Goal: Information Seeking & Learning: Learn about a topic

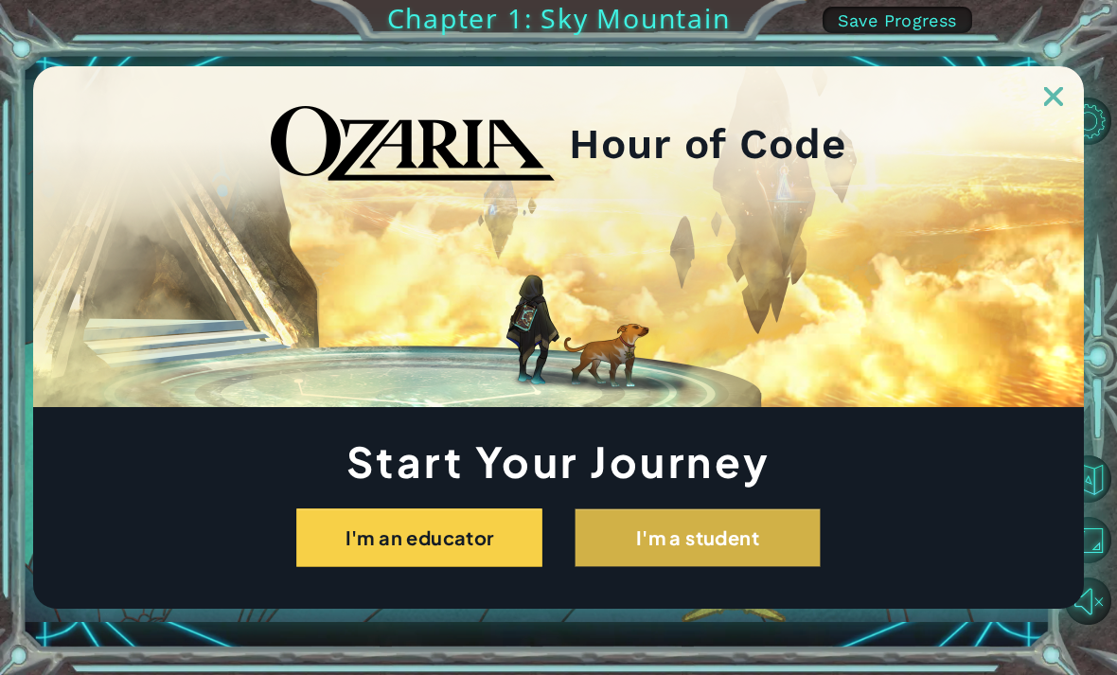
click at [750, 544] on button "I'm a student" at bounding box center [697, 537] width 246 height 59
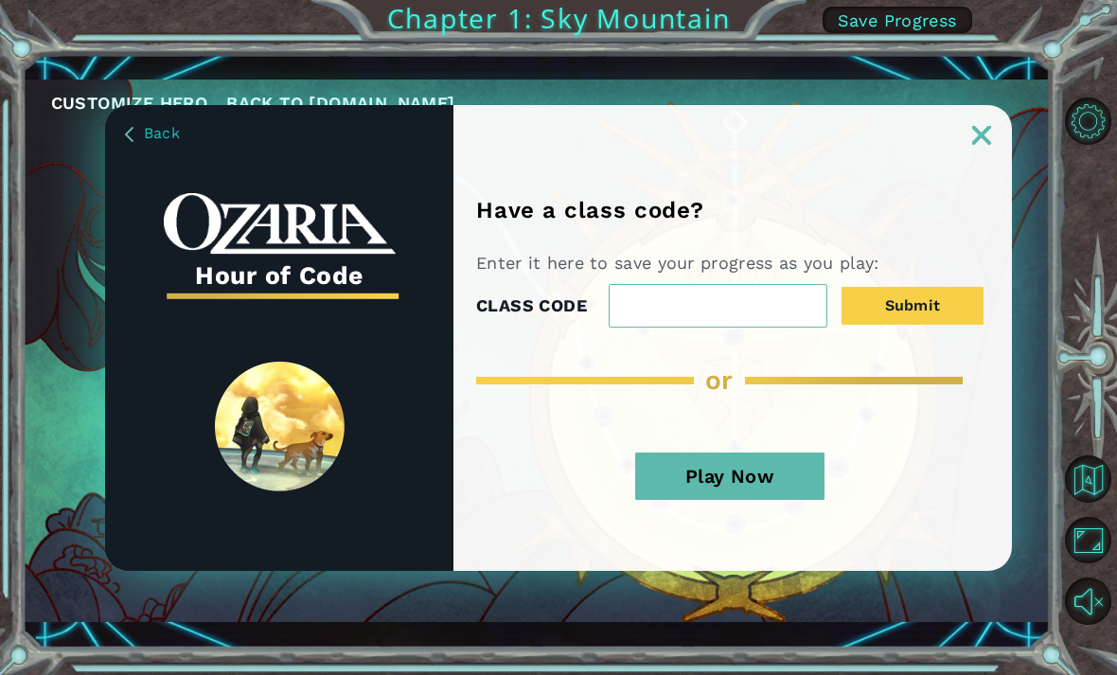
click at [986, 143] on img at bounding box center [981, 135] width 19 height 19
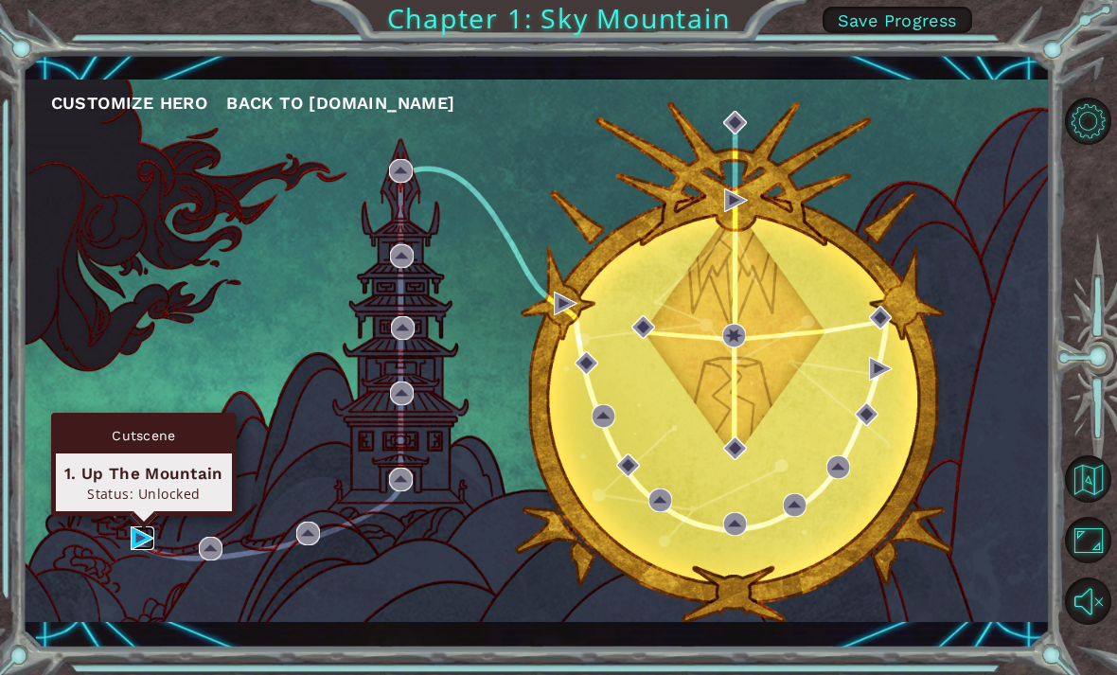
click at [154, 537] on img at bounding box center [143, 538] width 24 height 24
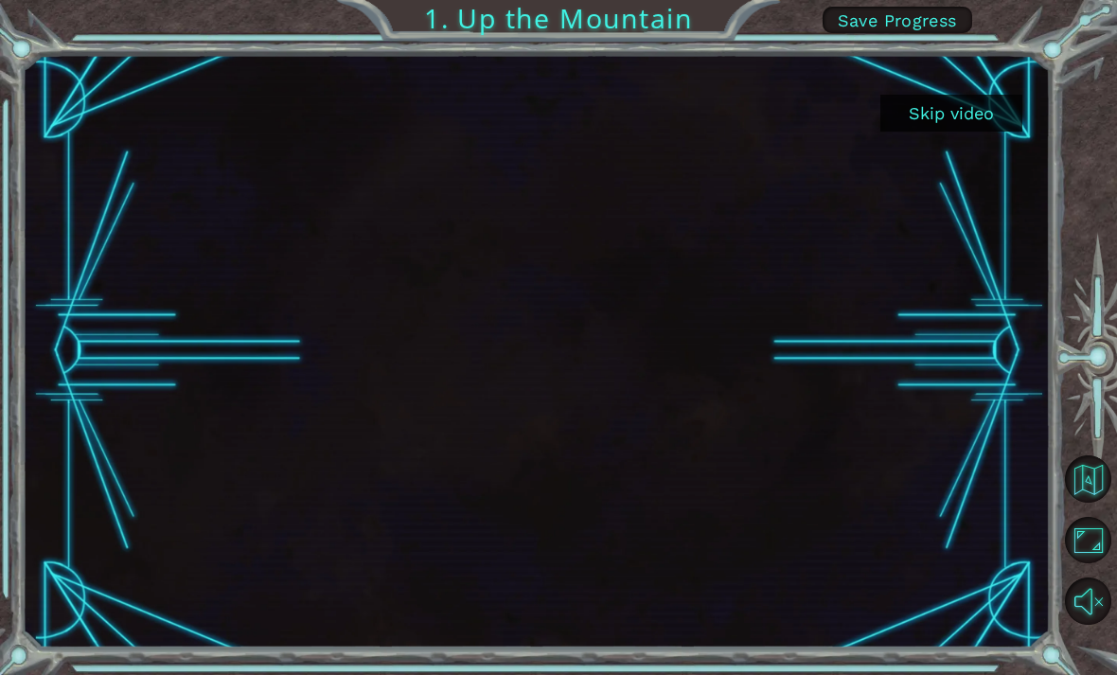
click at [968, 115] on button "Skip video" at bounding box center [951, 113] width 142 height 37
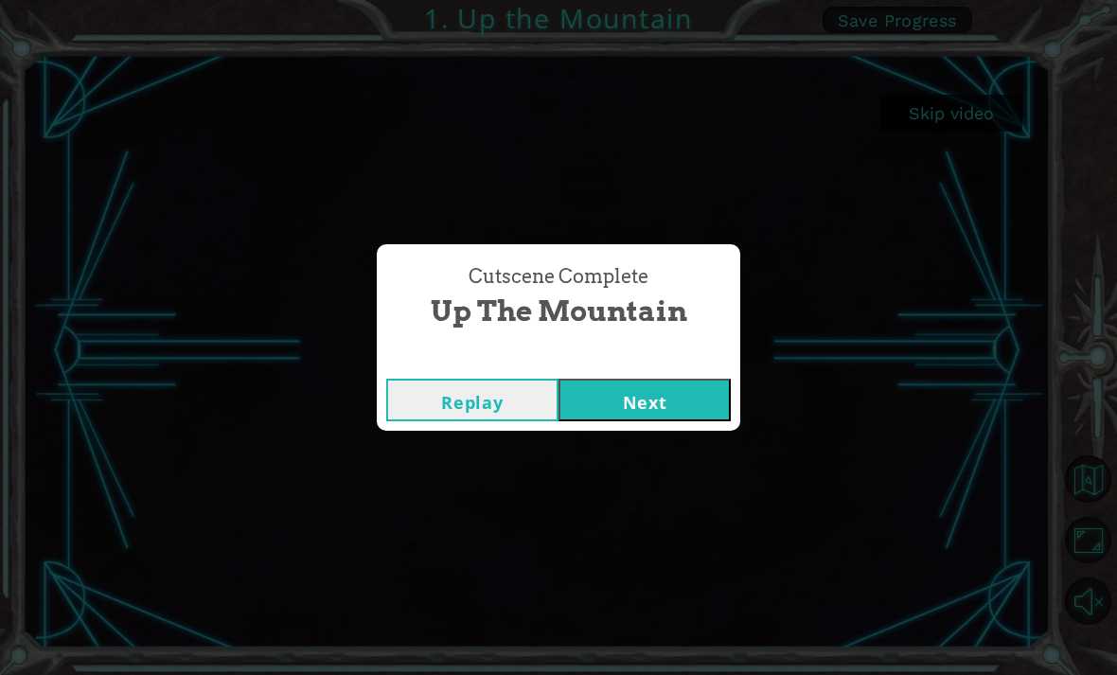
click at [680, 414] on button "Next" at bounding box center [644, 400] width 172 height 43
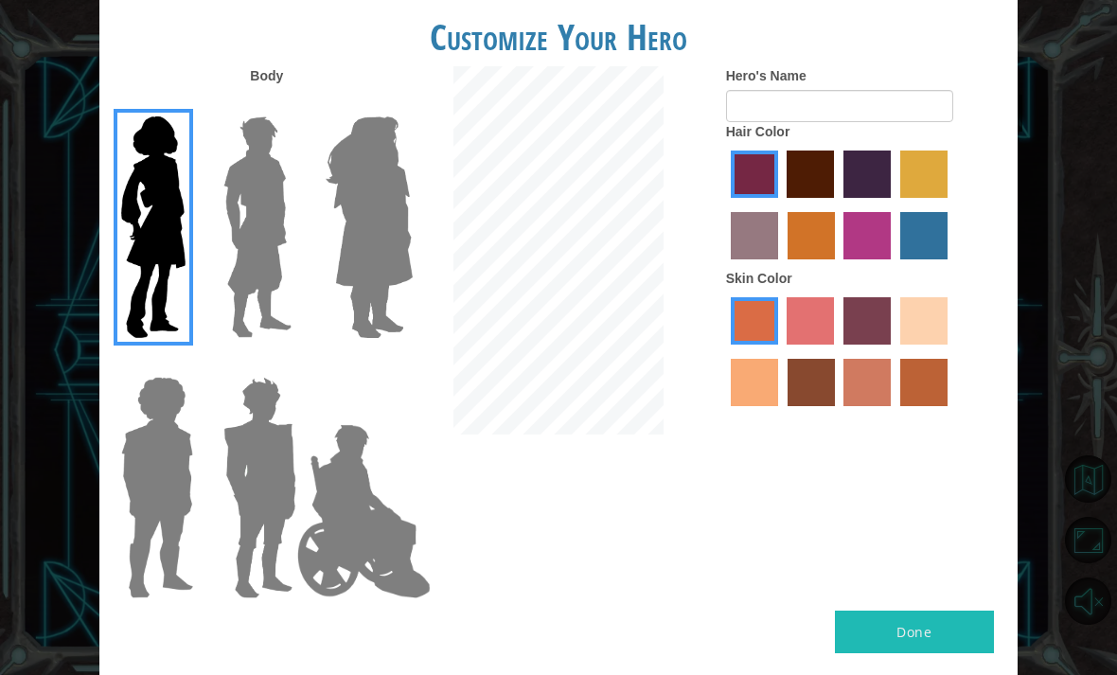
click at [280, 228] on img at bounding box center [258, 227] width 84 height 237
click at [290, 104] on input "Hero Lars" at bounding box center [290, 104] width 0 height 0
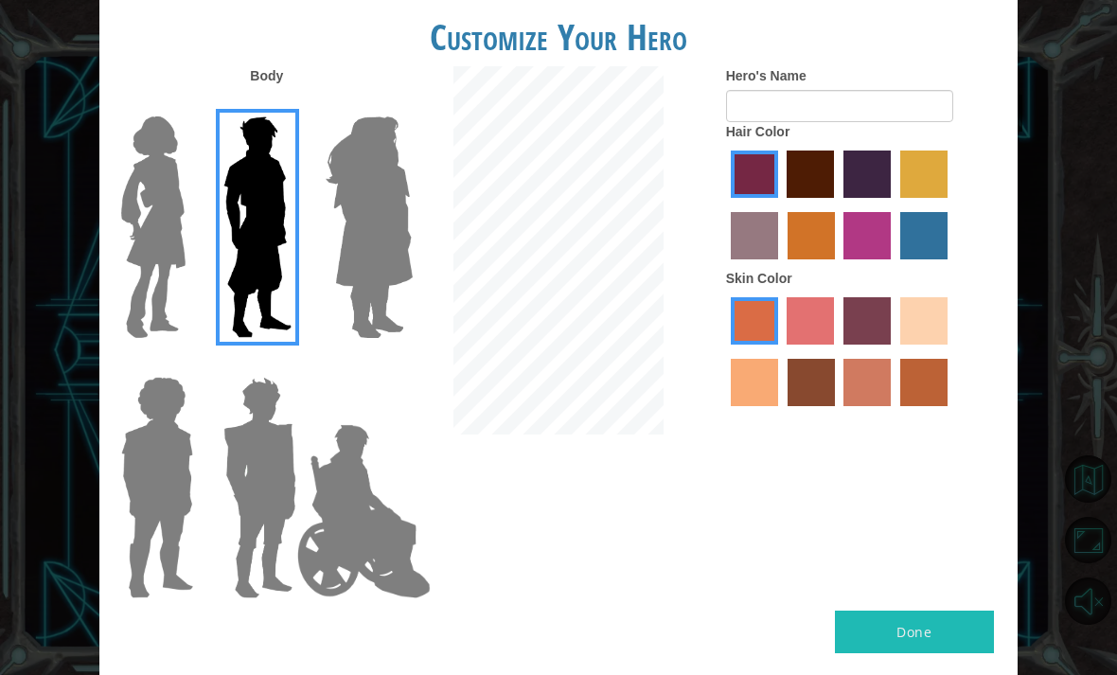
click at [356, 279] on img at bounding box center [369, 227] width 103 height 237
click at [391, 104] on input "Hero Amethyst" at bounding box center [391, 104] width 0 height 0
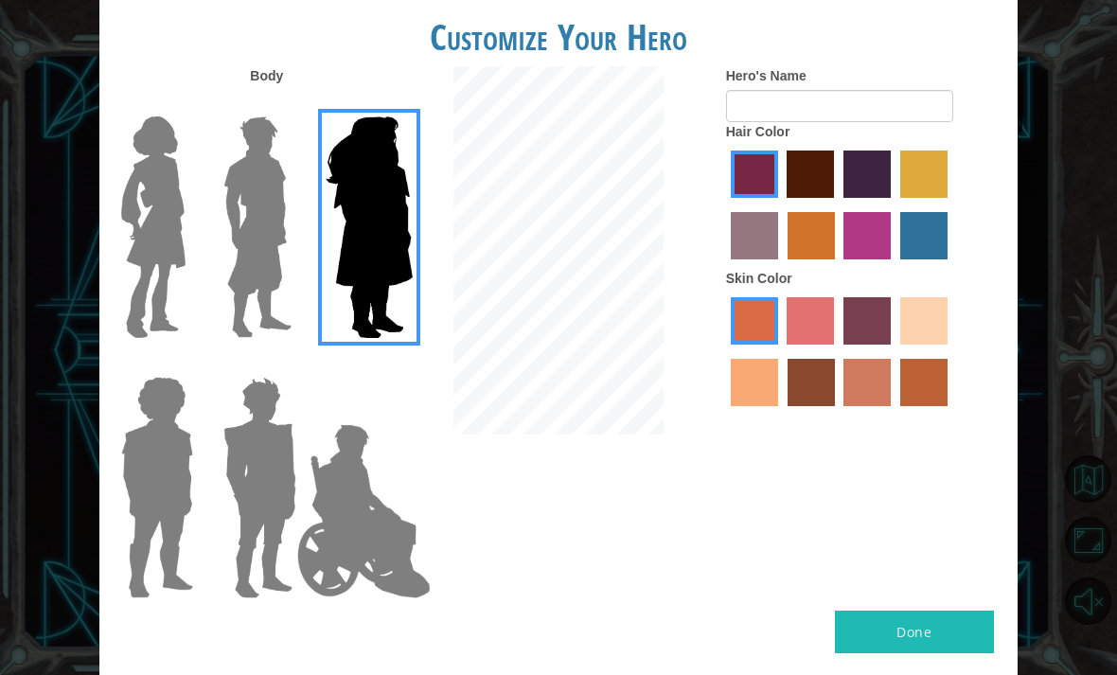
click at [339, 491] on img at bounding box center [364, 510] width 149 height 189
click at [391, 364] on input "Hero Jamie" at bounding box center [391, 364] width 0 height 0
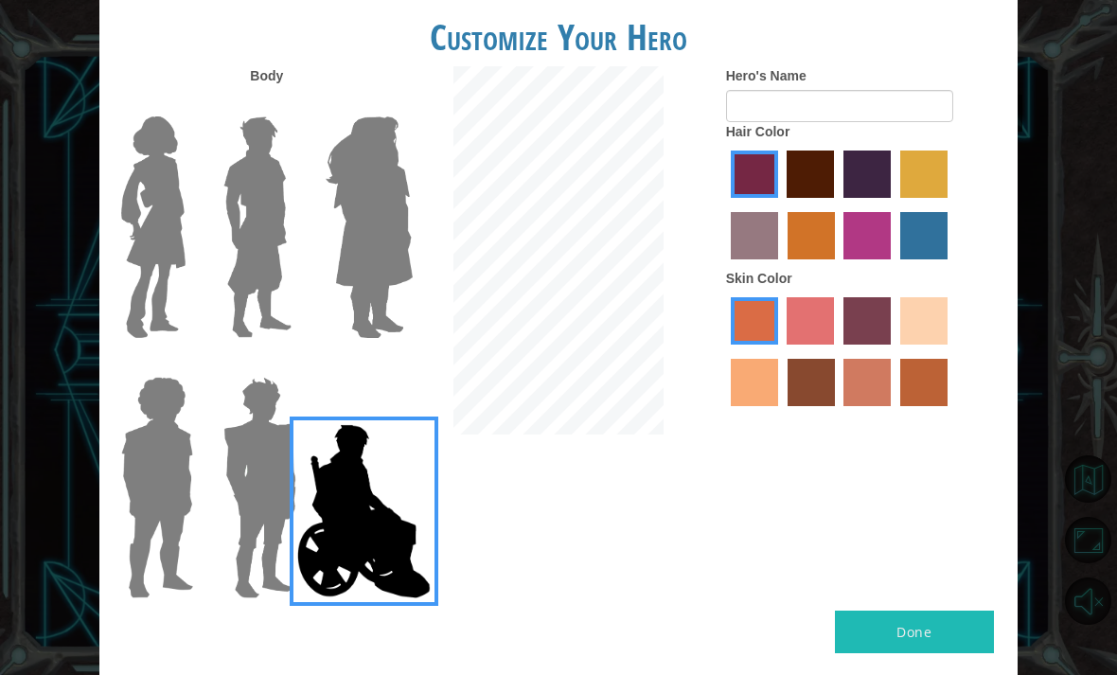
click at [243, 442] on img at bounding box center [260, 487] width 88 height 237
click at [290, 364] on input "Hero Garnet" at bounding box center [290, 364] width 0 height 0
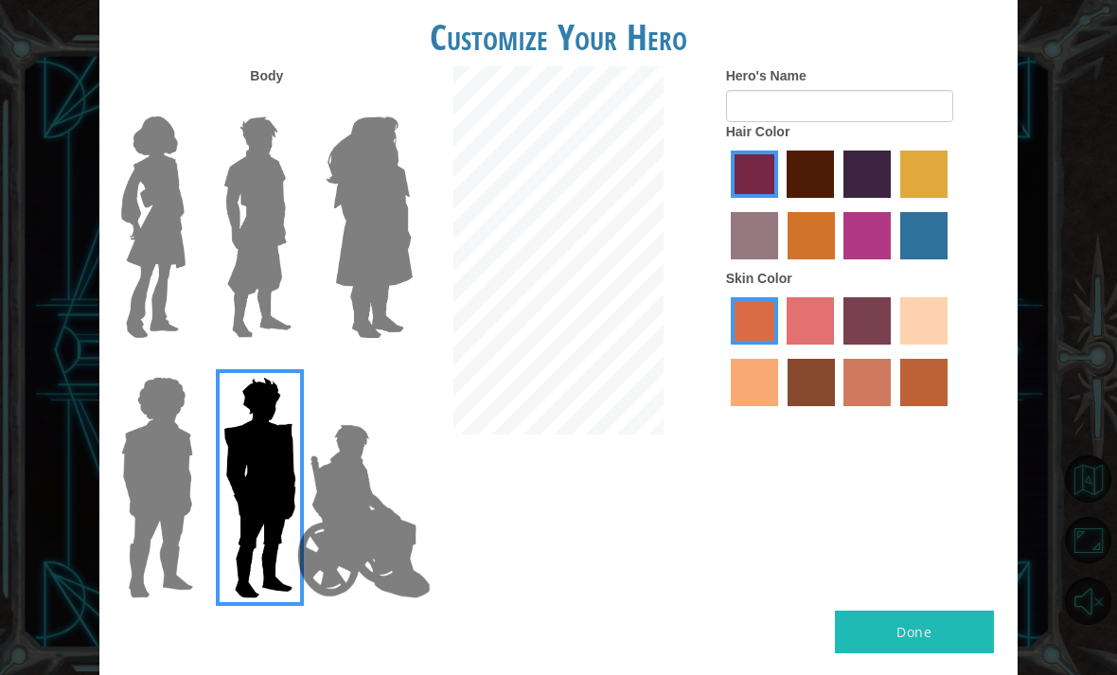
click at [169, 450] on img at bounding box center [157, 487] width 87 height 237
click at [187, 364] on input "Hero Steven" at bounding box center [187, 364] width 0 height 0
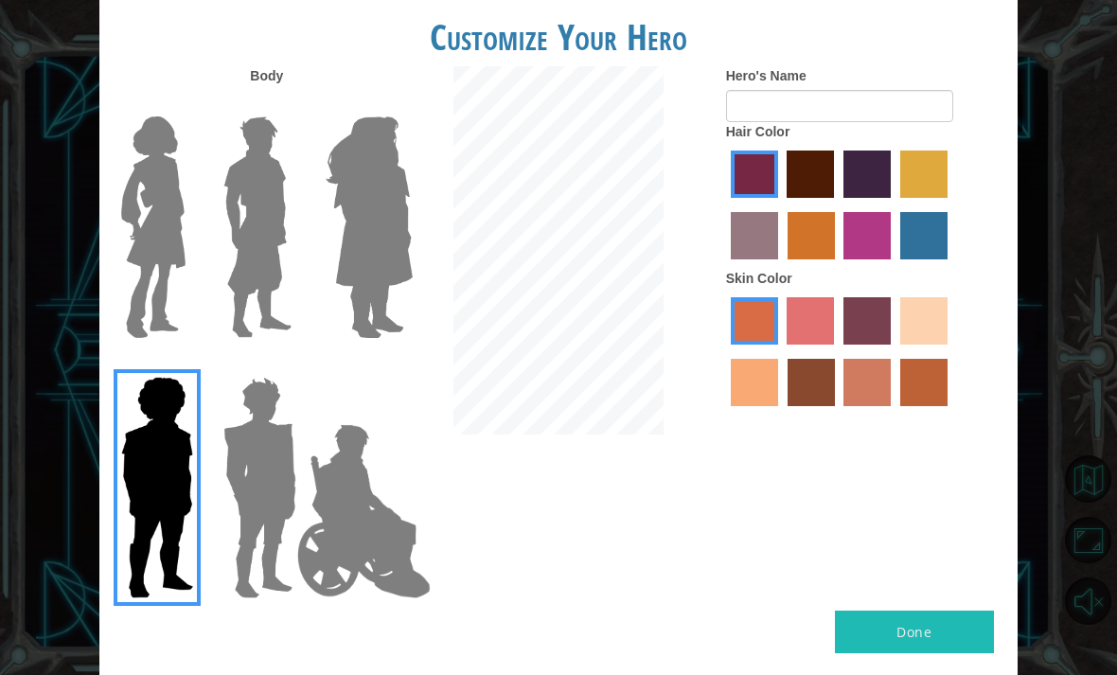
click at [293, 183] on img at bounding box center [258, 227] width 84 height 237
click at [290, 104] on input "Hero Lars" at bounding box center [290, 104] width 0 height 0
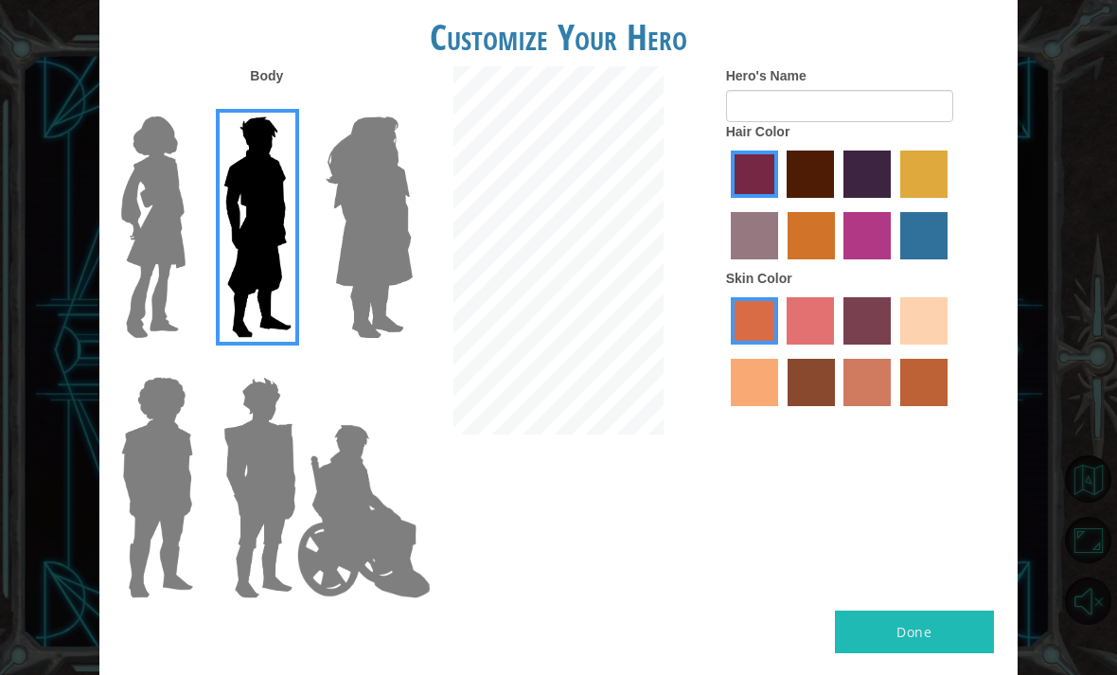
click at [834, 184] on label "maroon hair color" at bounding box center [809, 173] width 47 height 47
click at [781, 204] on input "maroon hair color" at bounding box center [781, 204] width 0 height 0
radio input "true"
click at [900, 344] on label "sandy beach skin color" at bounding box center [923, 320] width 47 height 47
click at [893, 351] on input "sandy beach skin color" at bounding box center [893, 351] width 0 height 0
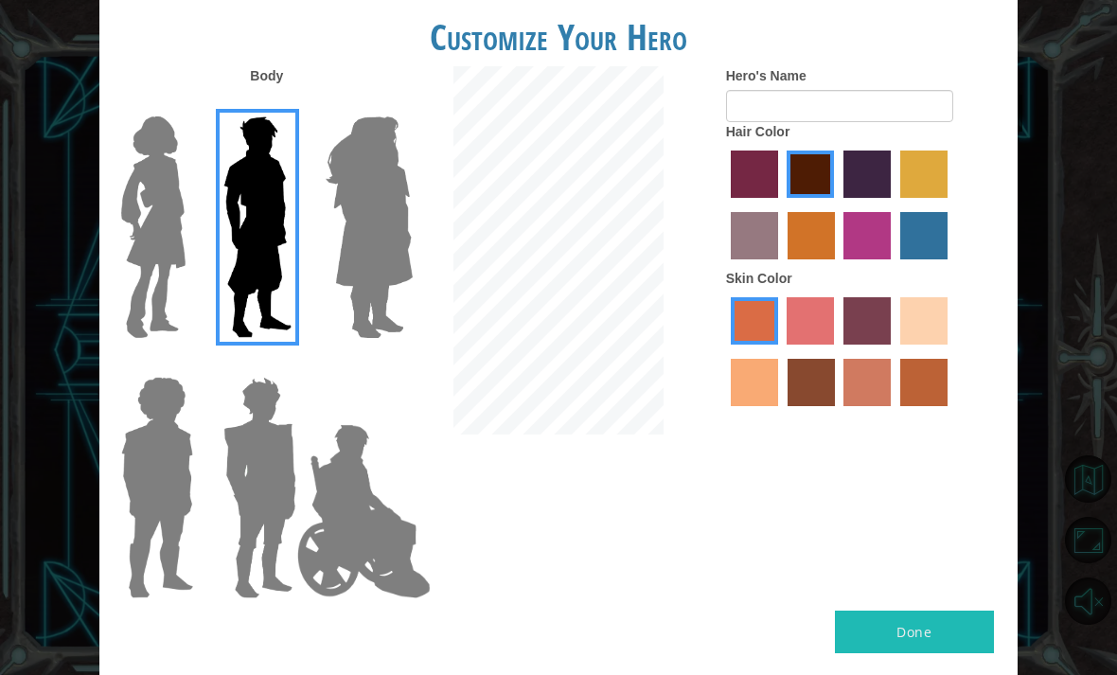
radio input "true"
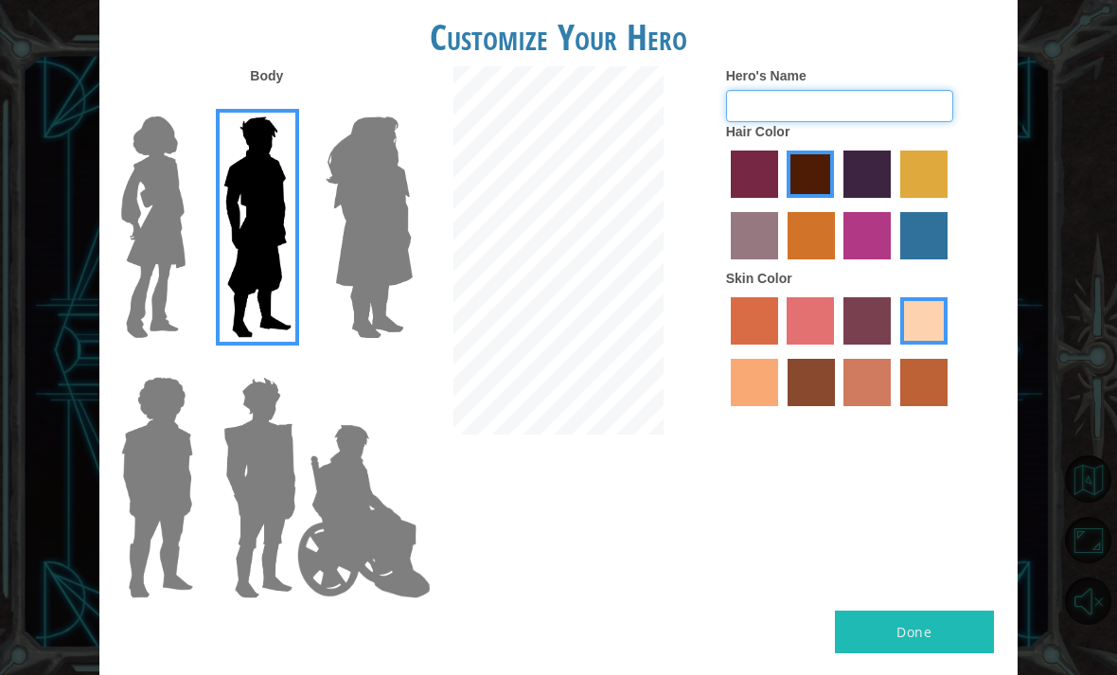
click at [912, 122] on input "Hero's Name" at bounding box center [839, 106] width 227 height 32
click at [898, 120] on input "Hero's Name" at bounding box center [839, 106] width 227 height 32
type input "[PERSON_NAME]"
click at [964, 611] on button "Done" at bounding box center [914, 631] width 159 height 43
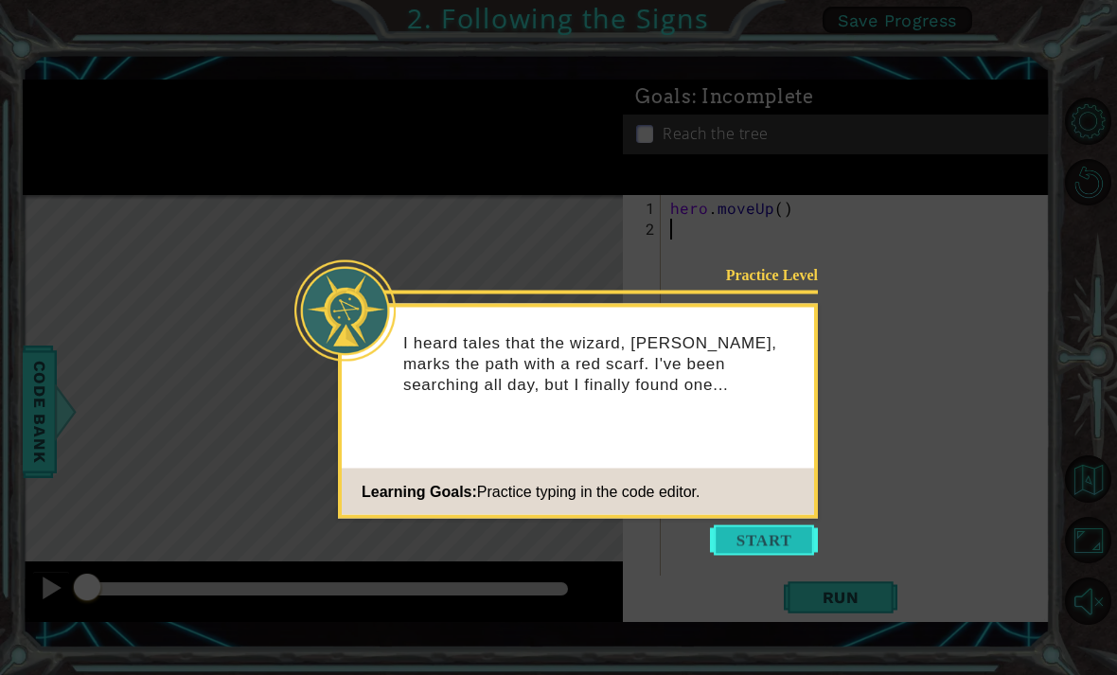
click at [786, 538] on button "Start" at bounding box center [764, 540] width 108 height 30
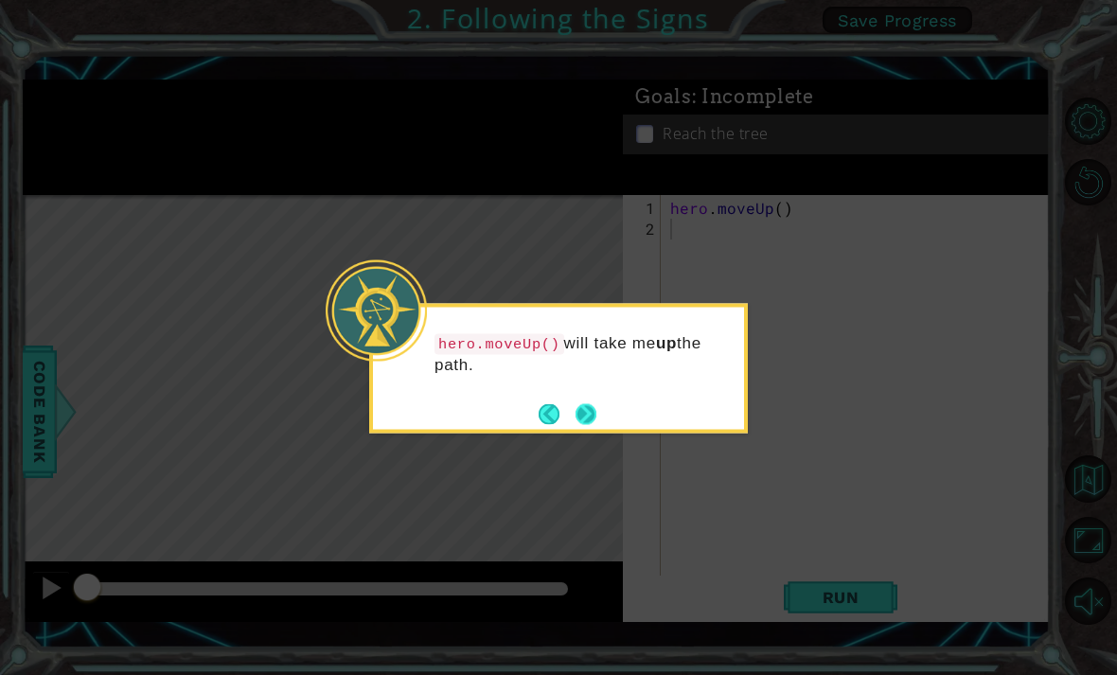
click at [588, 413] on button "Next" at bounding box center [585, 413] width 21 height 21
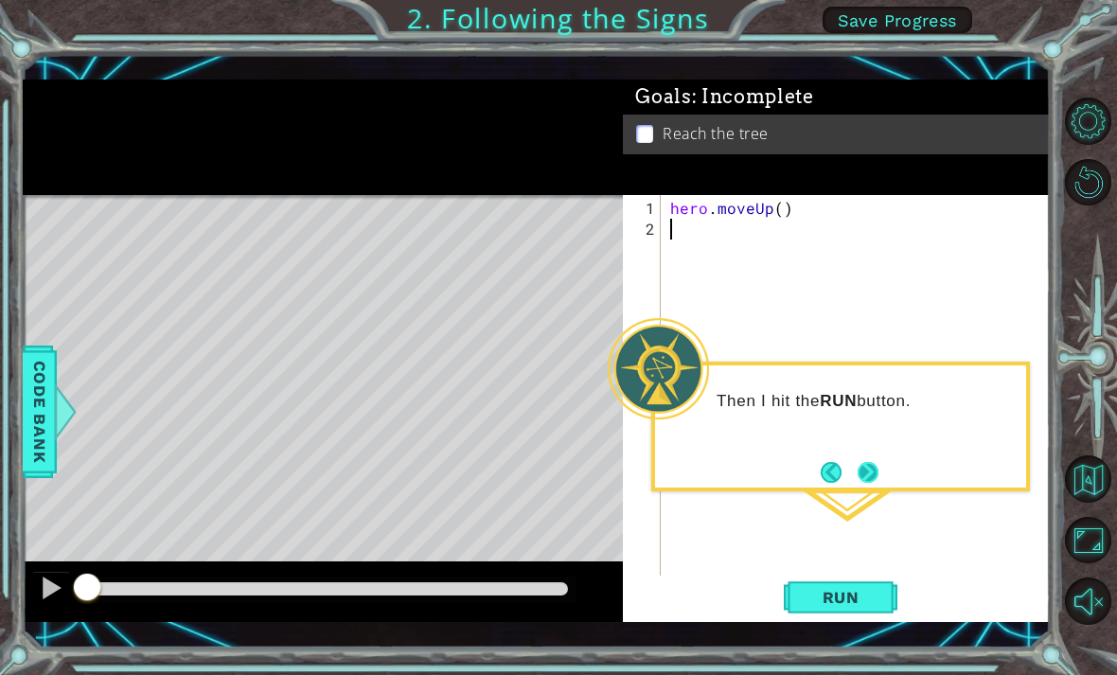
click at [877, 464] on button "Next" at bounding box center [868, 471] width 26 height 26
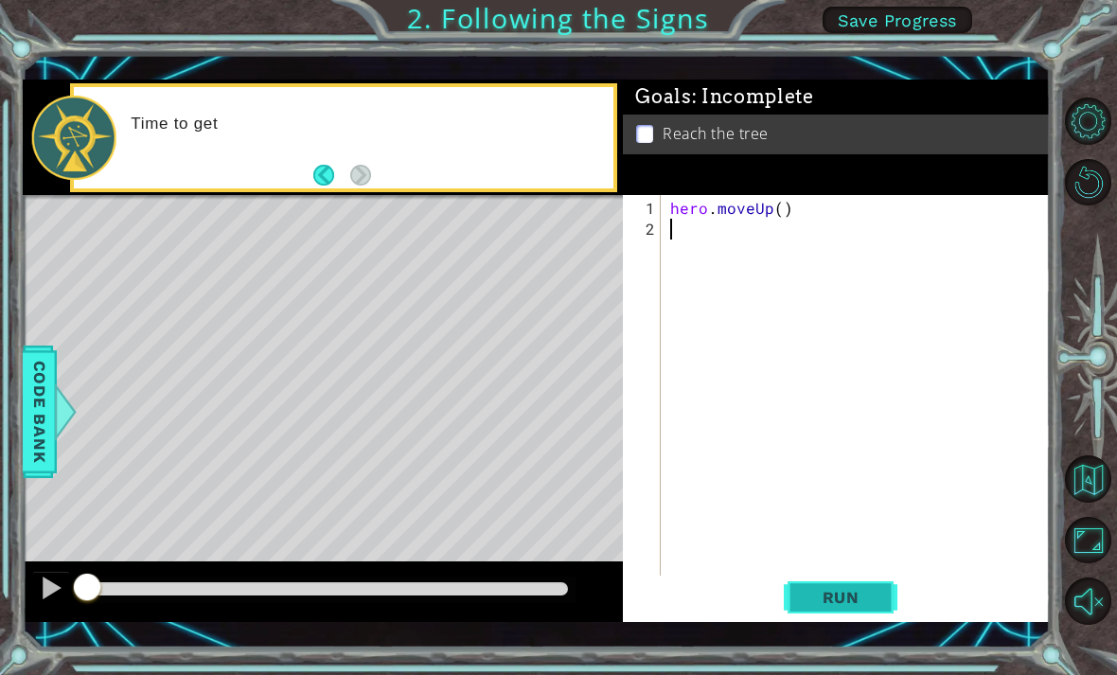
click at [841, 599] on span "Run" at bounding box center [840, 597] width 75 height 19
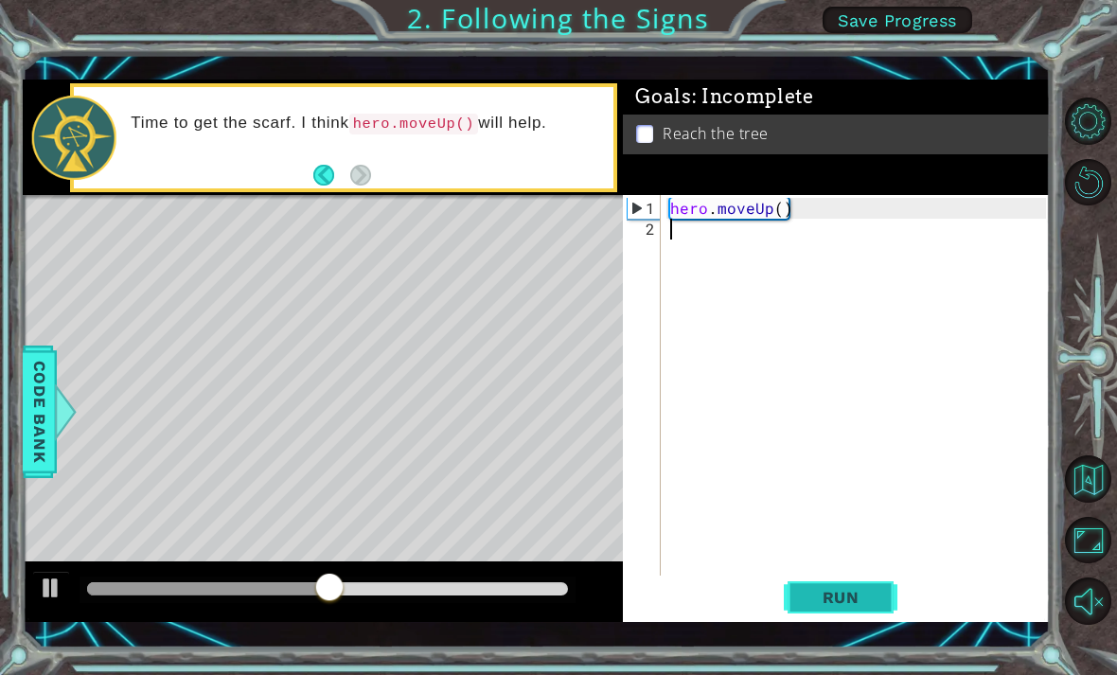
click at [874, 600] on span "Run" at bounding box center [840, 597] width 75 height 19
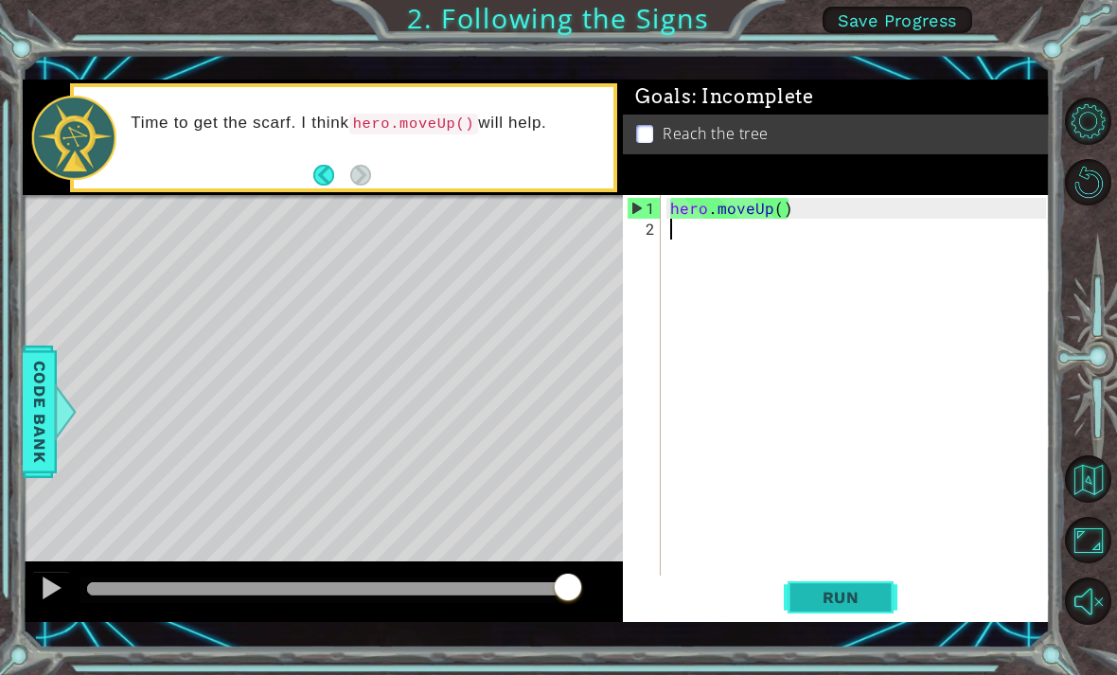
type textarea "h"
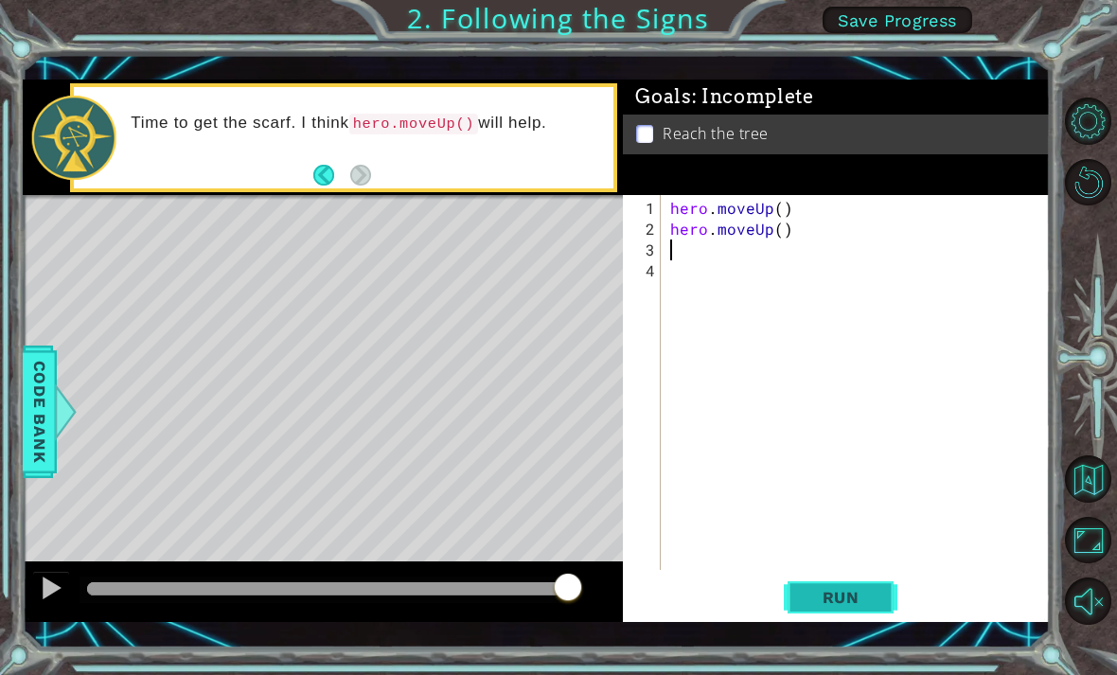
click at [862, 599] on span "Run" at bounding box center [840, 597] width 75 height 19
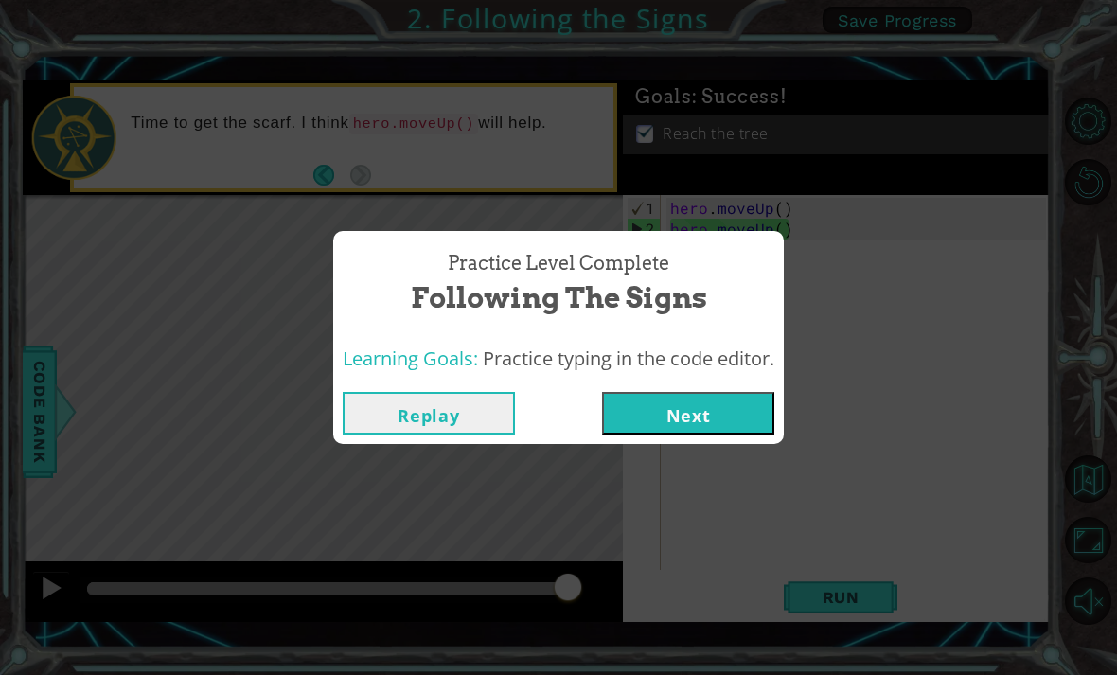
click at [714, 431] on button "Next" at bounding box center [688, 413] width 172 height 43
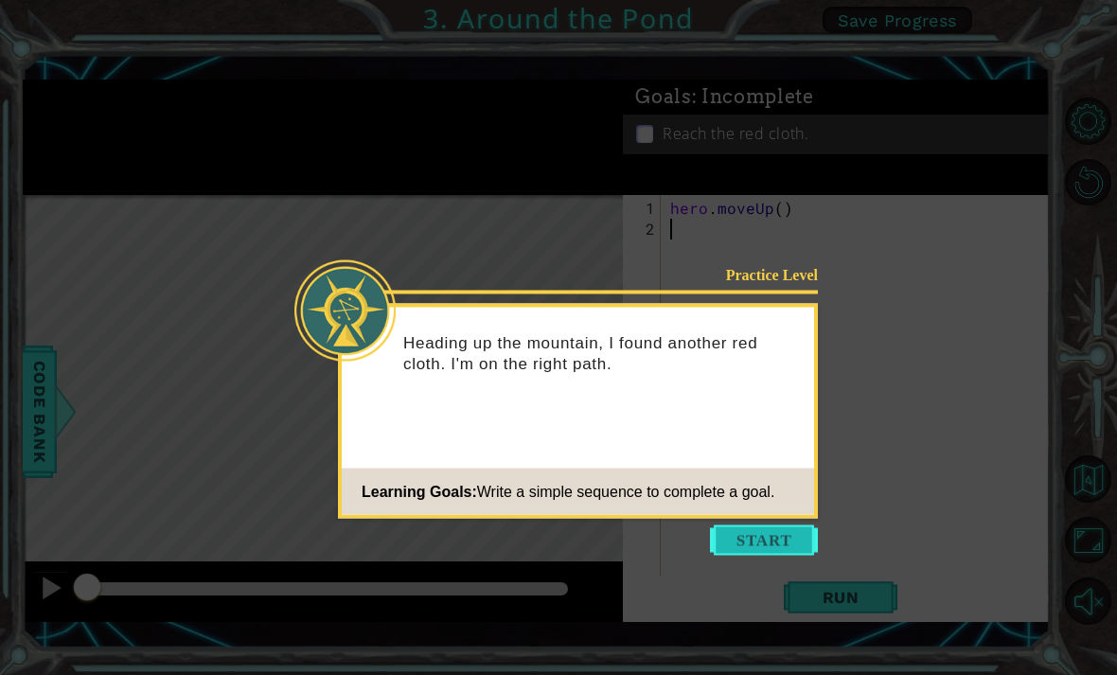
click at [777, 538] on button "Start" at bounding box center [764, 540] width 108 height 30
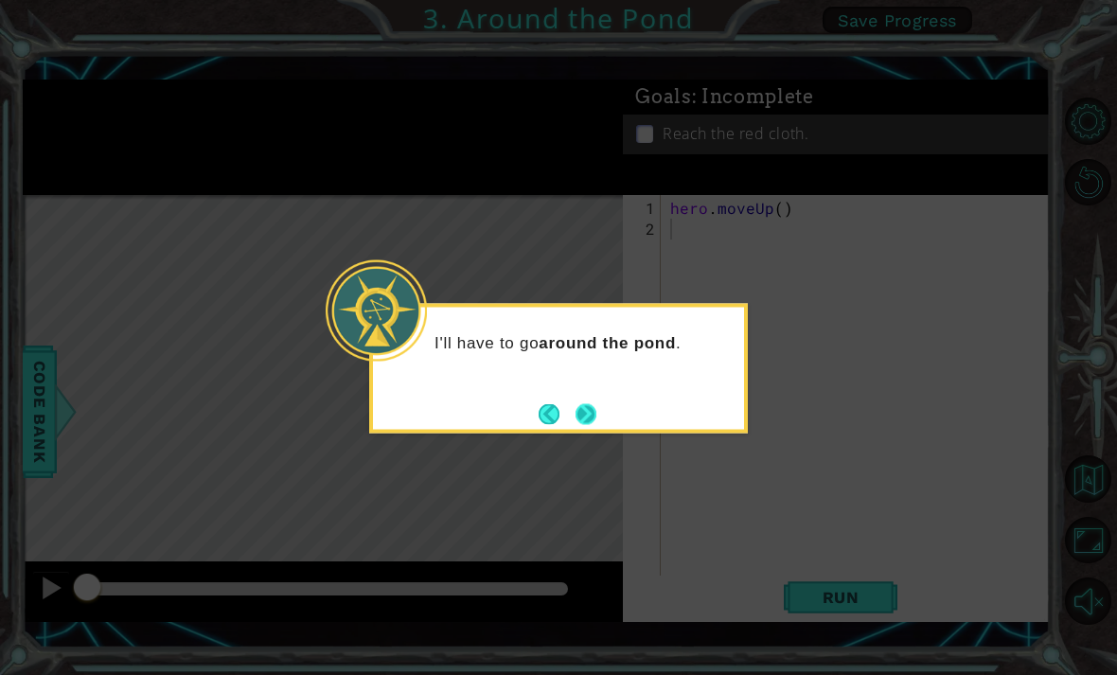
click at [588, 411] on button "Next" at bounding box center [585, 414] width 35 height 35
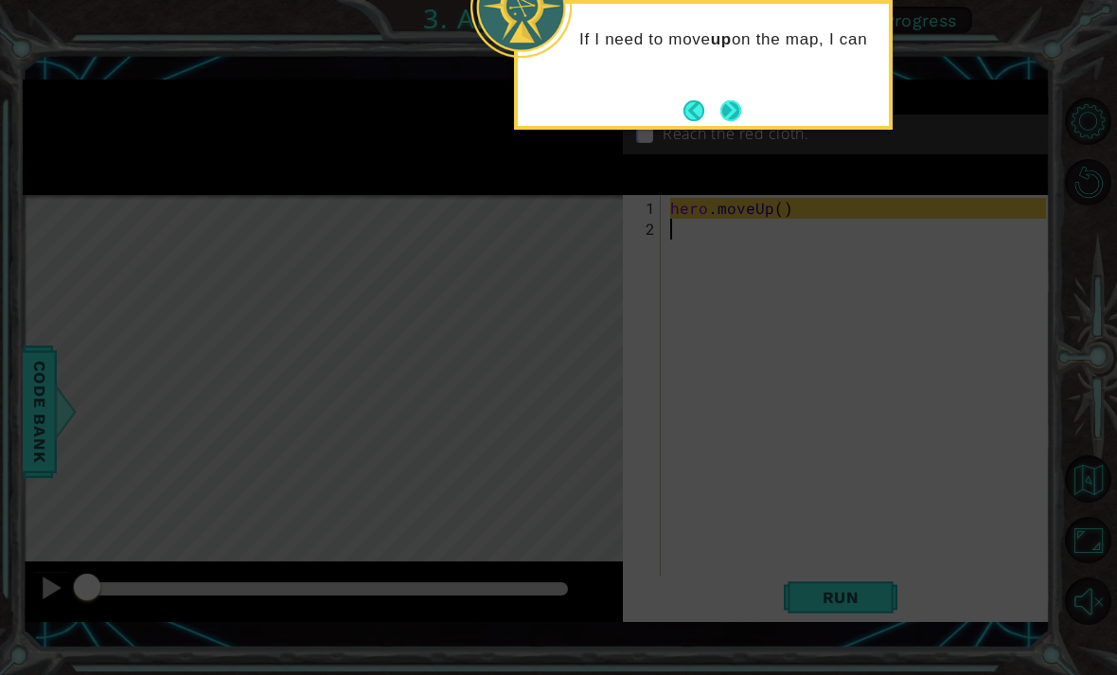
click at [743, 97] on button "Next" at bounding box center [730, 110] width 26 height 26
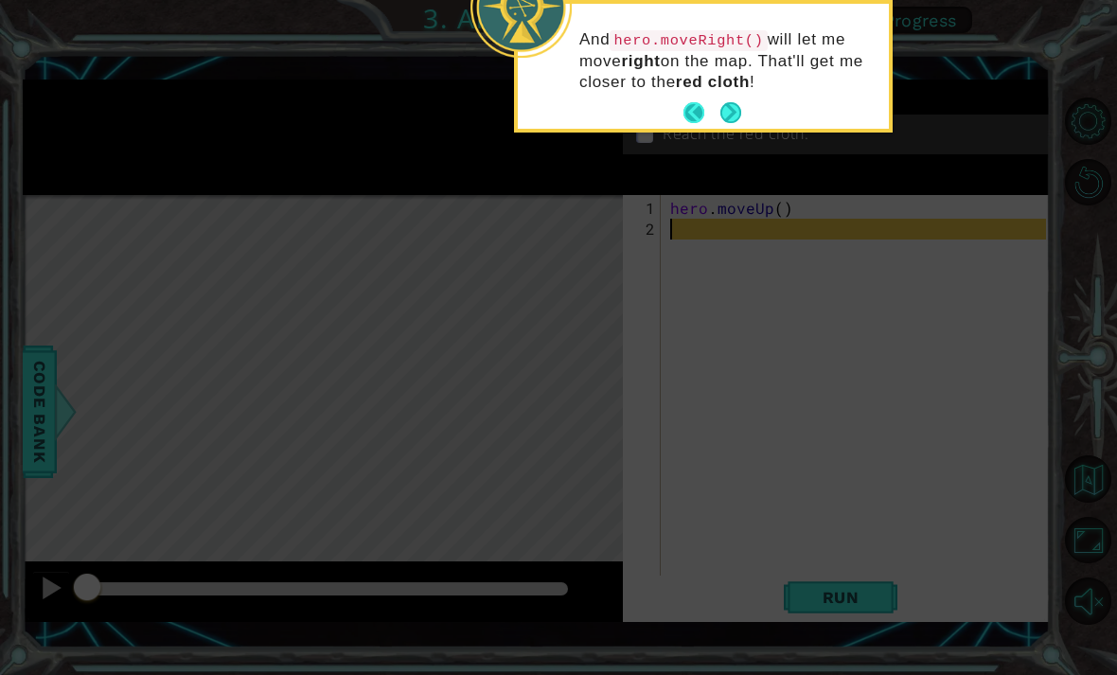
click at [684, 107] on button "Back" at bounding box center [701, 112] width 37 height 21
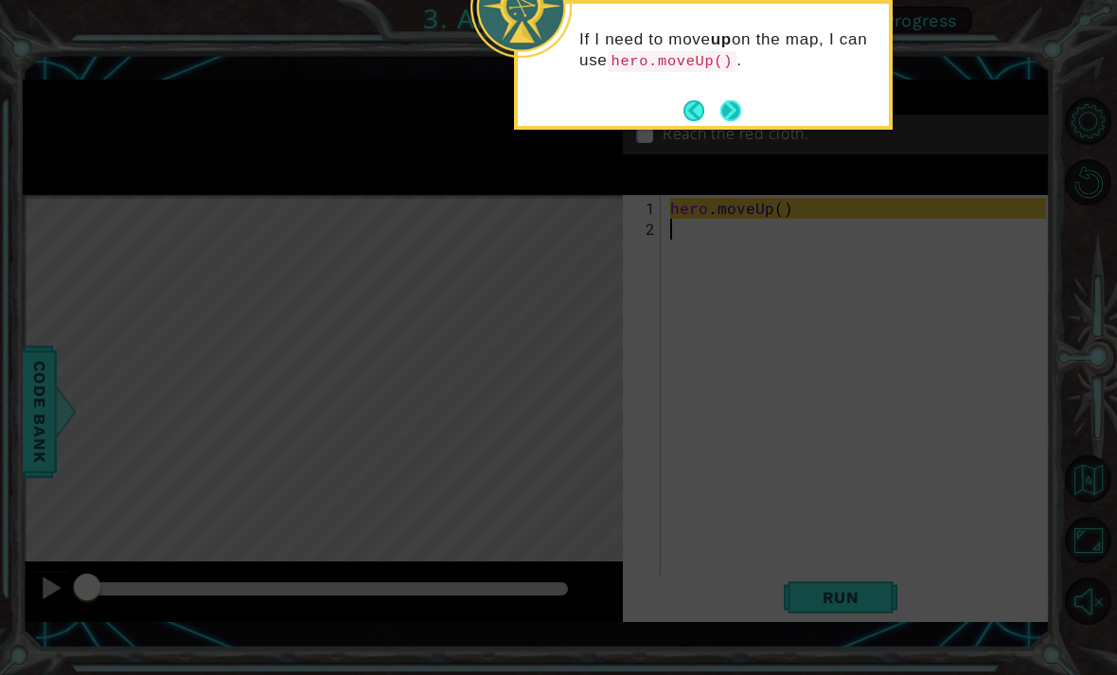
click at [734, 111] on button "Next" at bounding box center [730, 110] width 26 height 26
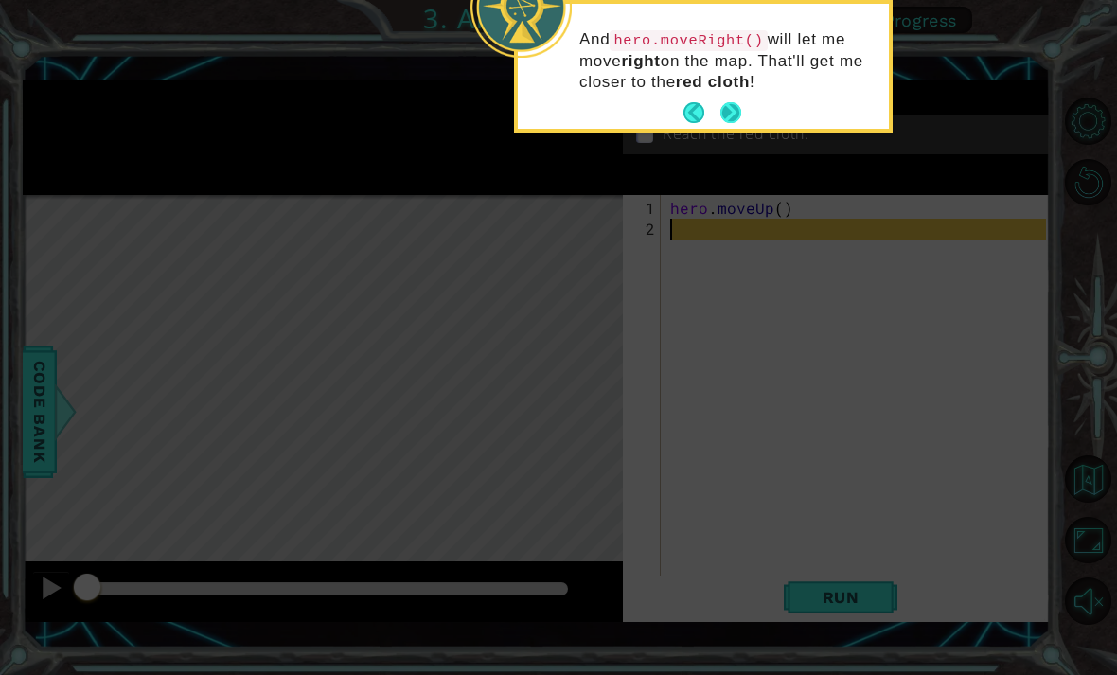
click at [728, 117] on button "Next" at bounding box center [731, 113] width 35 height 35
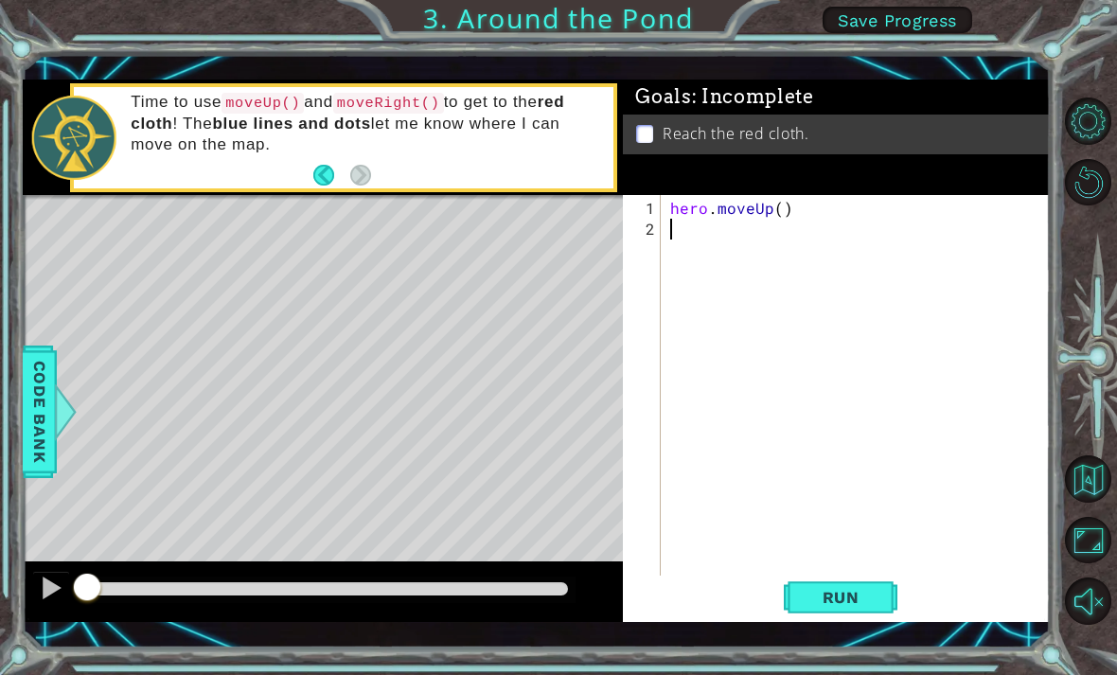
type textarea "m"
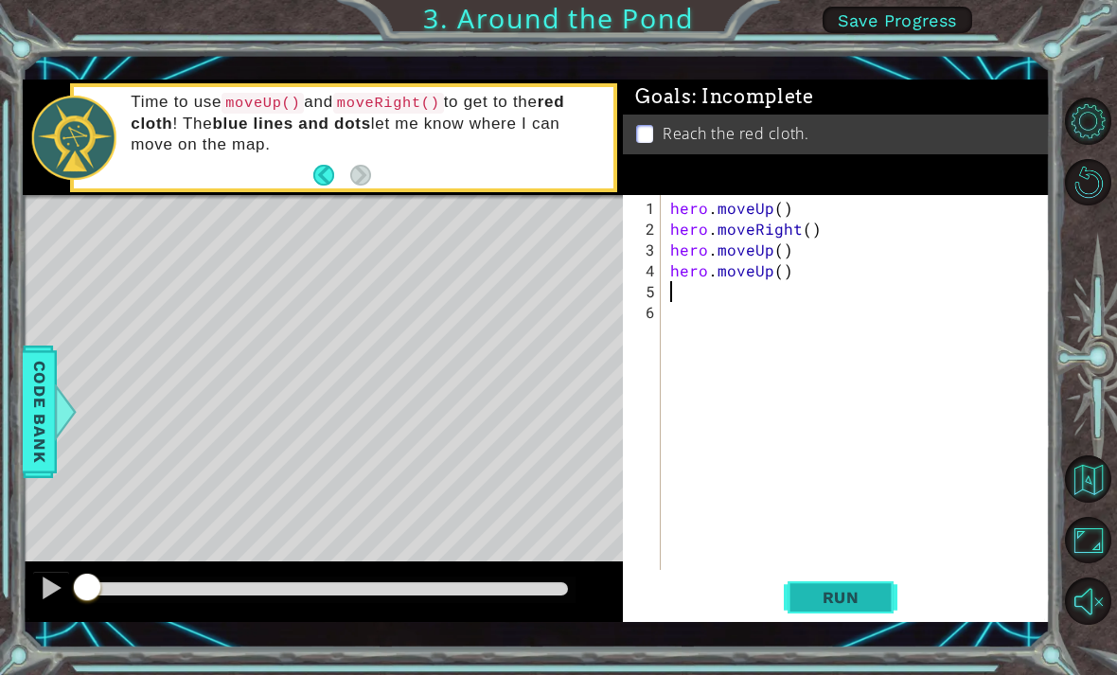
click at [851, 591] on span "Run" at bounding box center [840, 597] width 75 height 19
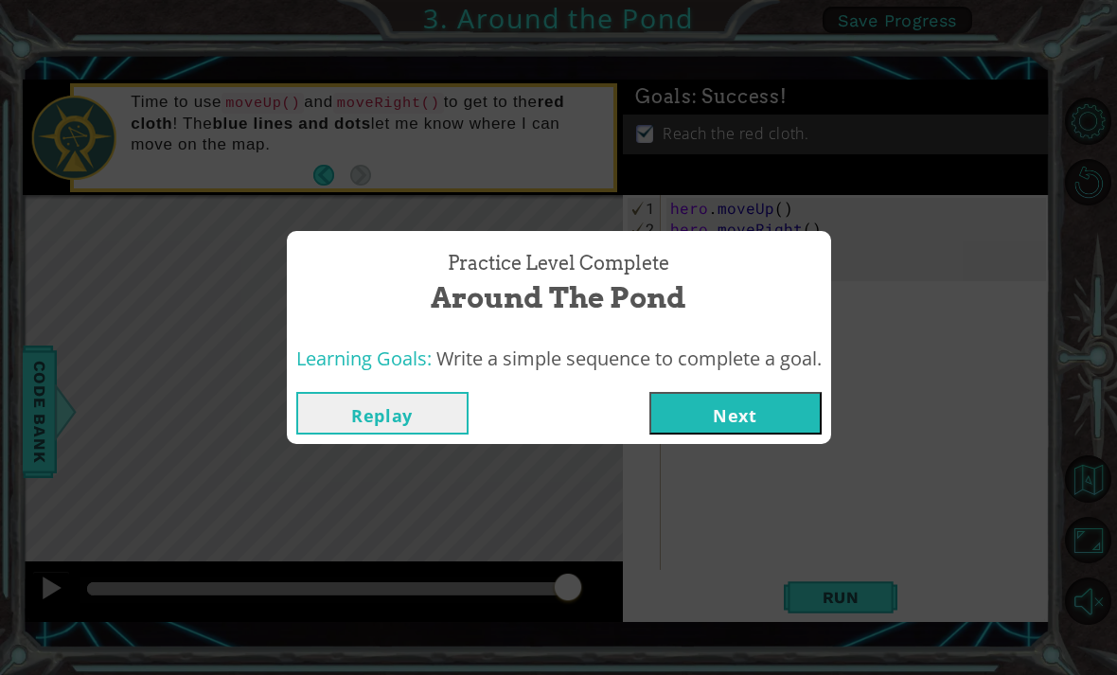
click at [803, 419] on button "Next" at bounding box center [735, 413] width 172 height 43
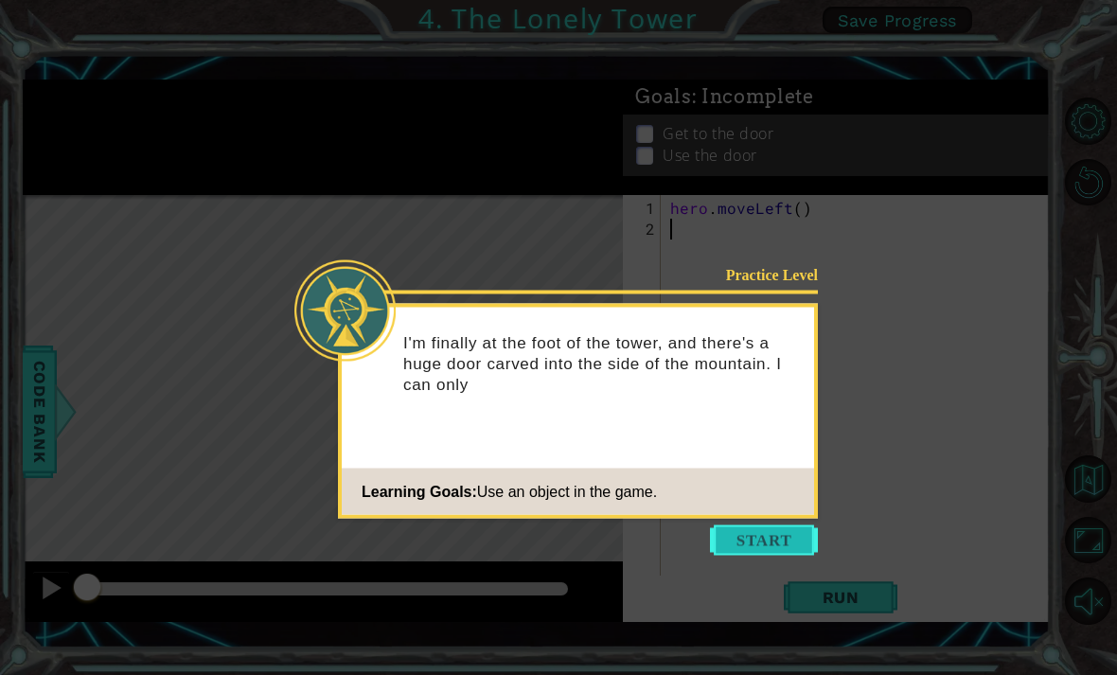
click at [786, 534] on button "Start" at bounding box center [764, 540] width 108 height 30
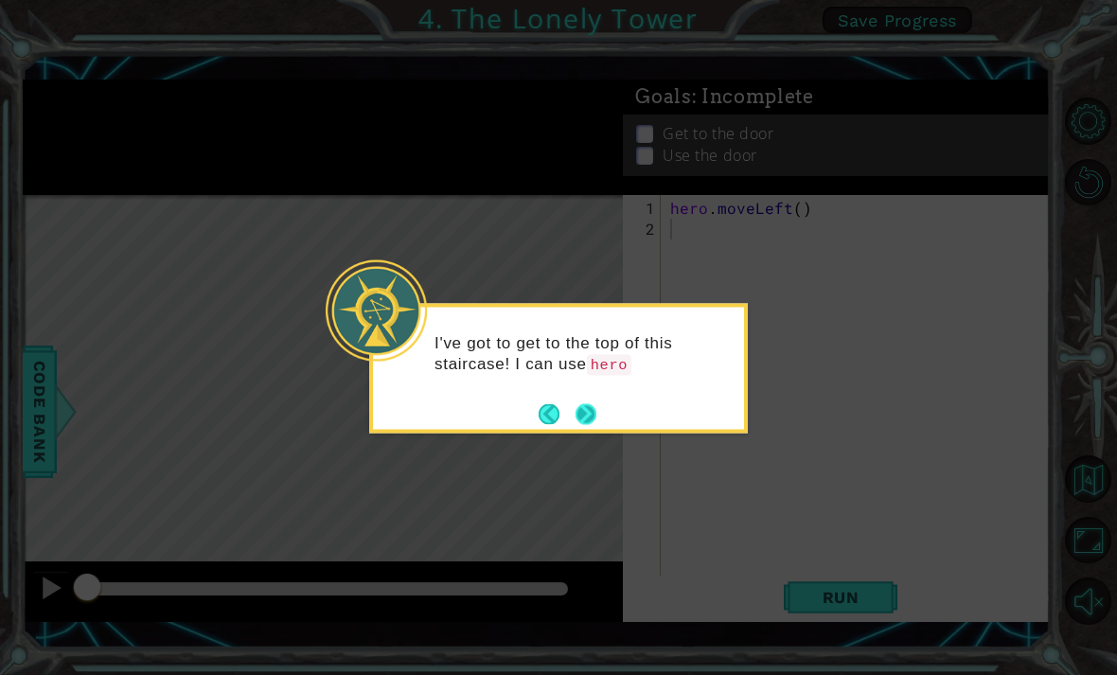
click at [584, 415] on button "Next" at bounding box center [585, 414] width 24 height 24
click at [591, 414] on button "Next" at bounding box center [585, 414] width 35 height 35
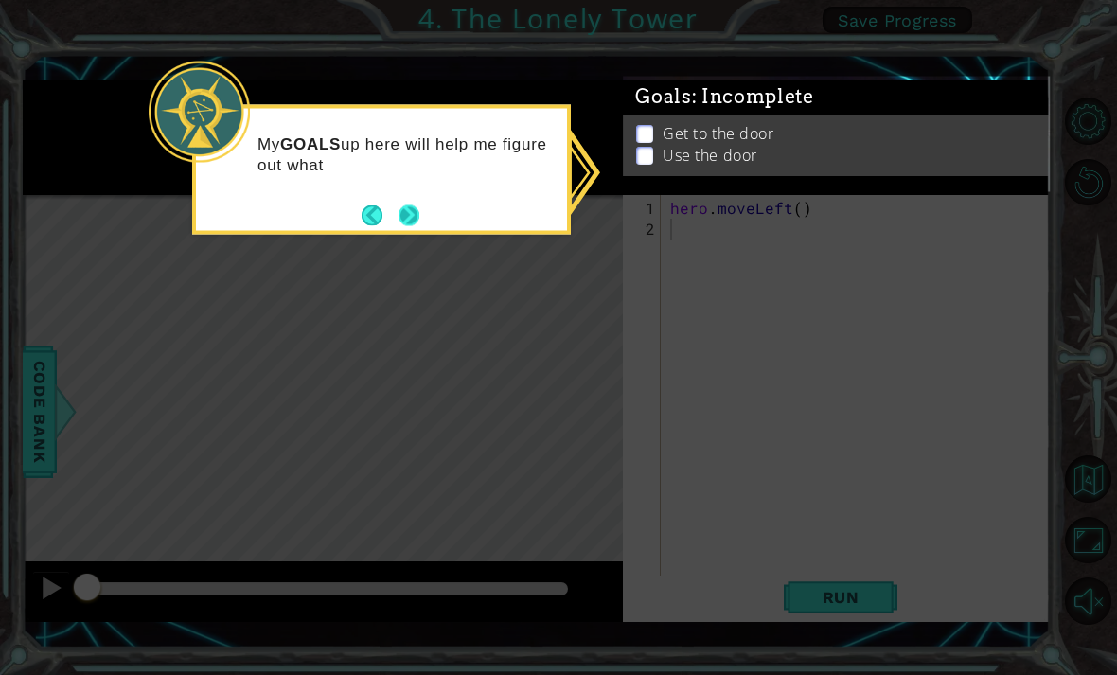
click at [422, 208] on button "Next" at bounding box center [408, 215] width 35 height 35
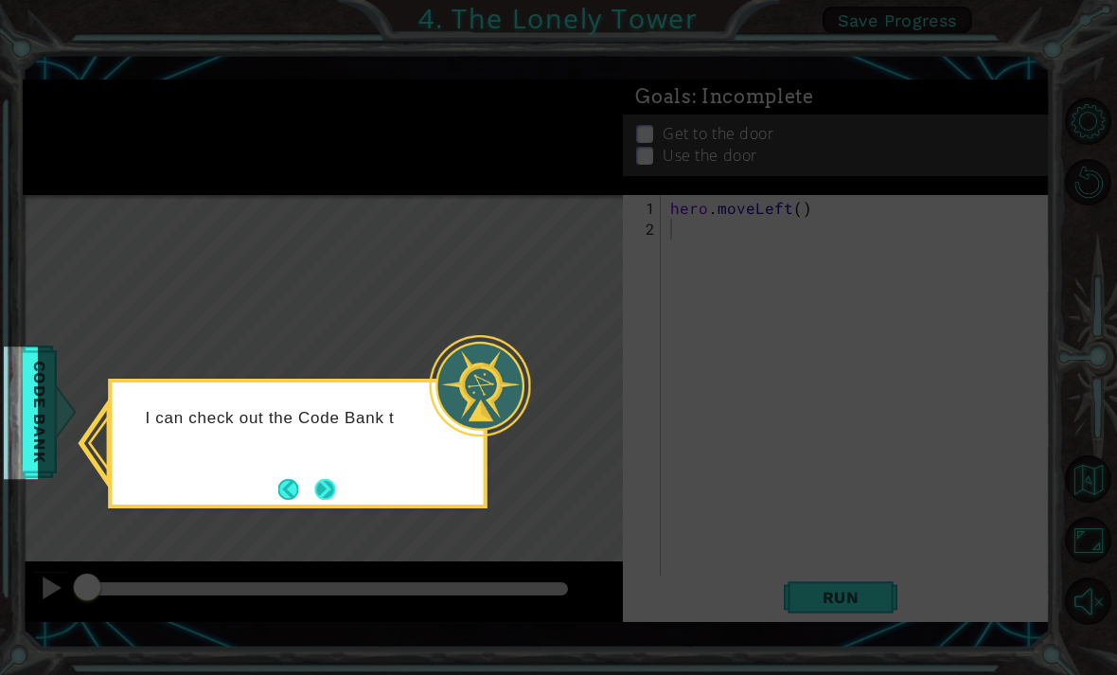
click at [338, 483] on button "Next" at bounding box center [325, 489] width 26 height 26
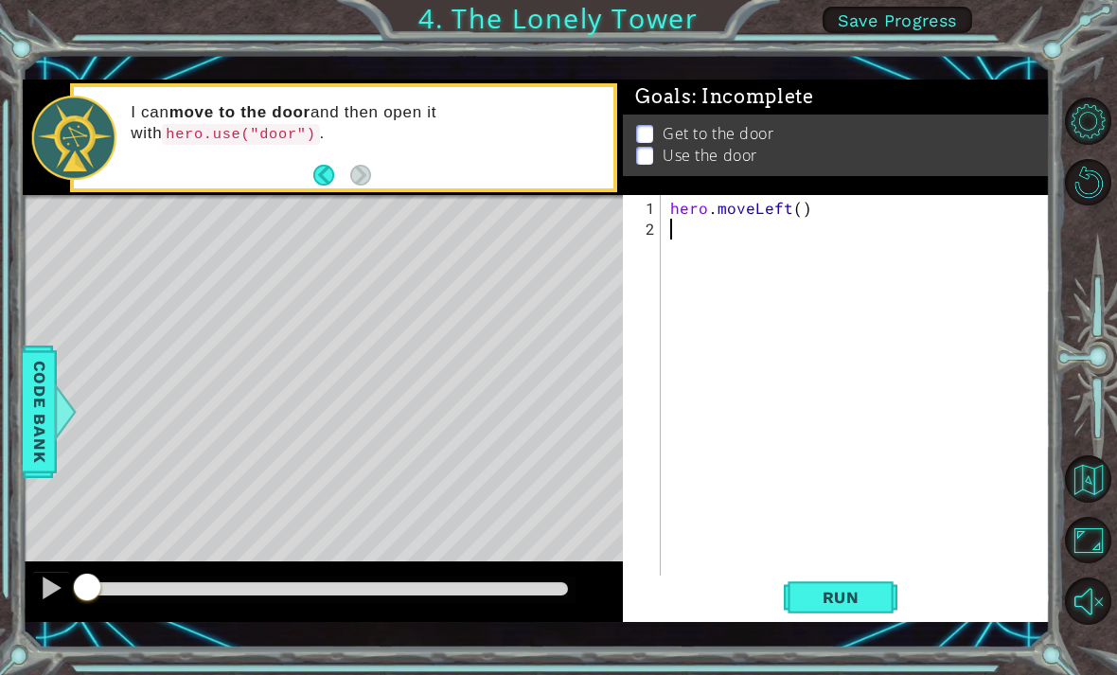
type textarea "m"
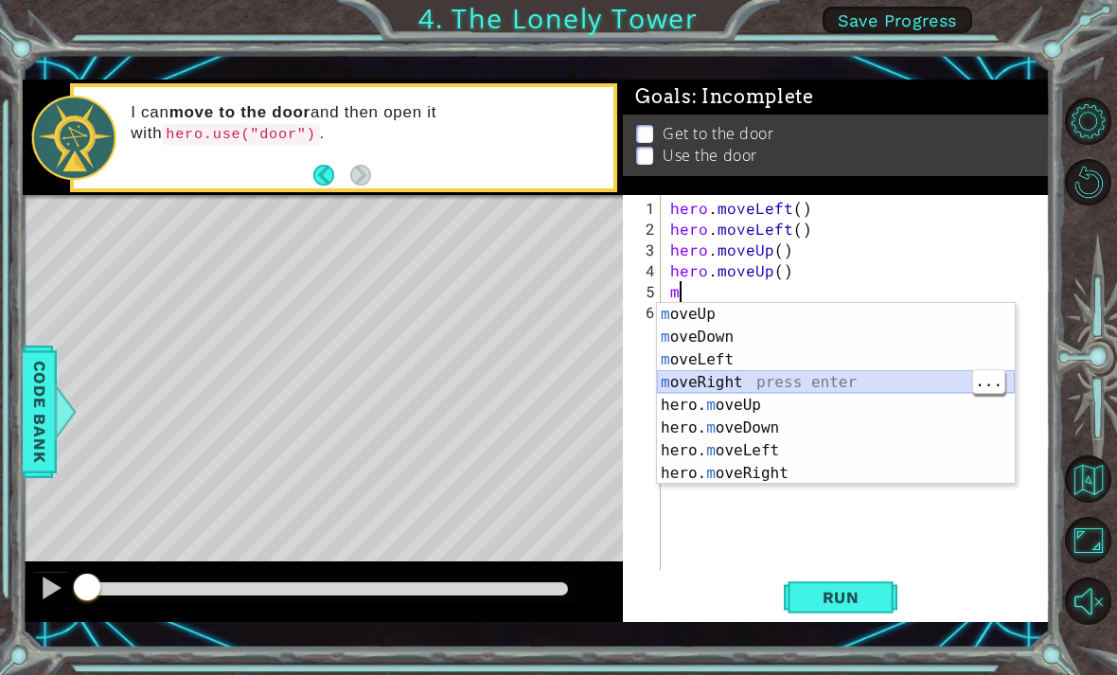
click at [744, 382] on div "m oveUp press enter m oveDown press enter m oveLeft press enter m oveRight pres…" at bounding box center [836, 416] width 358 height 227
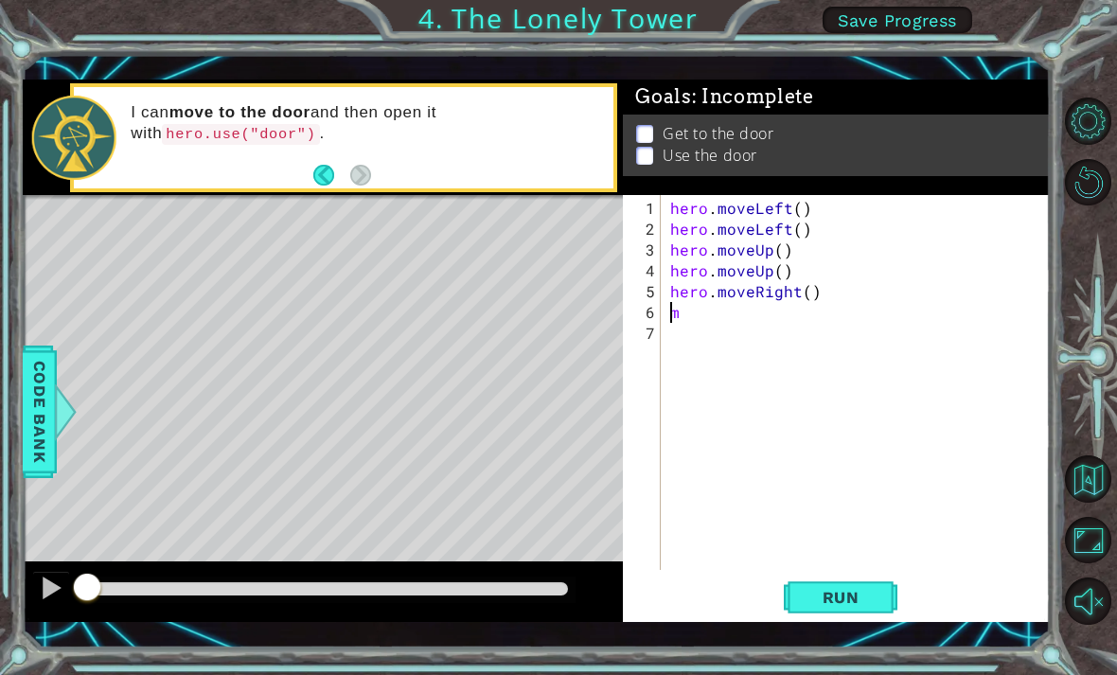
type textarea "hero.moveRight()m"
type textarea "m"
click at [856, 600] on span "Run" at bounding box center [840, 597] width 75 height 19
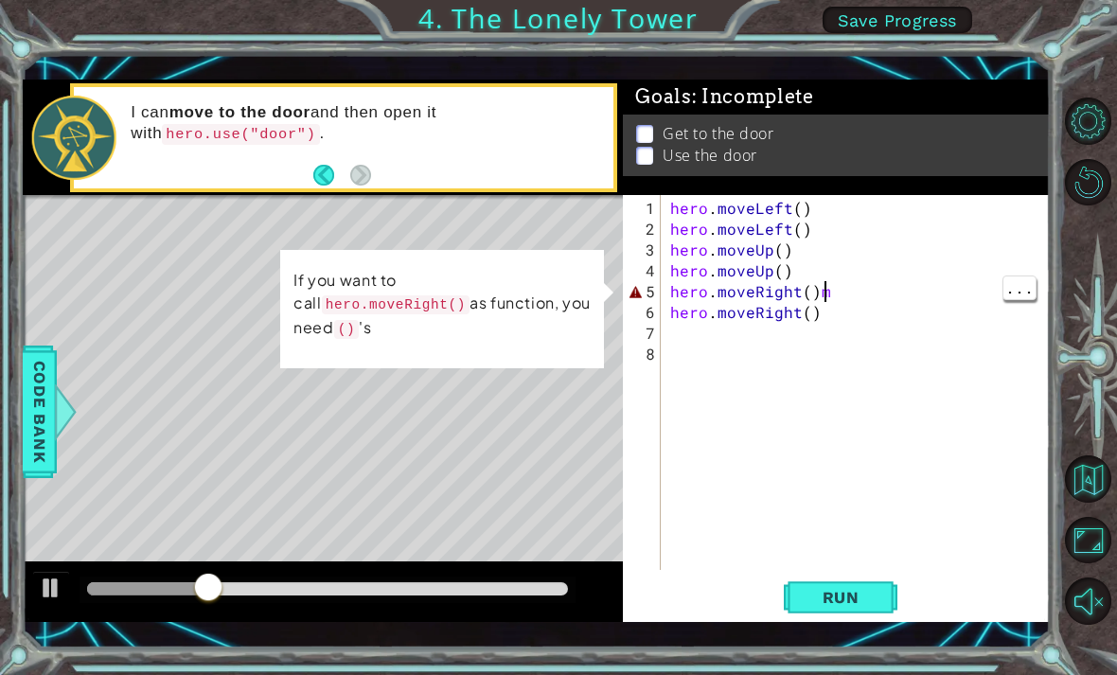
type textarea "hero.moveRight()"
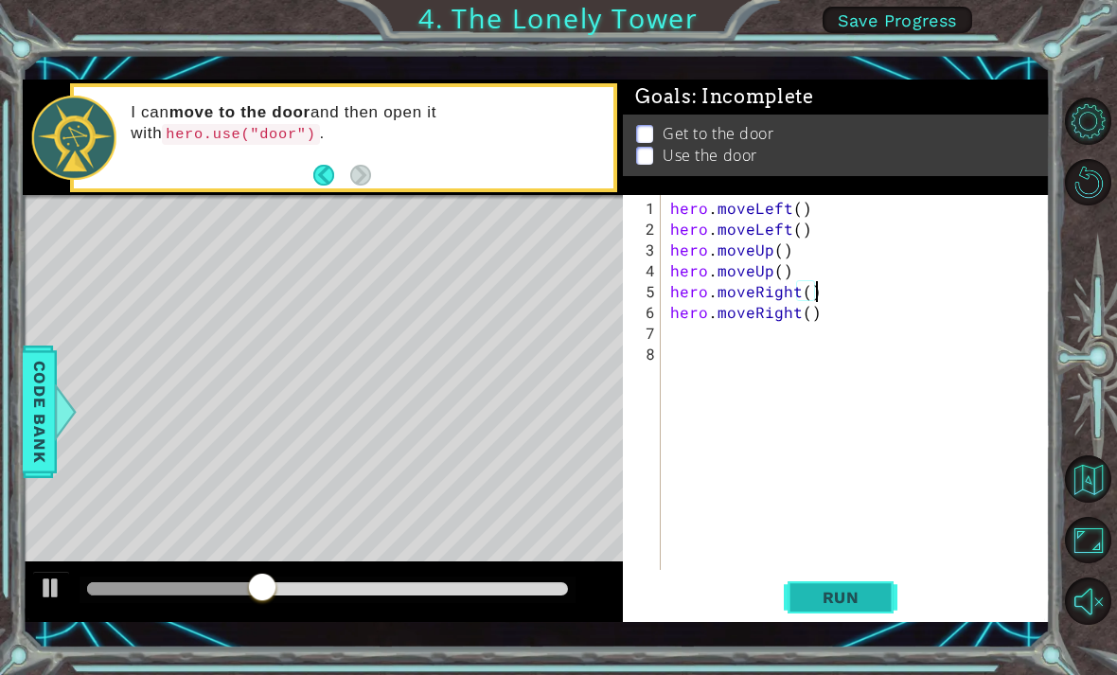
click at [850, 592] on span "Run" at bounding box center [840, 597] width 75 height 19
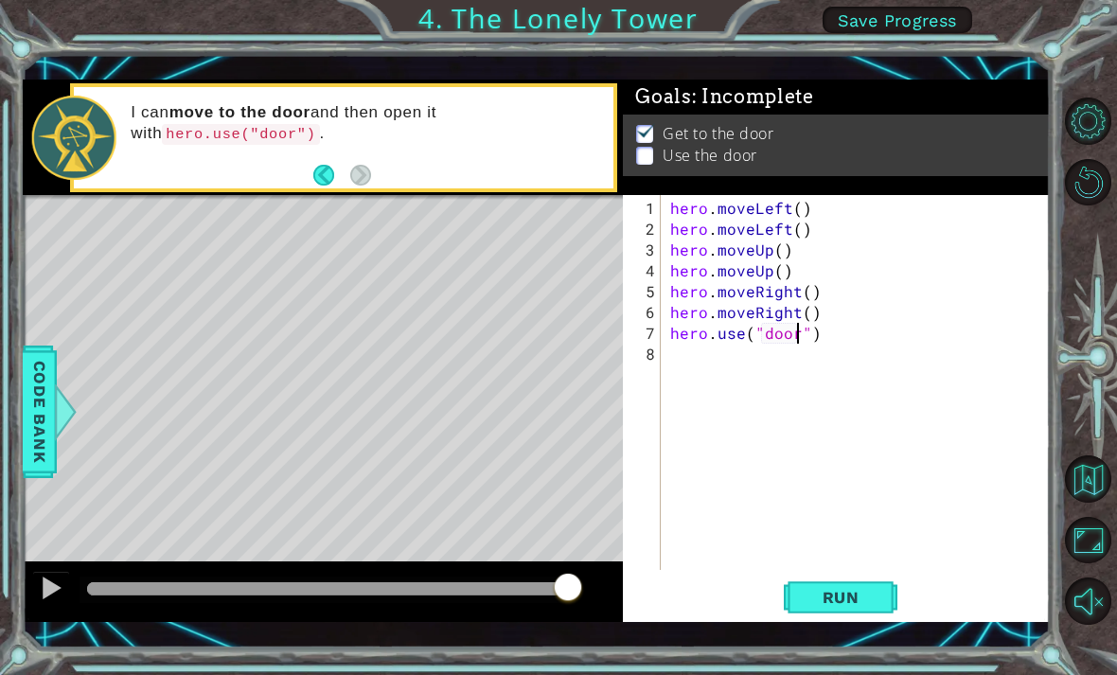
scroll to position [0, 9]
type textarea "hero.use("door")"
click at [839, 582] on button "Run" at bounding box center [841, 596] width 114 height 43
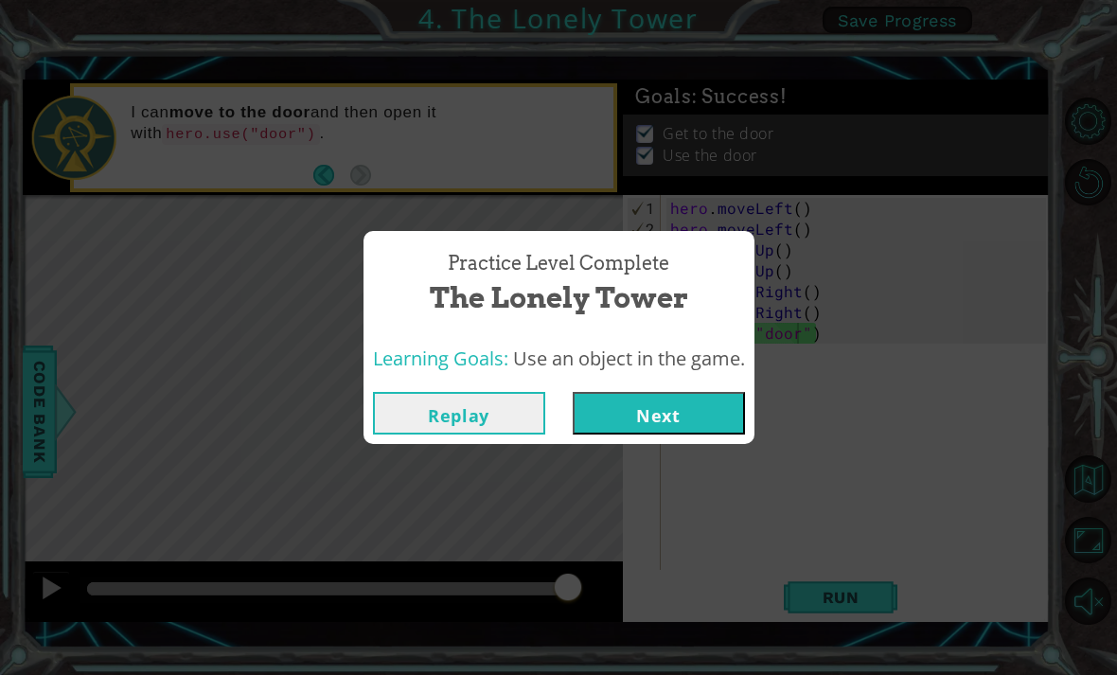
click at [684, 423] on button "Next" at bounding box center [659, 413] width 172 height 43
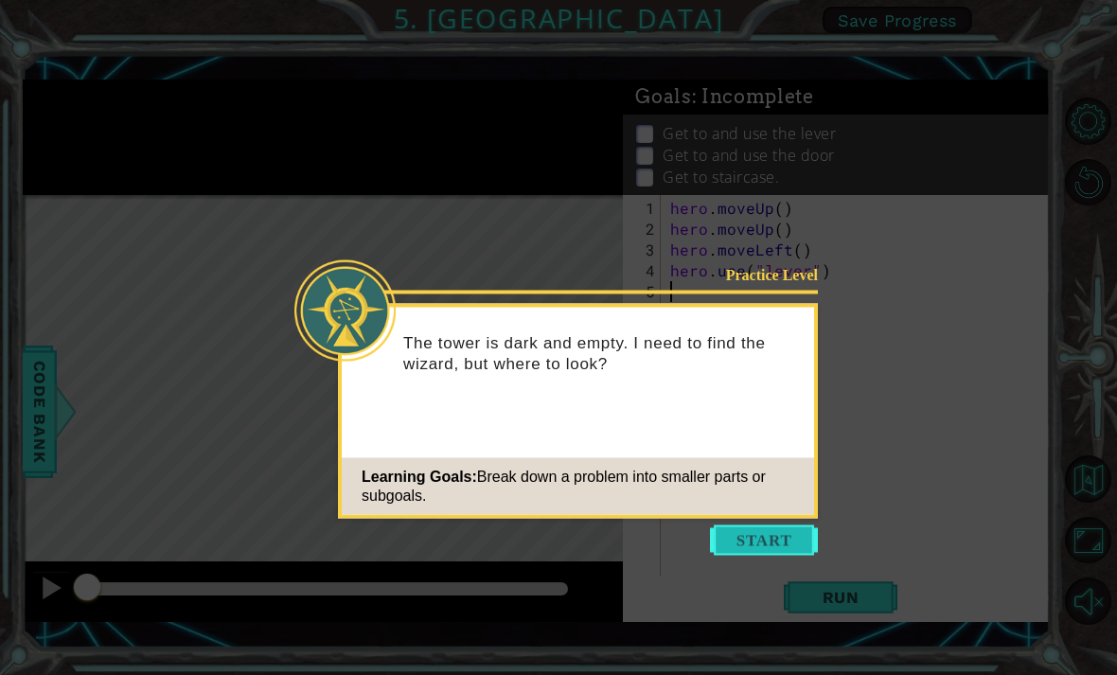
click at [795, 538] on button "Start" at bounding box center [764, 540] width 108 height 30
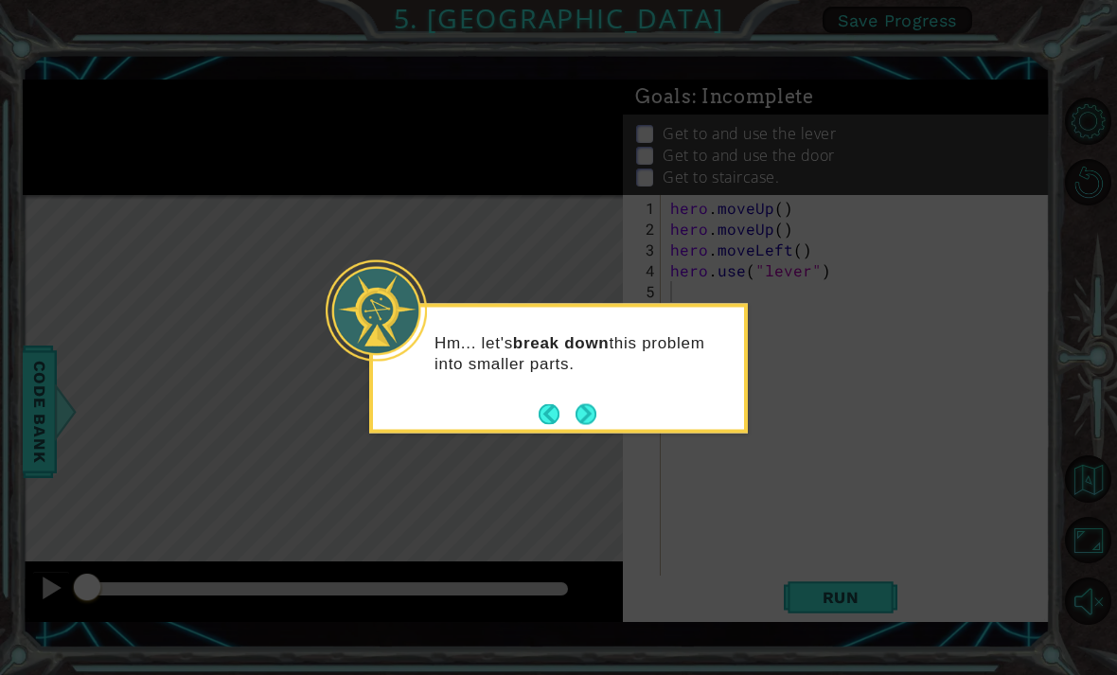
click at [601, 408] on div "Hm... let's break down this problem into smaller parts." at bounding box center [558, 362] width 371 height 96
click at [584, 417] on button "Next" at bounding box center [585, 414] width 35 height 35
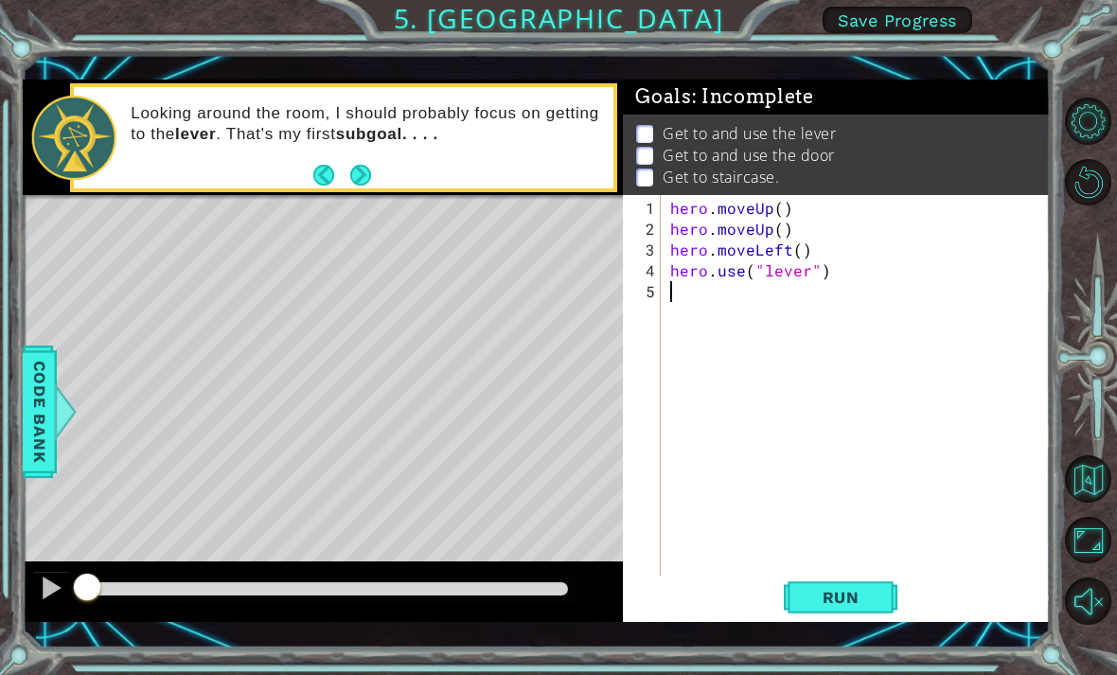
type textarea "m"
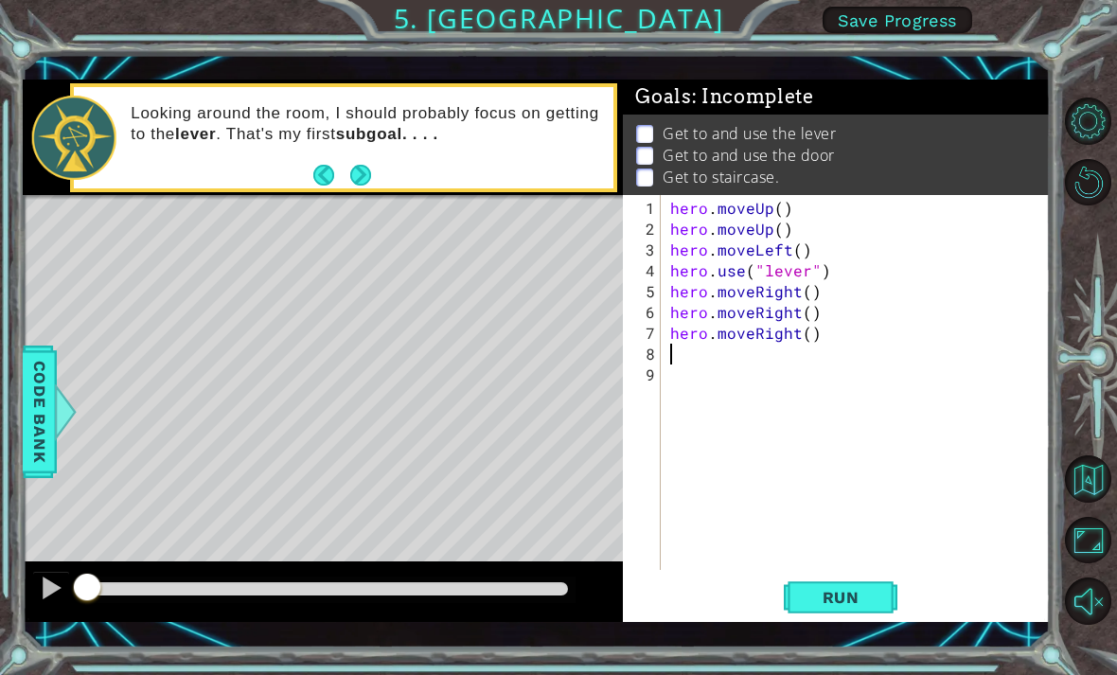
type textarea "m"
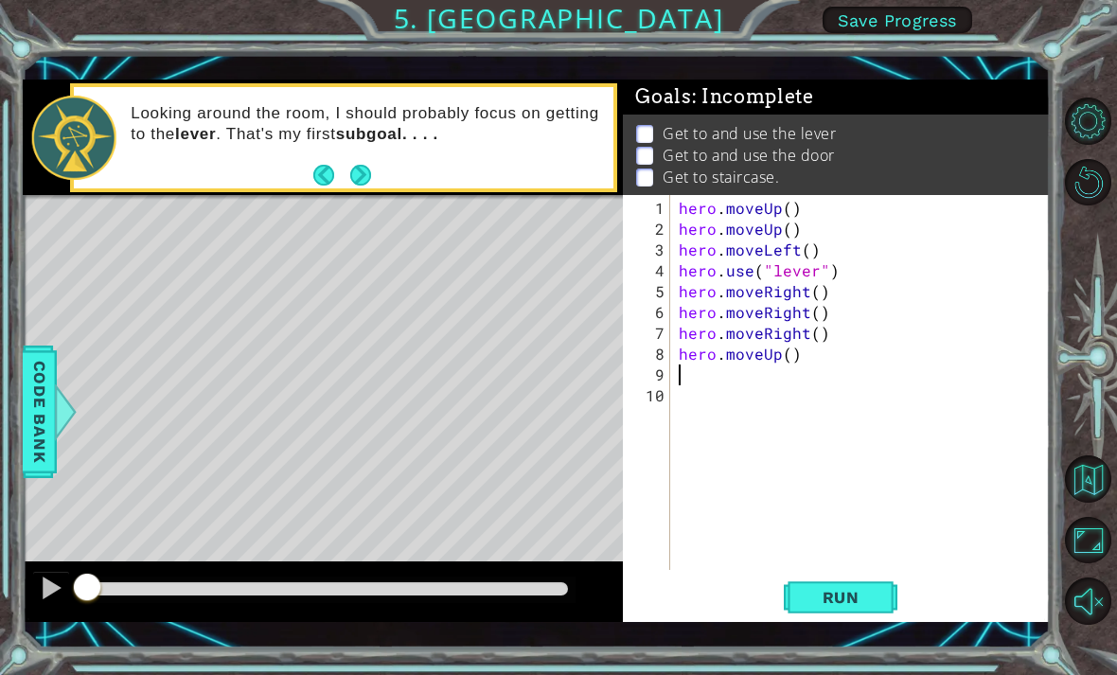
type textarea "m"
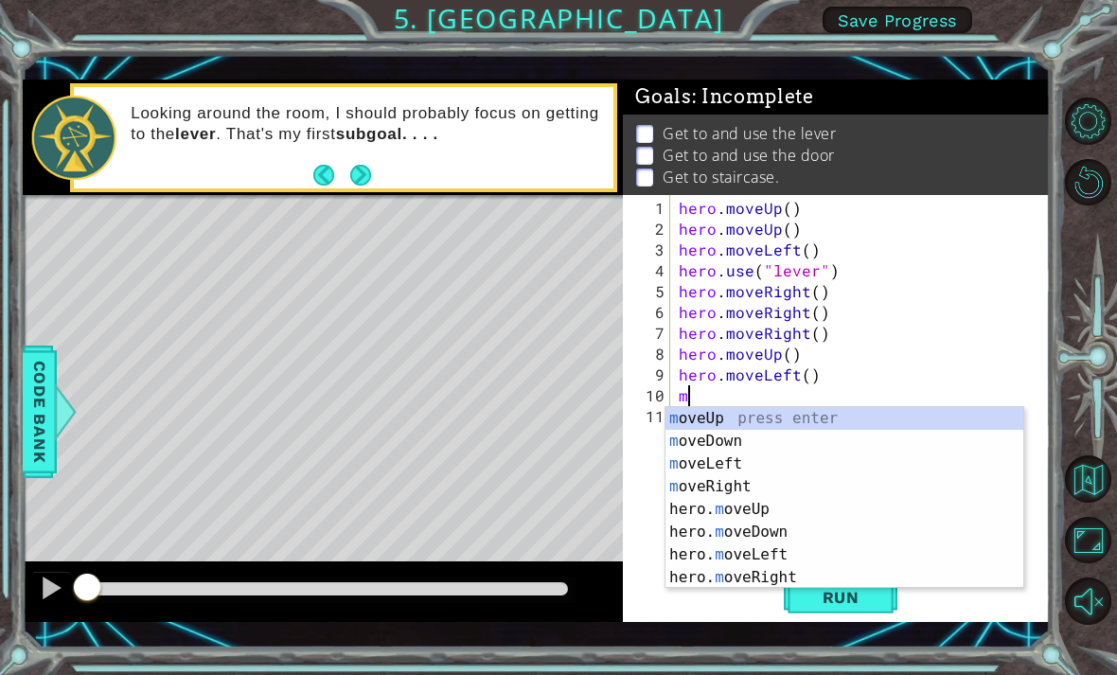
type textarea "mo"
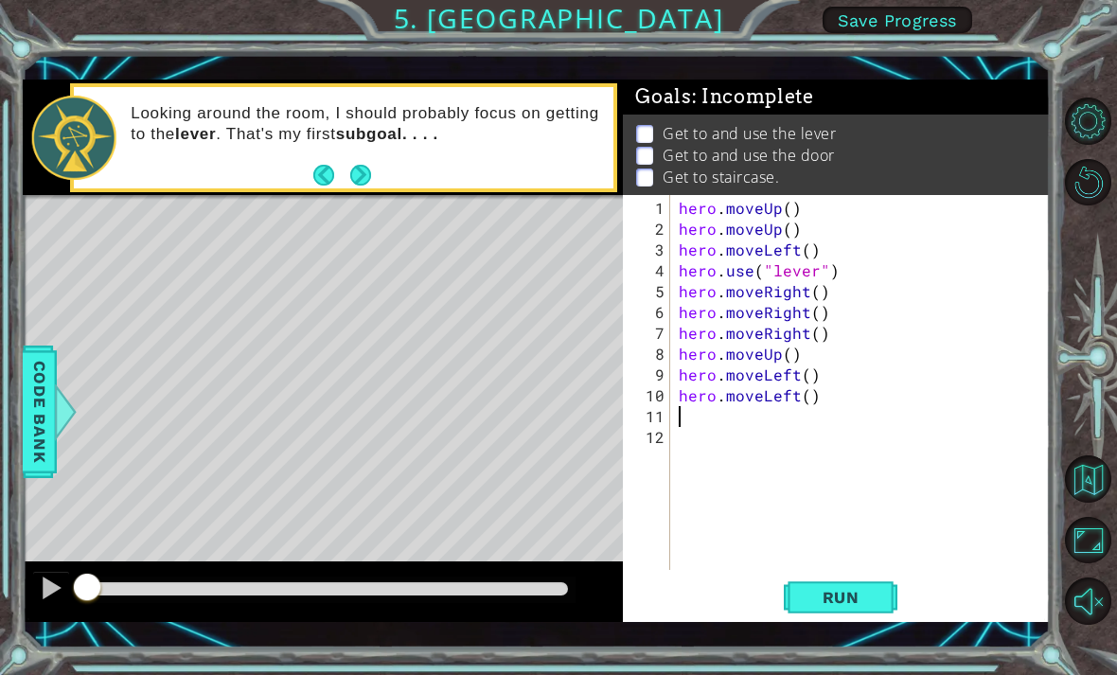
type textarea "m"
click at [858, 582] on button "Run" at bounding box center [841, 596] width 114 height 43
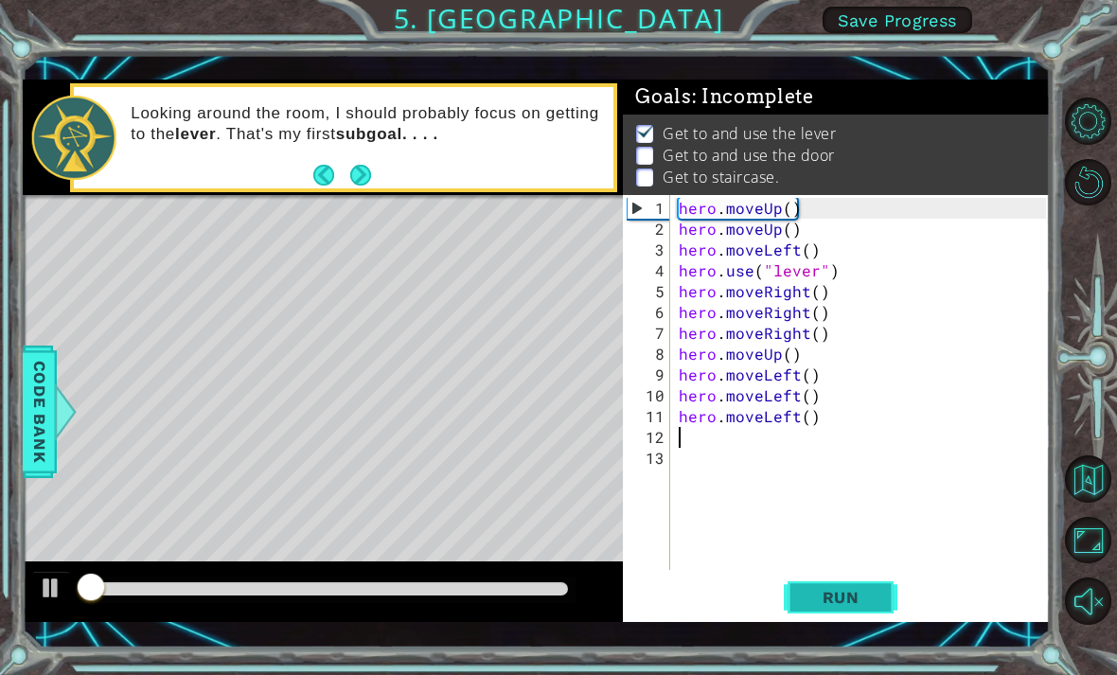
scroll to position [1, 0]
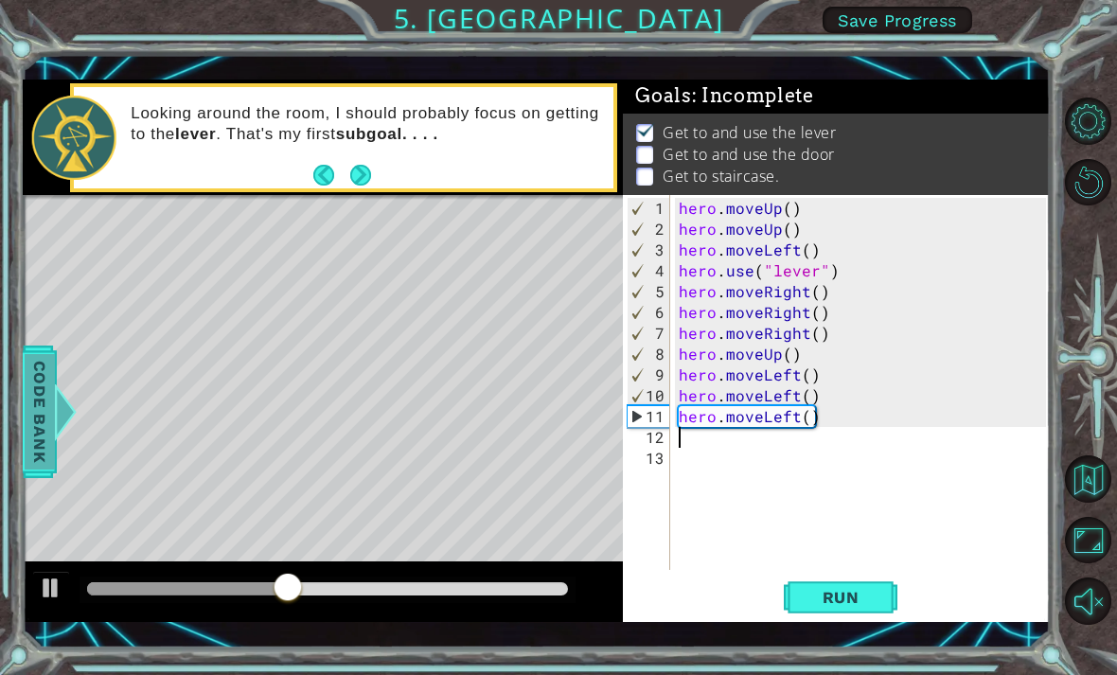
click at [38, 397] on span "Code Bank" at bounding box center [40, 411] width 30 height 115
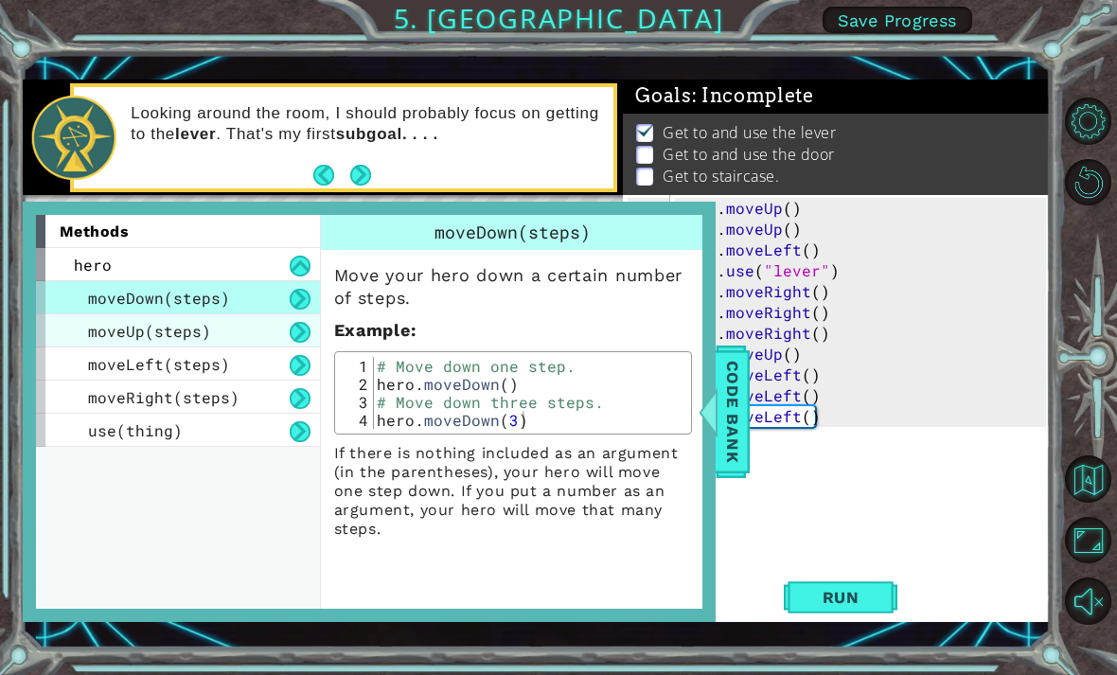
click at [97, 334] on span "moveUp(steps)" at bounding box center [149, 331] width 123 height 20
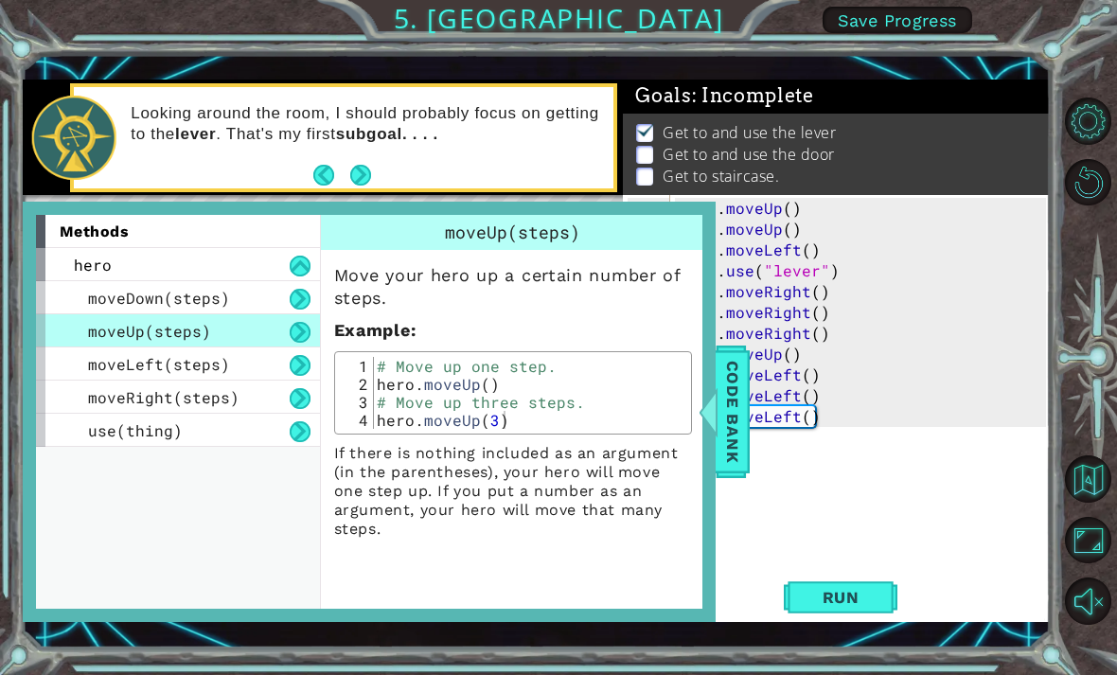
click at [47, 203] on div "methods hero moveDown(steps) moveUp(steps) moveLeft(steps) moveRight(steps) use…" at bounding box center [369, 412] width 693 height 420
click at [65, 269] on div "hero" at bounding box center [178, 264] width 284 height 33
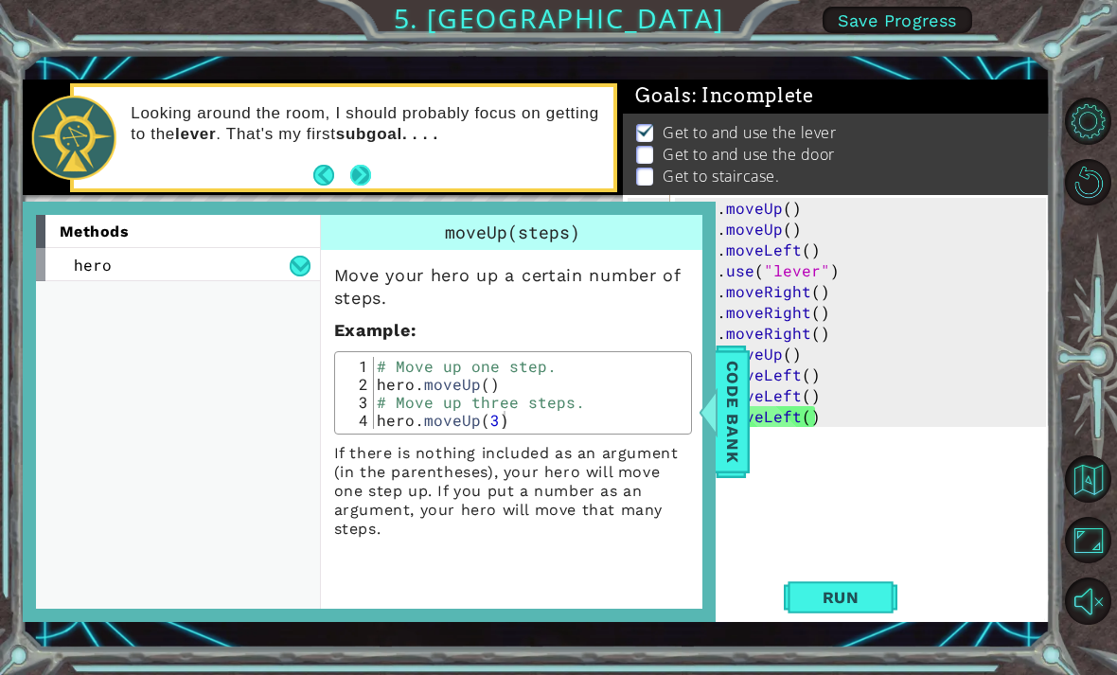
click at [369, 170] on button "Next" at bounding box center [359, 175] width 31 height 31
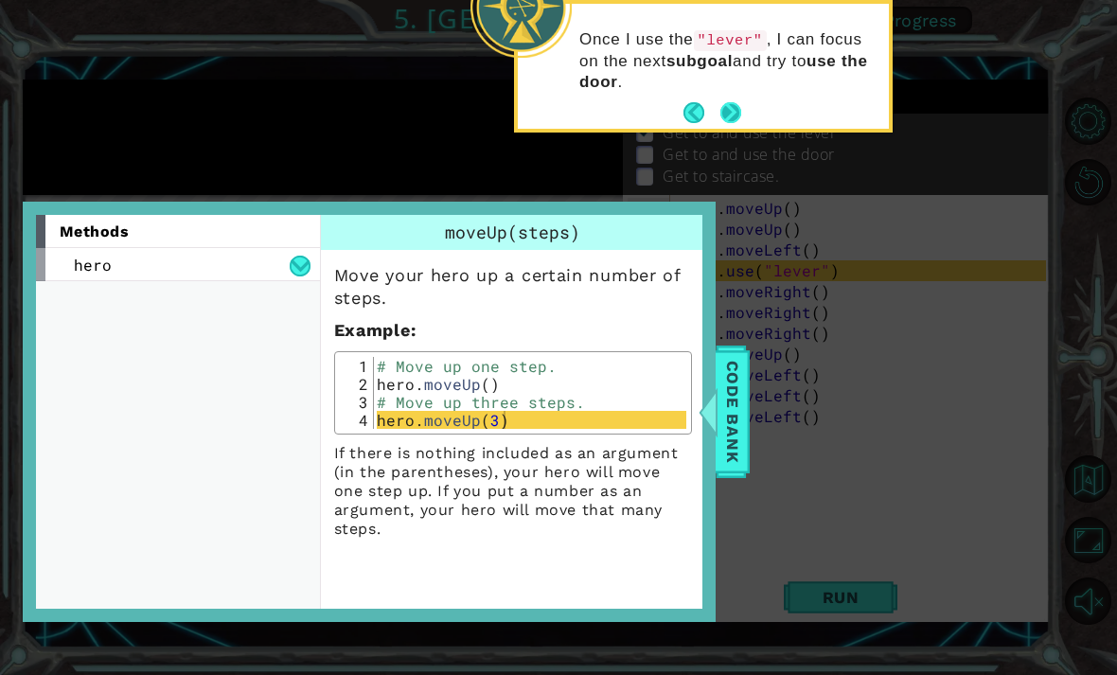
click at [725, 110] on button "Next" at bounding box center [730, 113] width 33 height 33
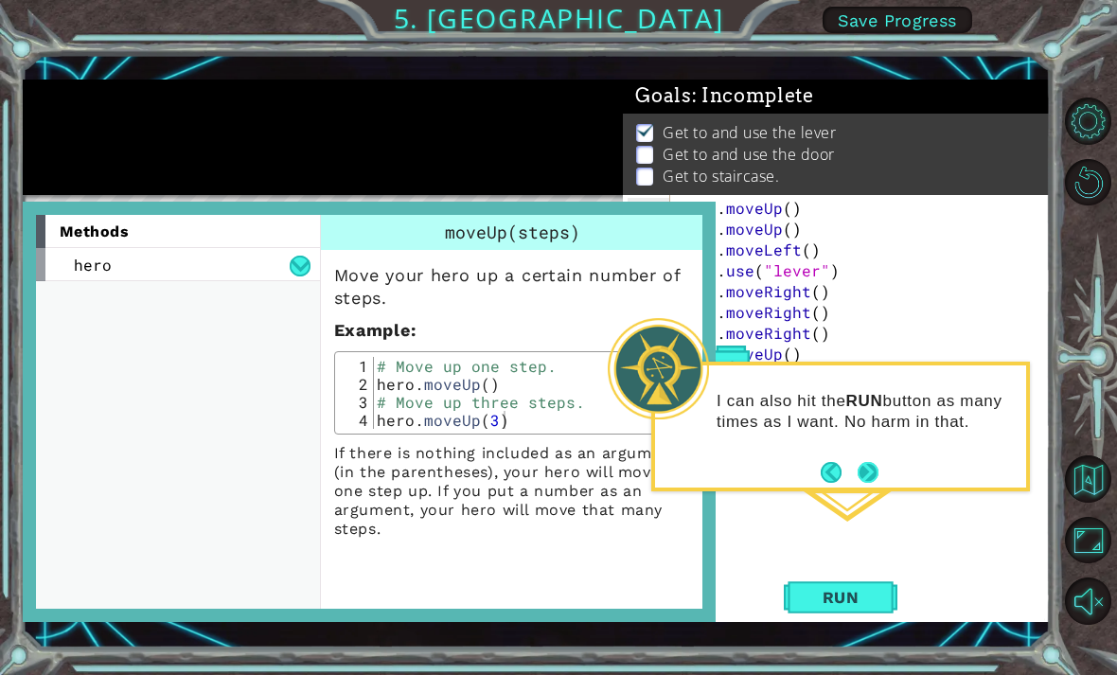
click at [878, 476] on button "Next" at bounding box center [867, 472] width 22 height 22
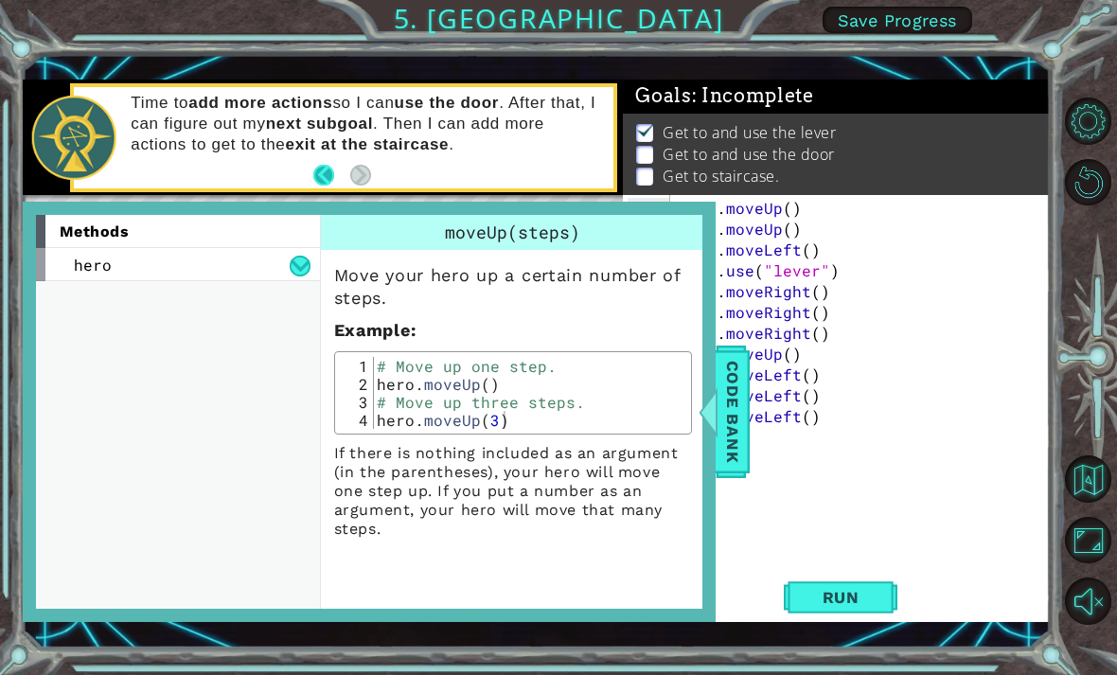
click at [313, 177] on button "Back" at bounding box center [331, 175] width 37 height 21
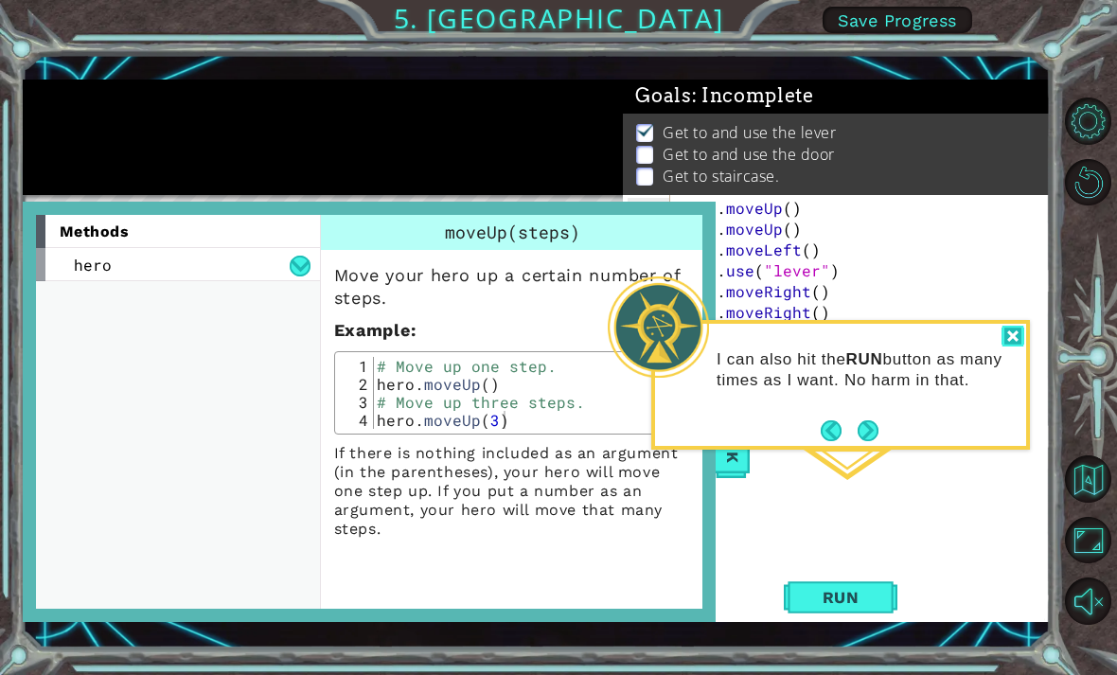
click at [1016, 333] on div at bounding box center [1012, 337] width 23 height 22
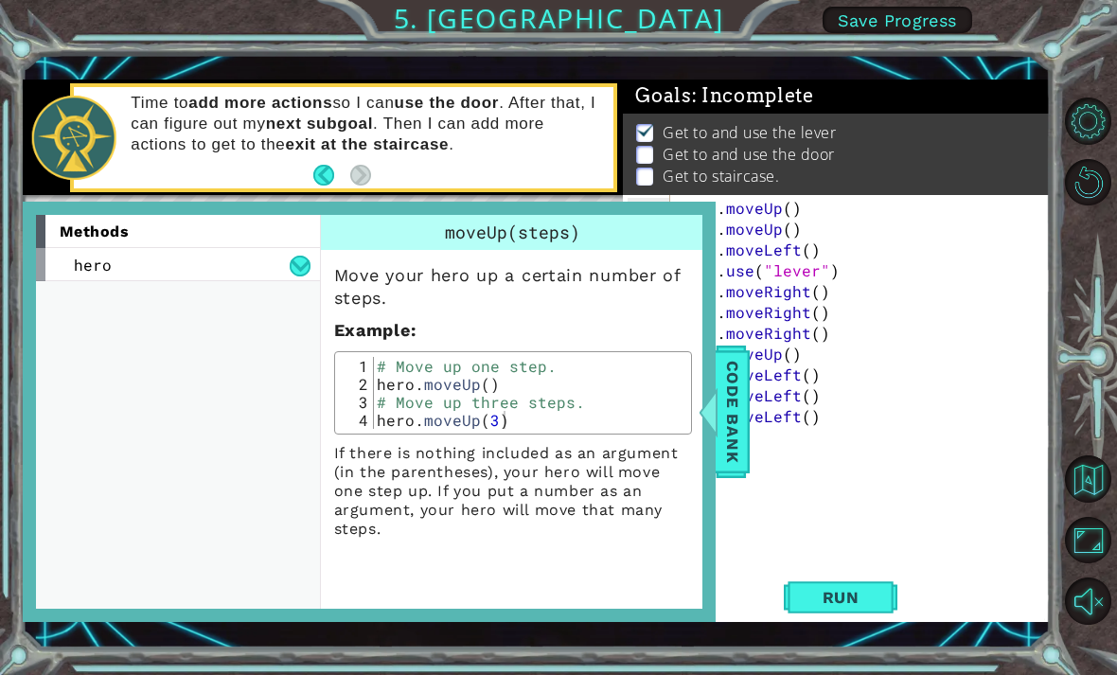
click at [610, 232] on div "moveUp(steps)" at bounding box center [513, 232] width 384 height 35
click at [219, 233] on div "methods" at bounding box center [178, 231] width 284 height 33
click at [746, 411] on span "Code Bank" at bounding box center [732, 411] width 30 height 115
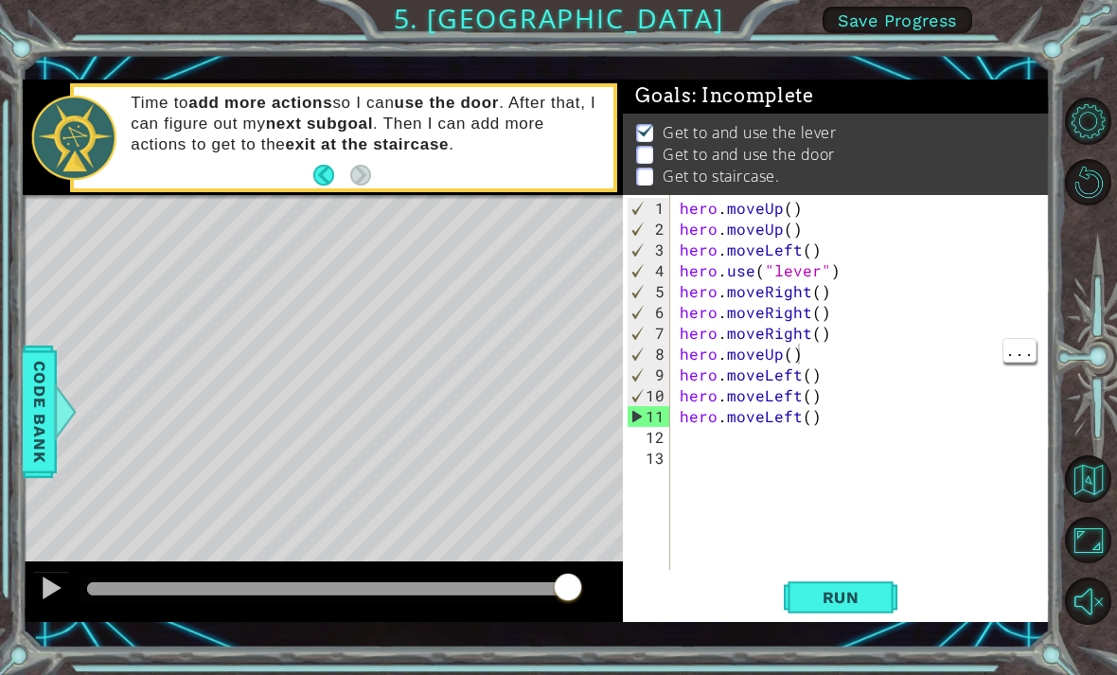
click at [797, 355] on div "hero . moveUp ( ) hero . moveUp ( ) hero . moveLeft ( ) hero . use ( "lever" ) …" at bounding box center [865, 406] width 379 height 416
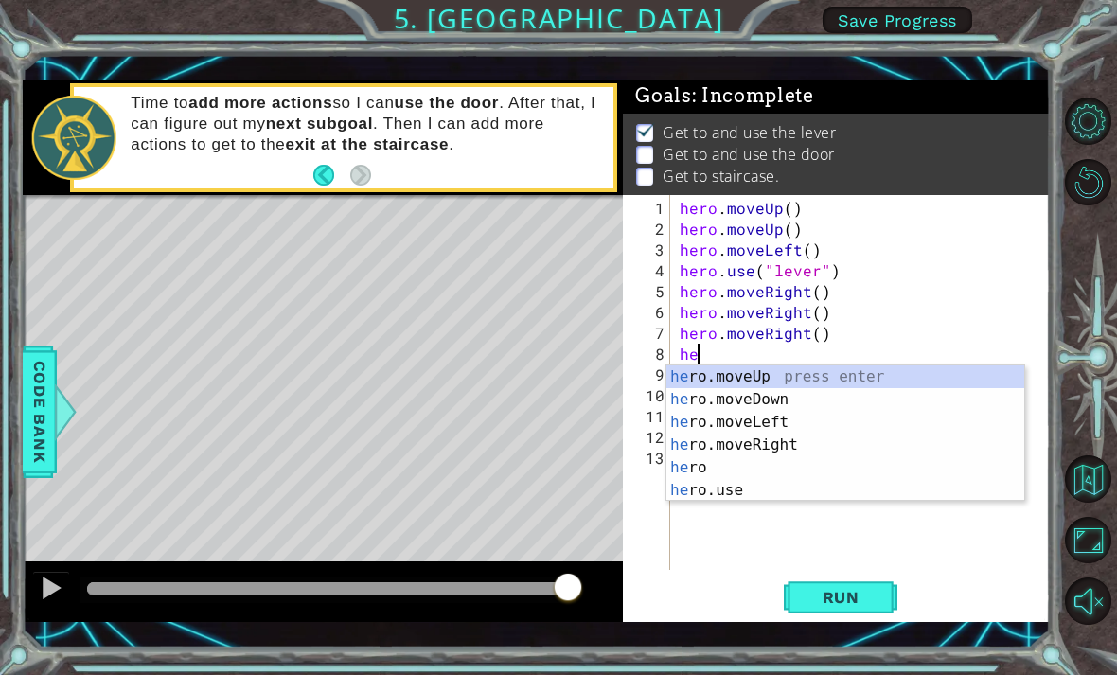
type textarea "h"
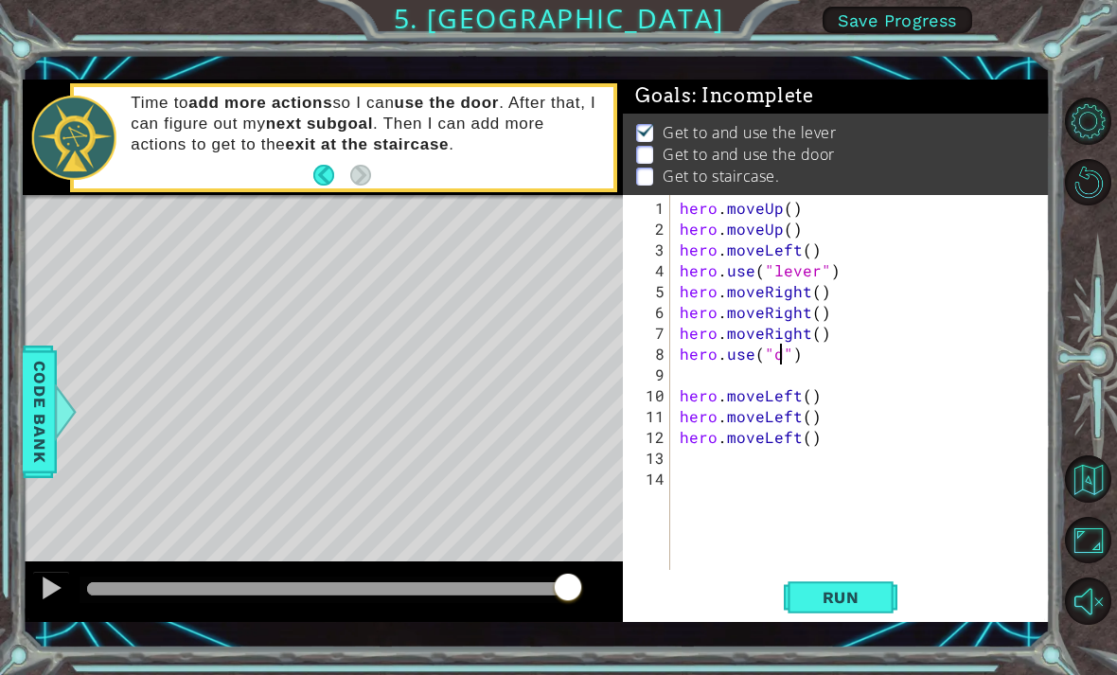
scroll to position [0, 7]
type textarea "hero.use("door")"
type textarea "m"
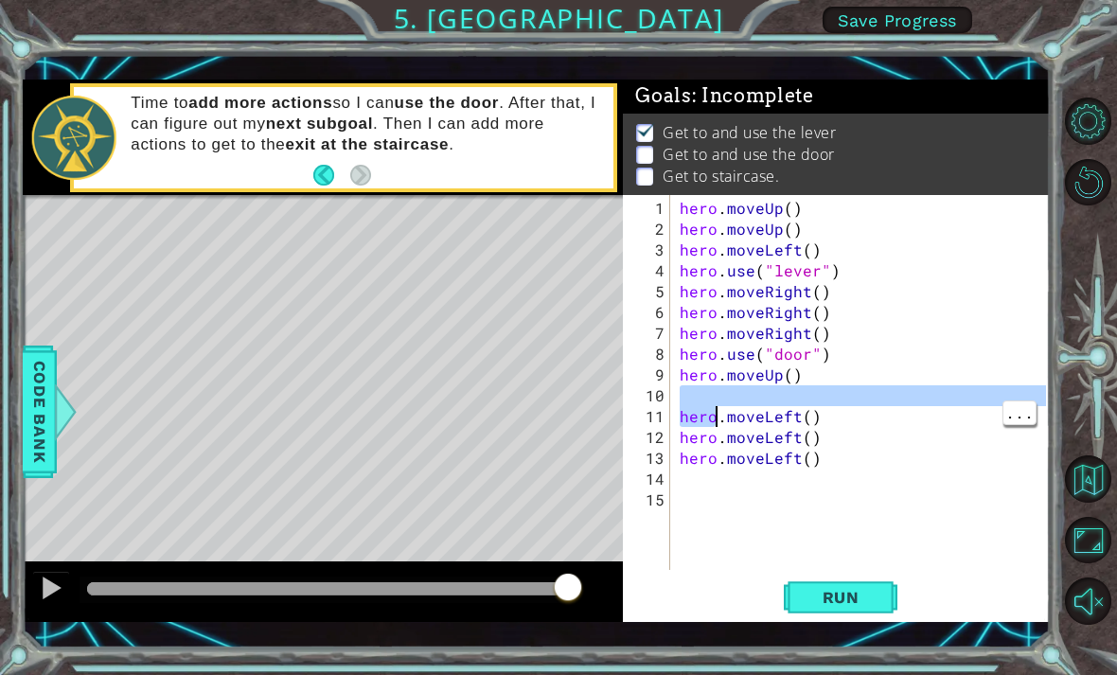
type textarea "hero.moveLeft()"
click at [895, 465] on div "hero . moveUp ( ) hero . moveUp ( ) hero . moveLeft ( ) hero . use ( "lever" ) …" at bounding box center [865, 406] width 379 height 416
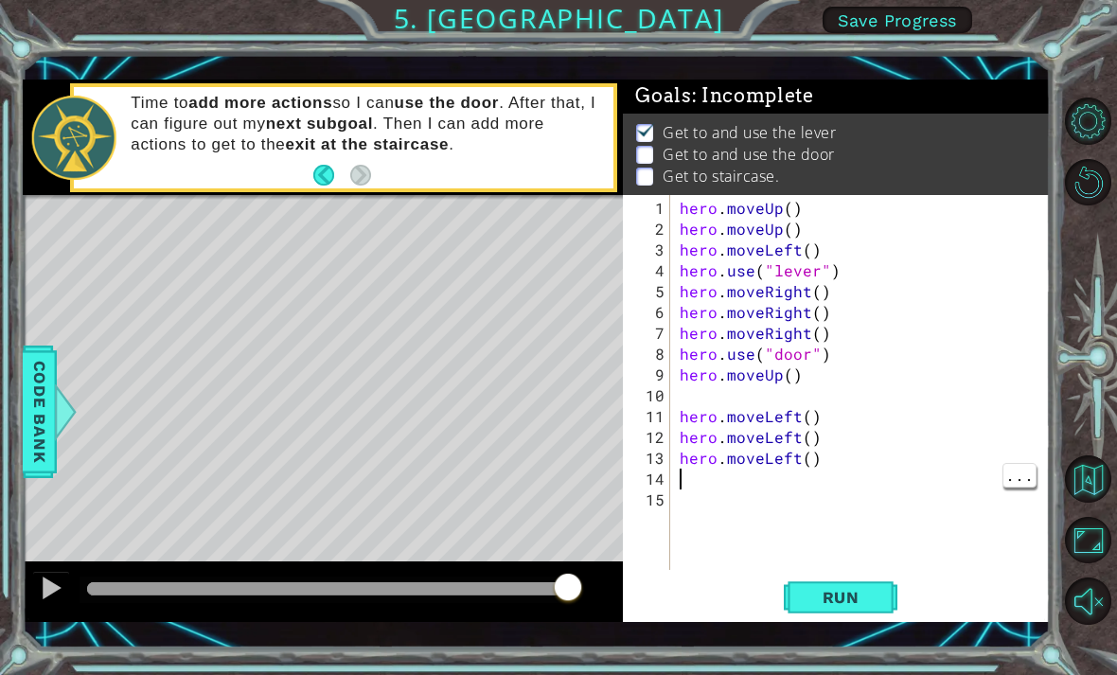
click at [684, 483] on div "hero . moveUp ( ) hero . moveUp ( ) hero . moveLeft ( ) hero . use ( "lever" ) …" at bounding box center [865, 406] width 379 height 416
type textarea "m"
click at [856, 618] on button "Run" at bounding box center [841, 596] width 114 height 43
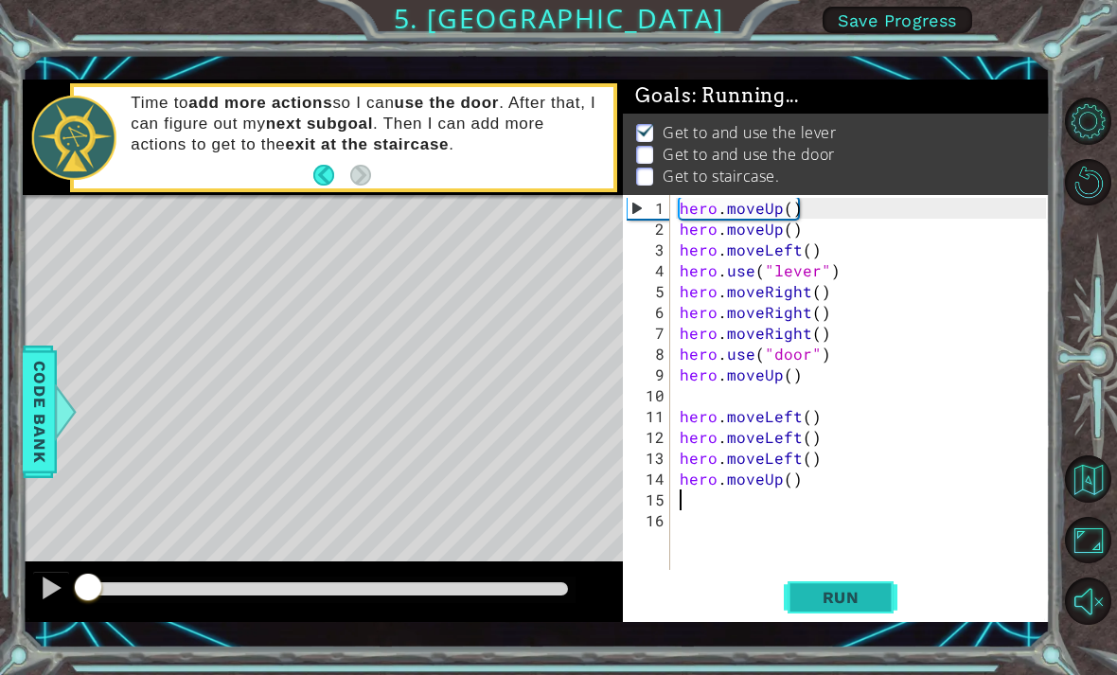
scroll to position [1, 0]
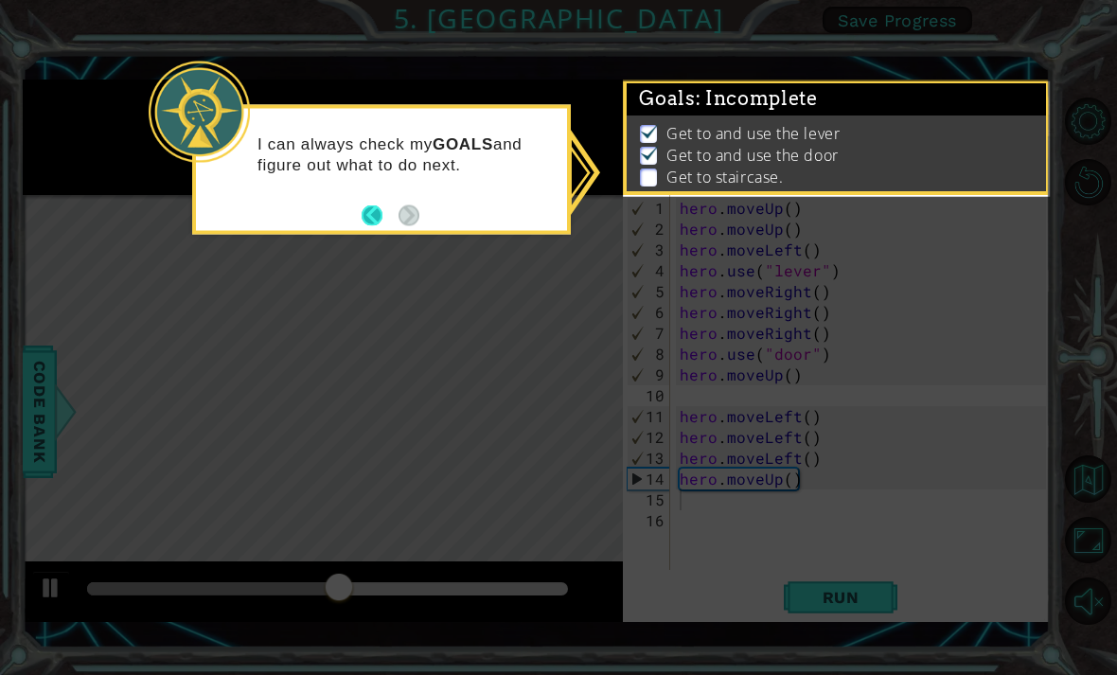
click at [373, 220] on button "Back" at bounding box center [379, 214] width 37 height 21
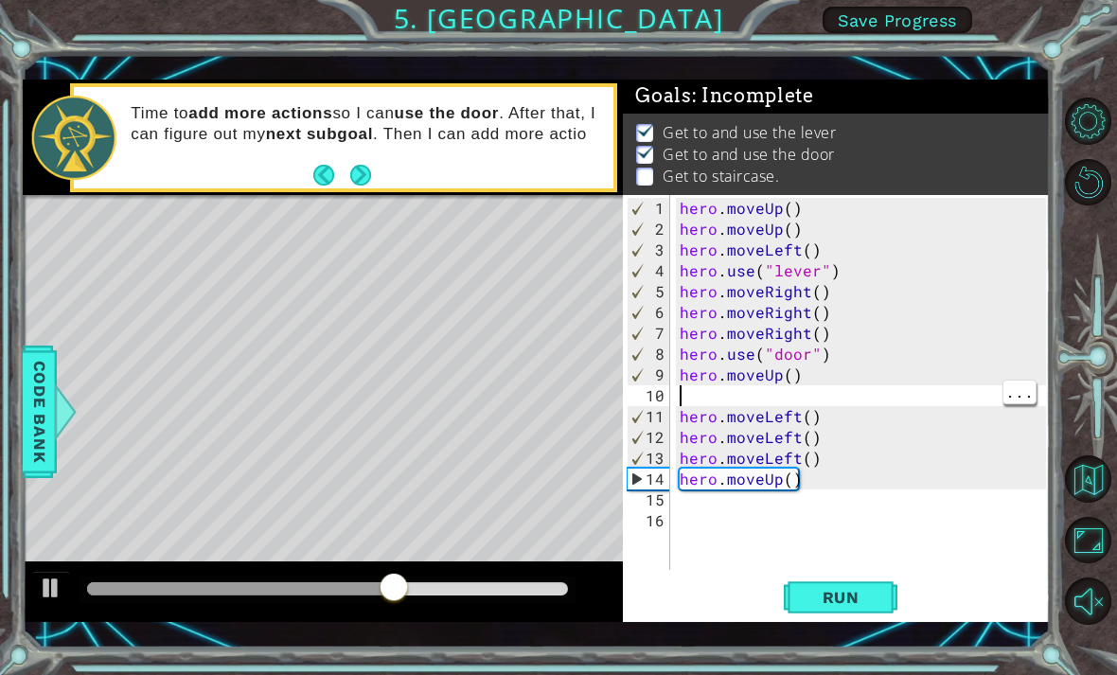
type textarea "m"
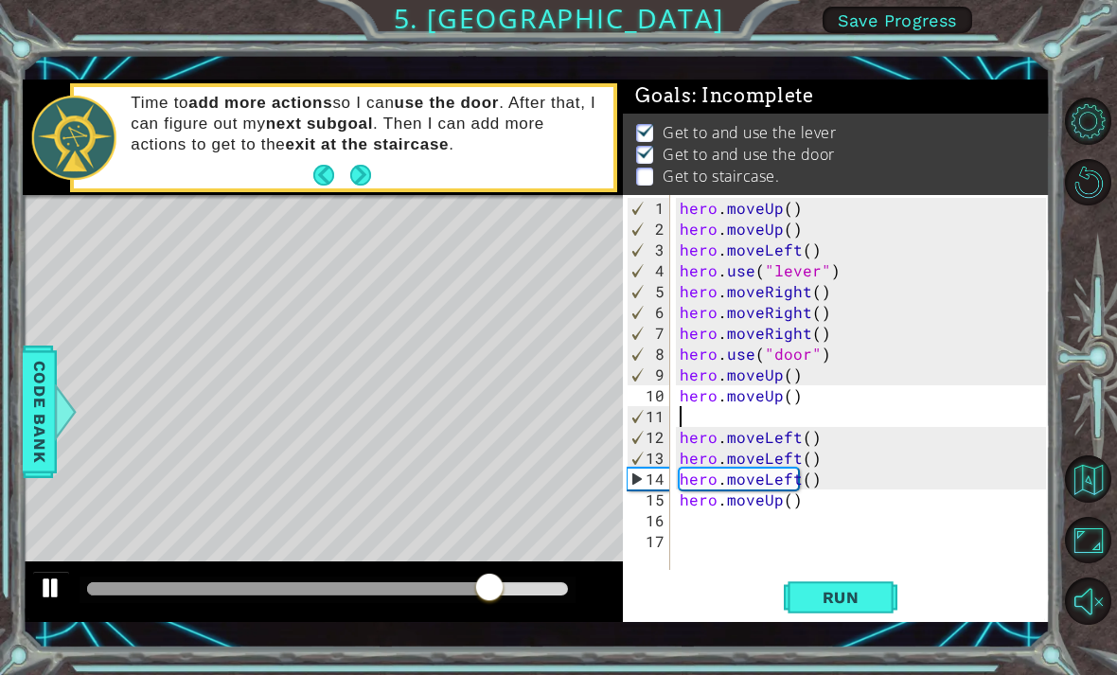
click at [44, 581] on div at bounding box center [51, 587] width 25 height 25
click at [838, 601] on span "Run" at bounding box center [840, 597] width 75 height 19
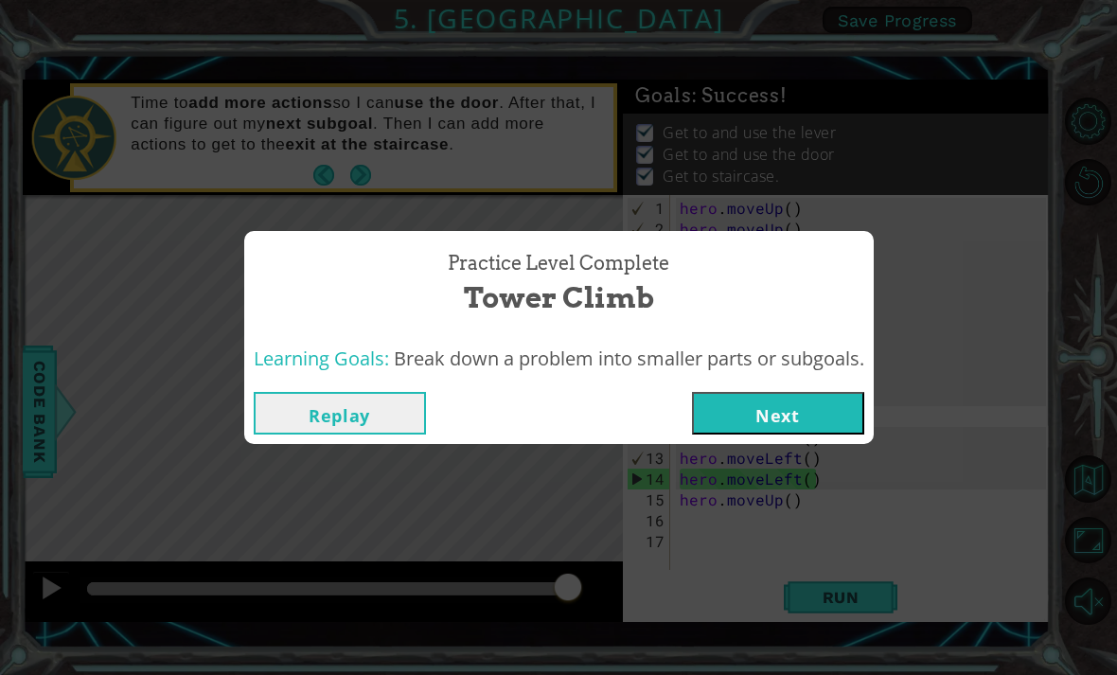
click at [812, 419] on button "Next" at bounding box center [778, 413] width 172 height 43
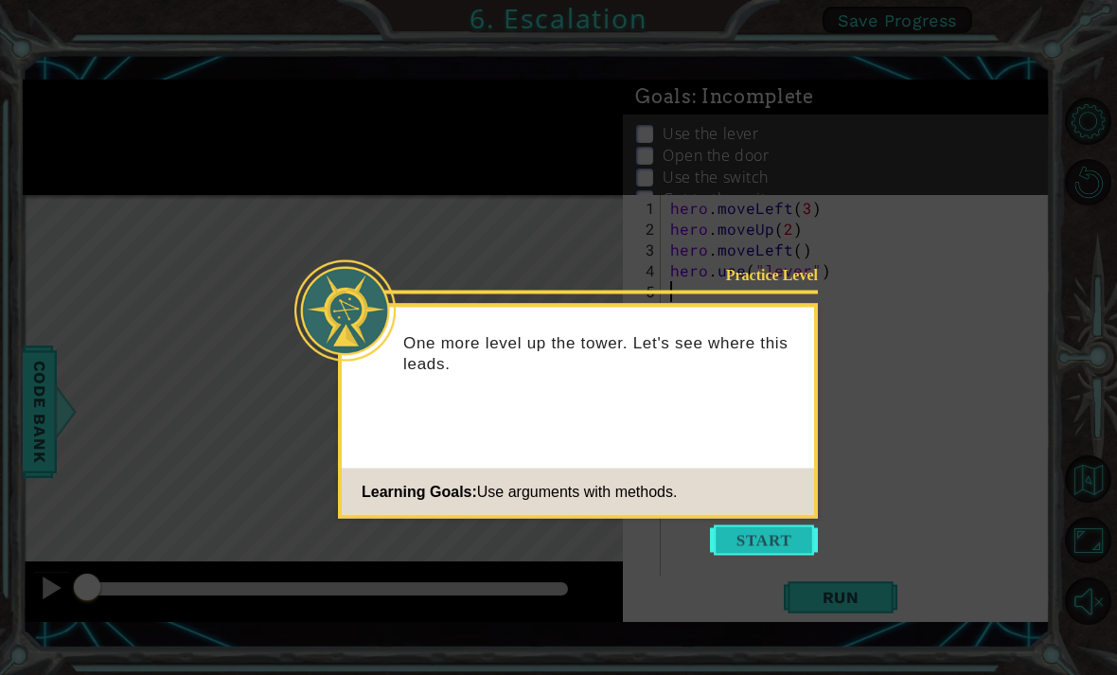
click at [799, 538] on button "Start" at bounding box center [764, 540] width 108 height 30
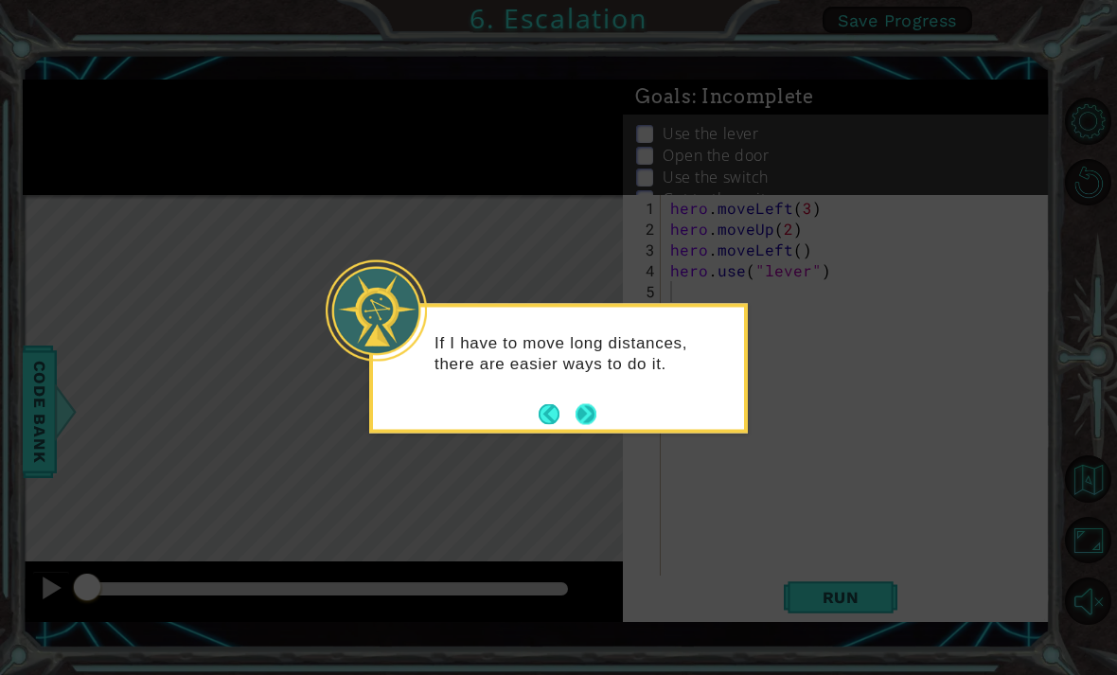
click at [594, 404] on button "Next" at bounding box center [585, 413] width 25 height 25
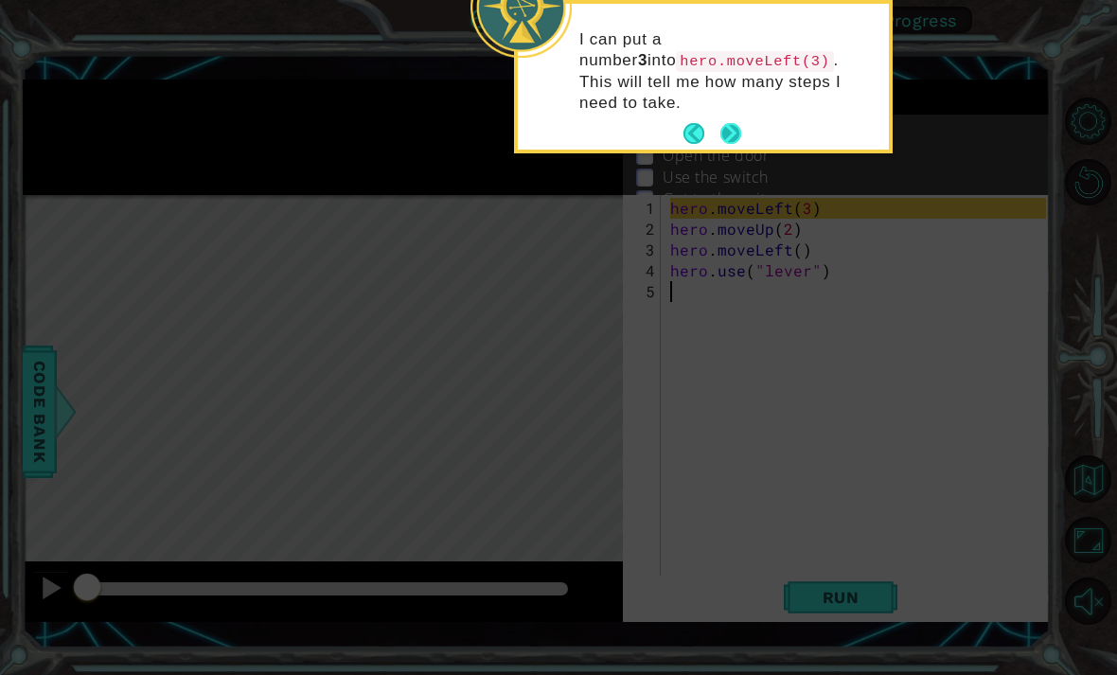
click at [730, 121] on button "Next" at bounding box center [730, 133] width 33 height 33
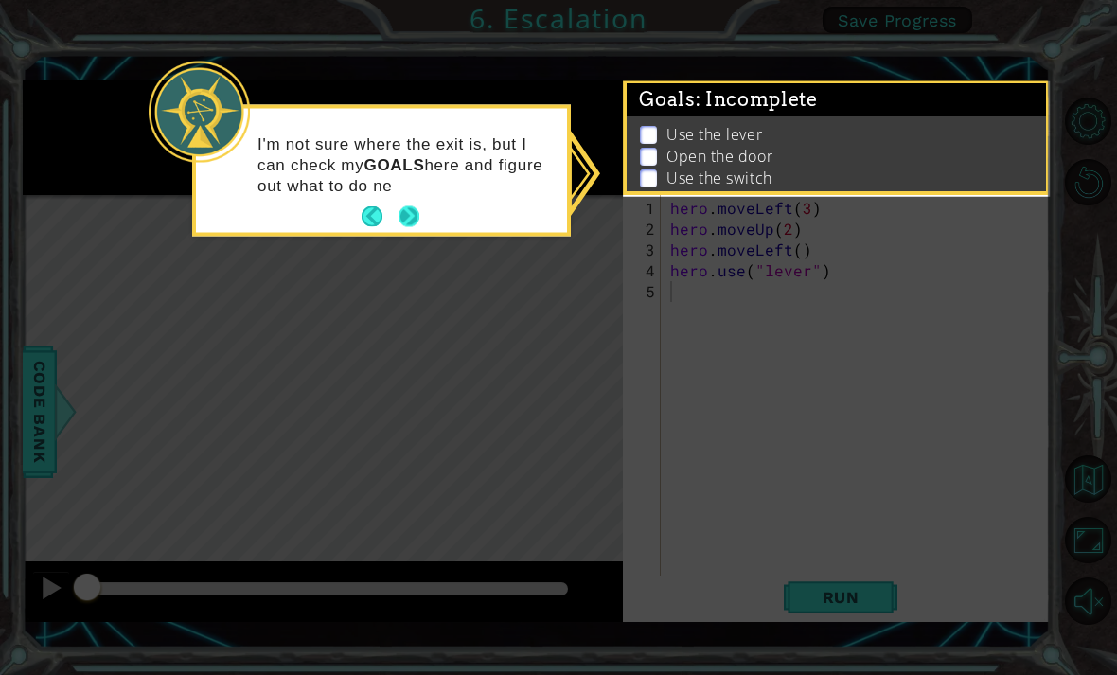
click at [419, 220] on button "Next" at bounding box center [408, 216] width 21 height 21
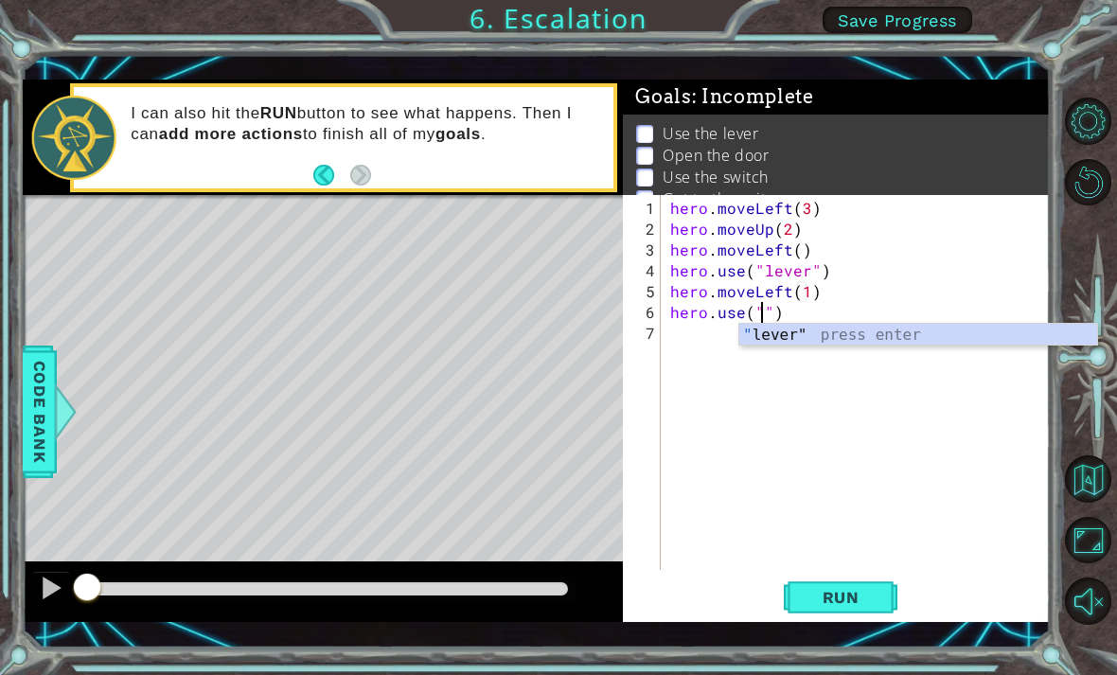
type textarea "hero.use(")"
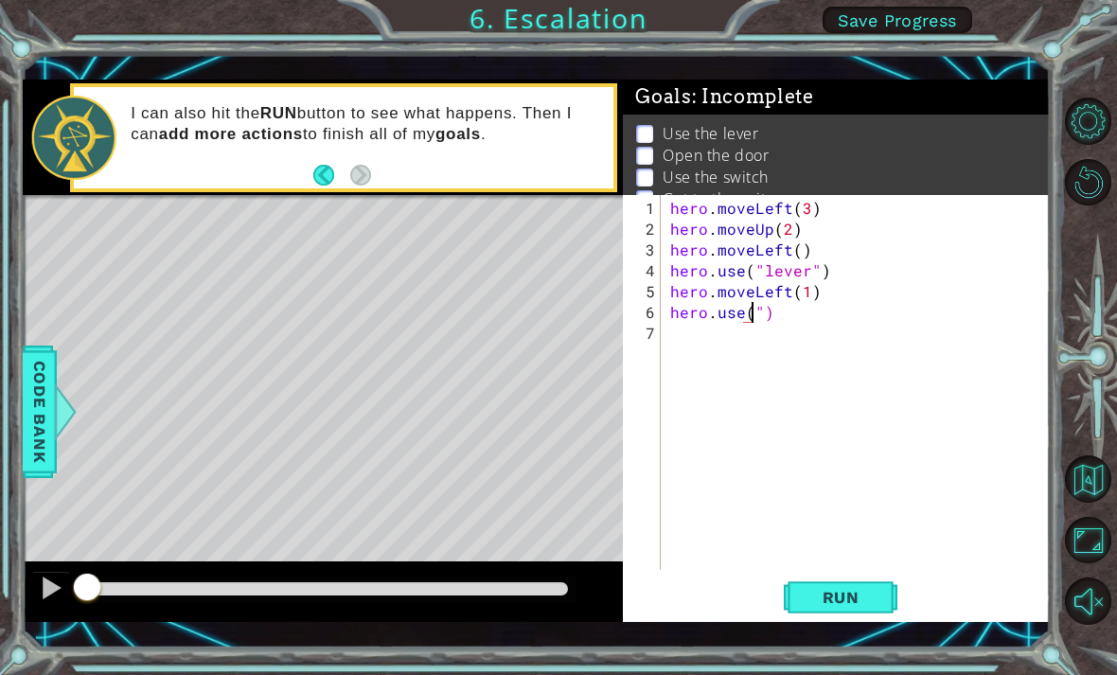
scroll to position [0, 6]
click at [762, 320] on div "hero . moveLeft ( 3 ) hero . moveUp ( 2 ) hero . moveLeft ( ) hero . use ( "lev…" at bounding box center [860, 406] width 389 height 416
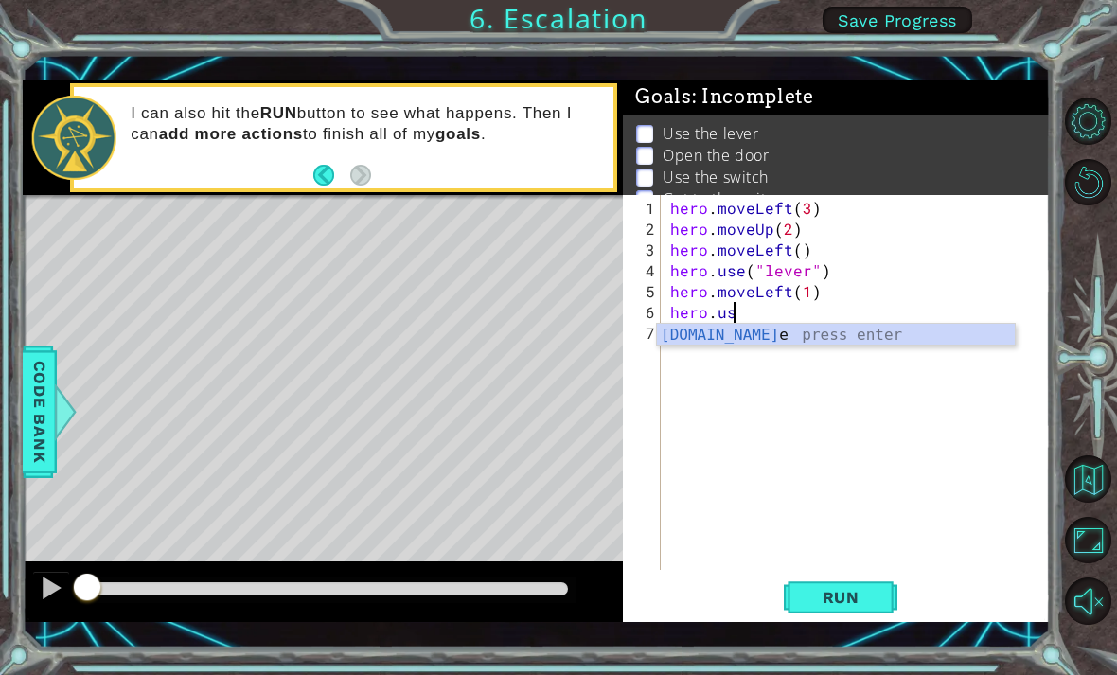
type textarea "hero."
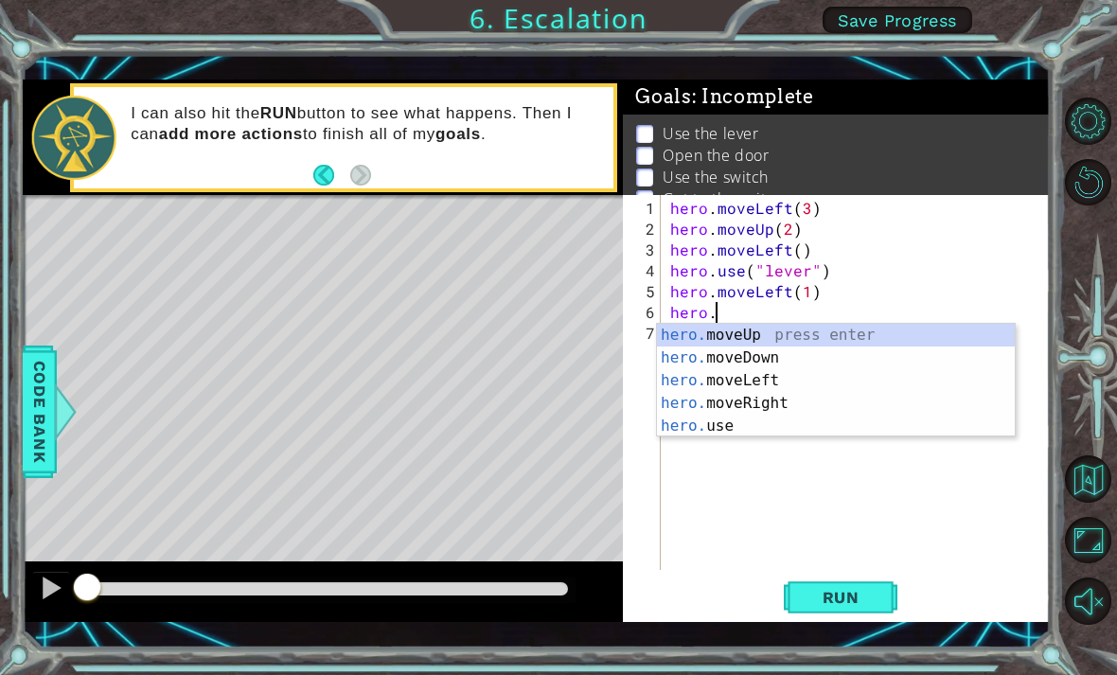
scroll to position [0, 0]
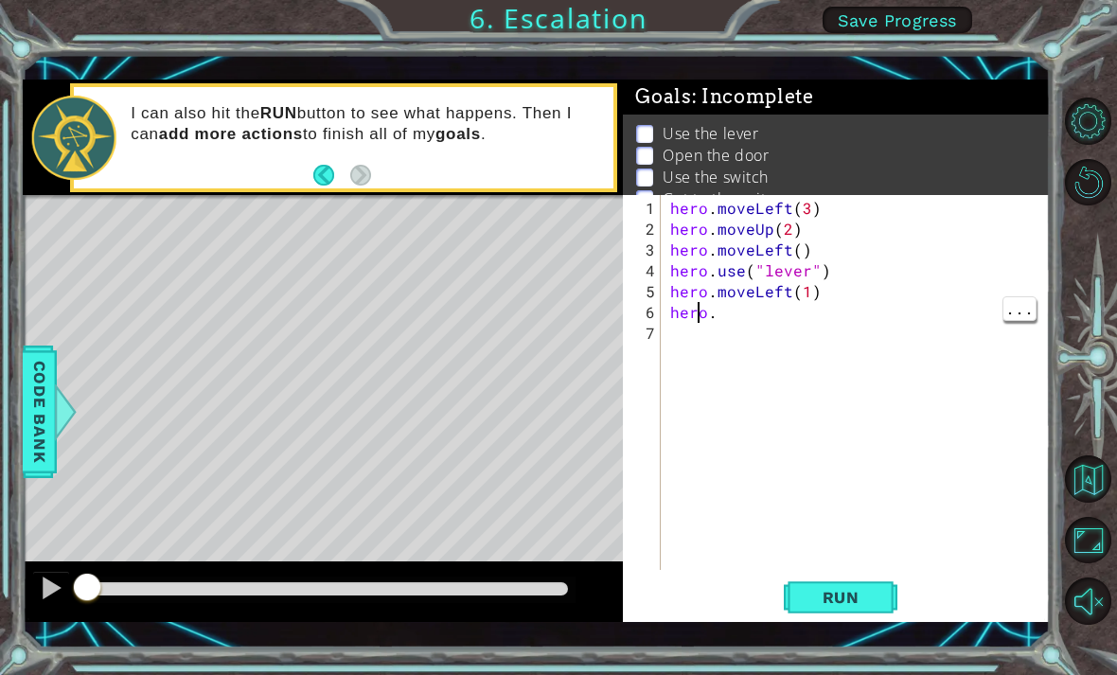
click at [697, 321] on div "hero . moveLeft ( 3 ) hero . moveUp ( 2 ) hero . moveLeft ( ) hero . use ( "lev…" at bounding box center [860, 406] width 389 height 416
click at [708, 310] on div "hero . moveLeft ( 3 ) hero . moveUp ( 2 ) hero . moveLeft ( ) hero . use ( "lev…" at bounding box center [860, 406] width 389 height 416
type textarea "hero.use("door")"
click at [871, 597] on span "Run" at bounding box center [840, 597] width 75 height 19
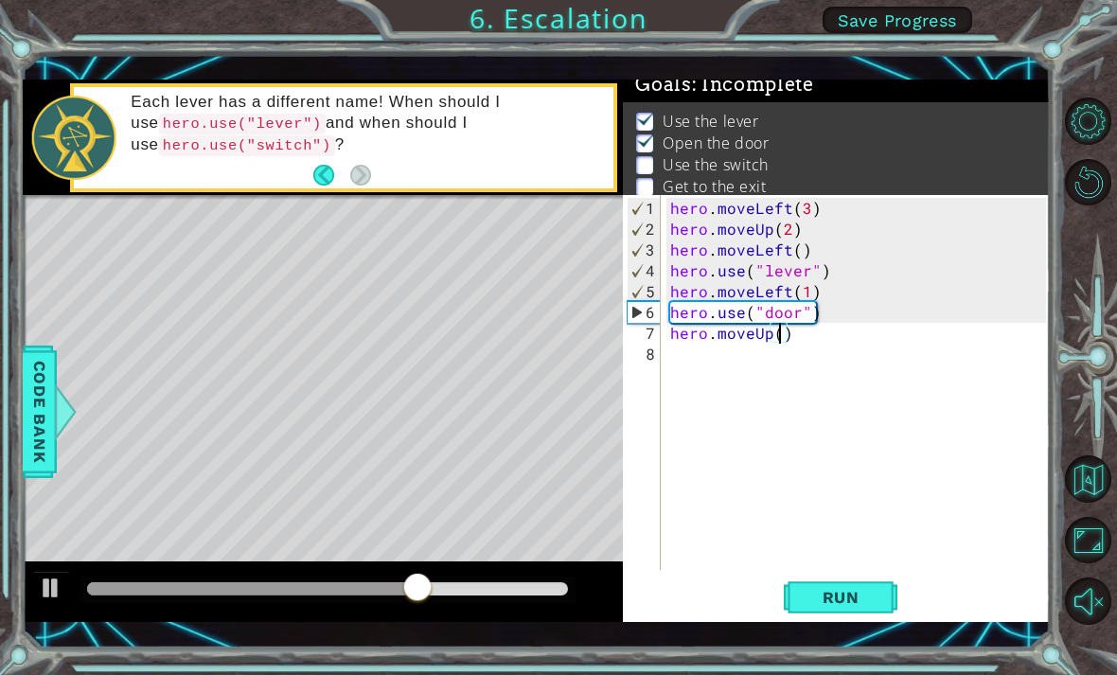
scroll to position [0, 7]
type textarea "hero.moveUp(2)"
click at [56, 575] on div at bounding box center [51, 587] width 25 height 25
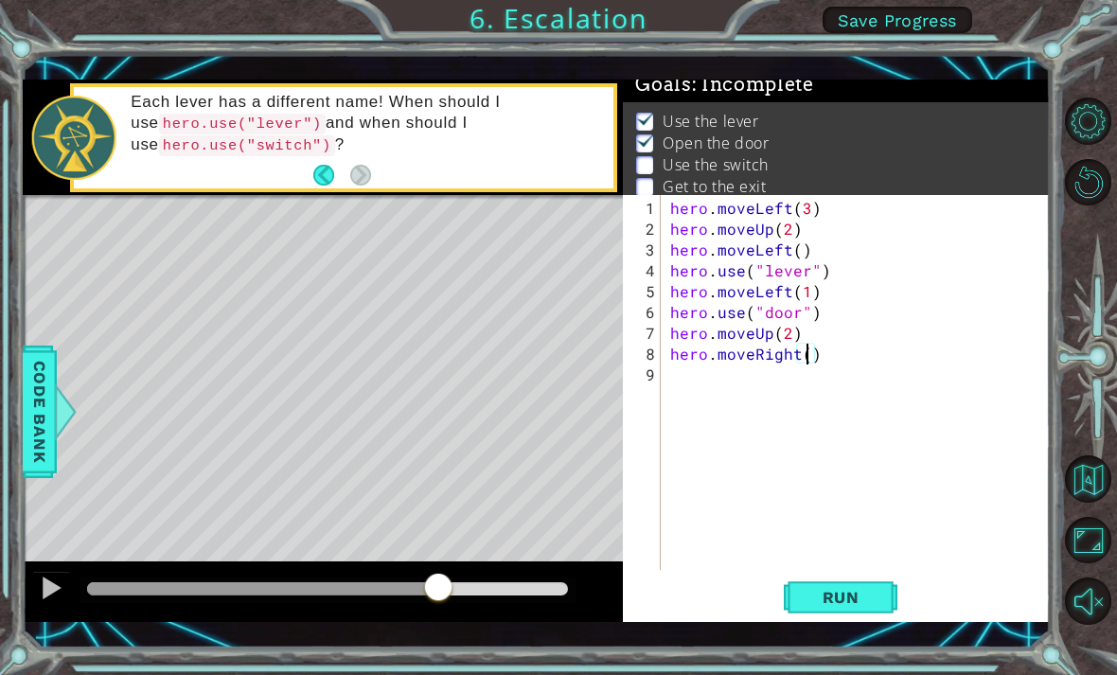
type textarea "hero.moveRight(2)"
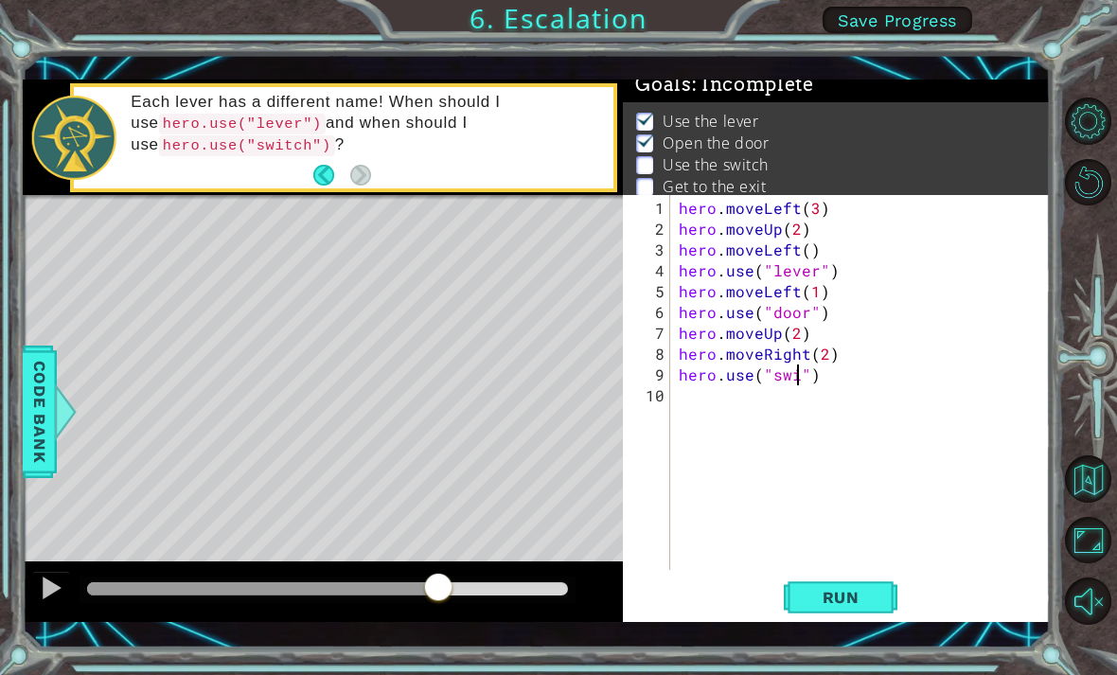
scroll to position [0, 9]
type textarea "hero.use("switch")"
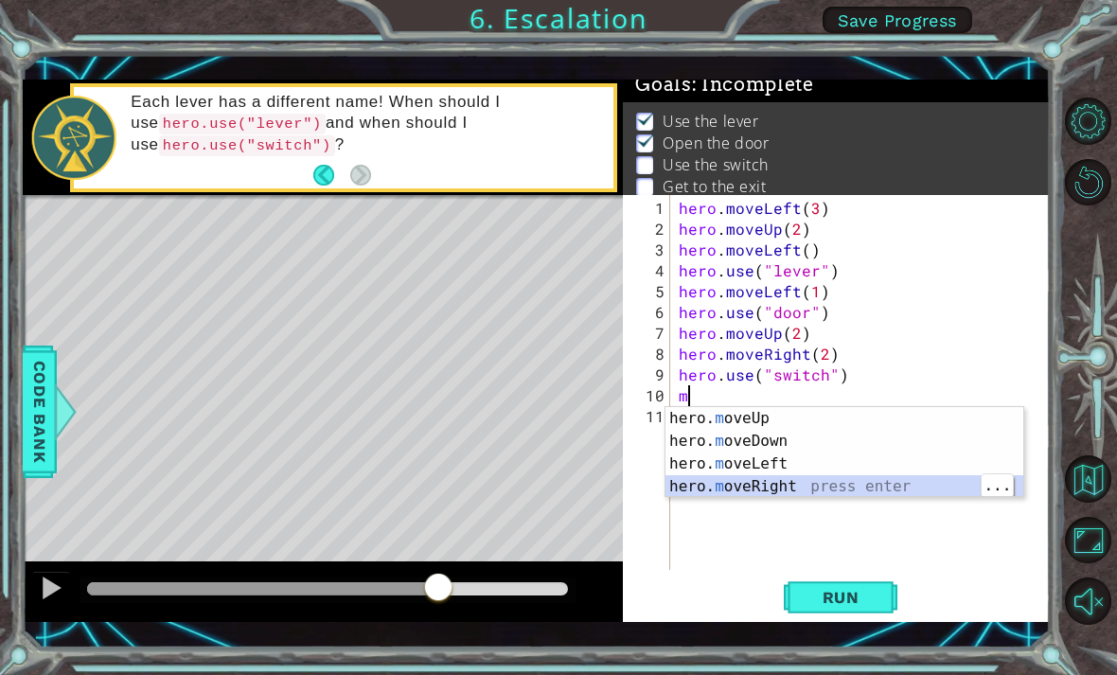
type textarea "hero.moveRight(1)"
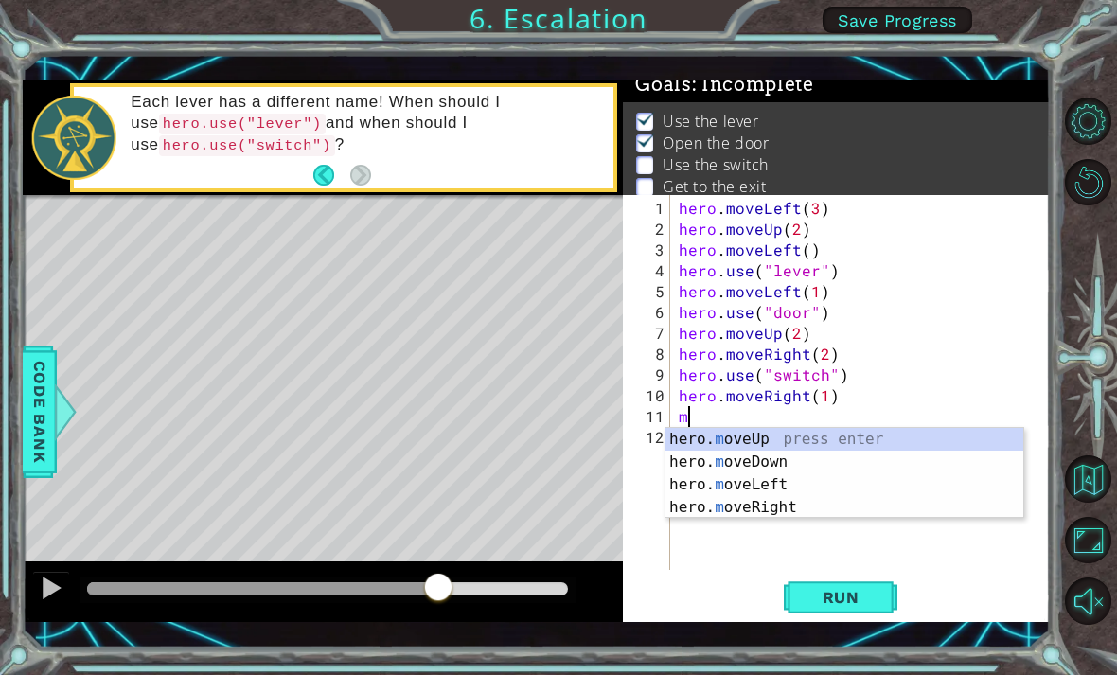
type textarea "hero.moveUp(1)"
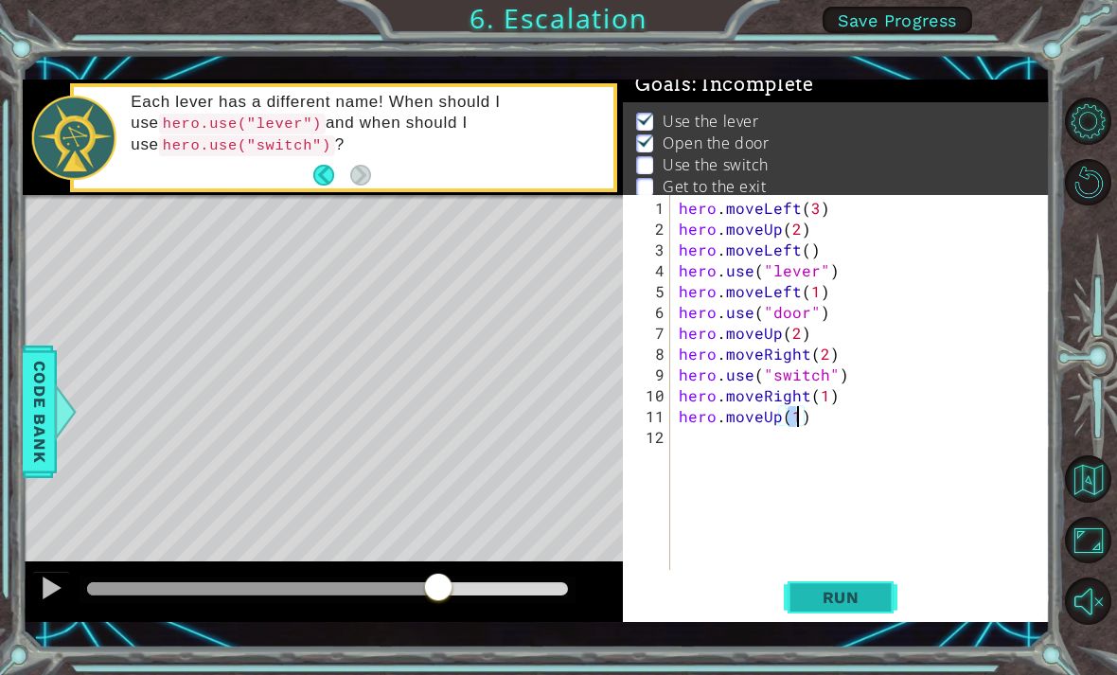
click at [862, 588] on span "Run" at bounding box center [840, 597] width 75 height 19
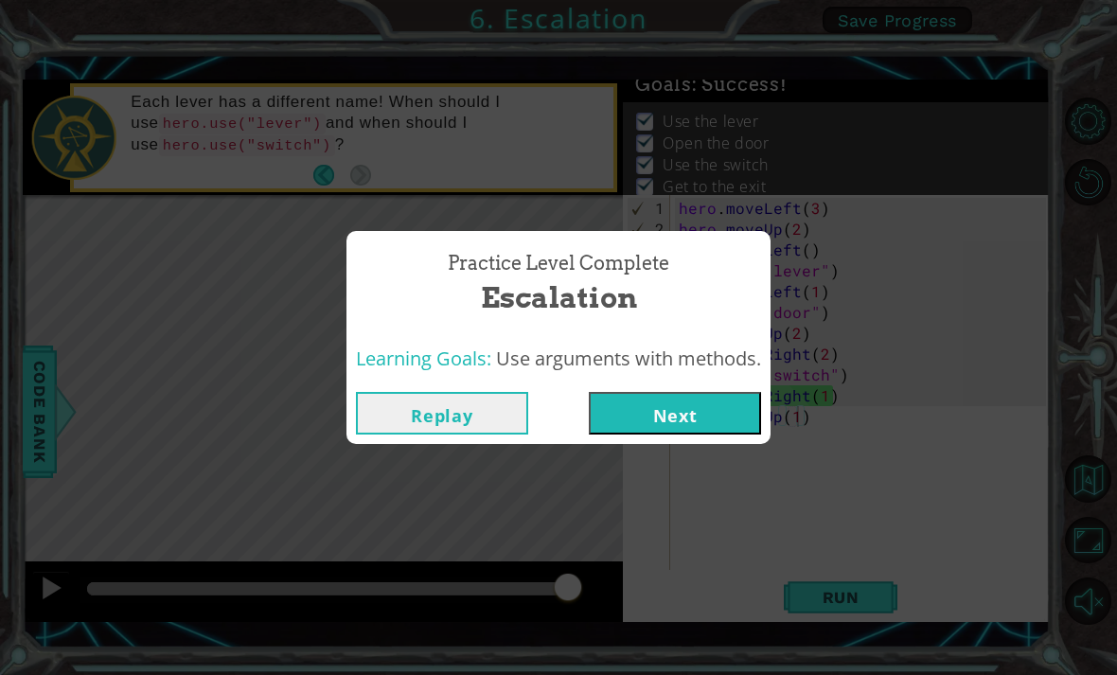
click at [713, 422] on button "Next" at bounding box center [675, 413] width 172 height 43
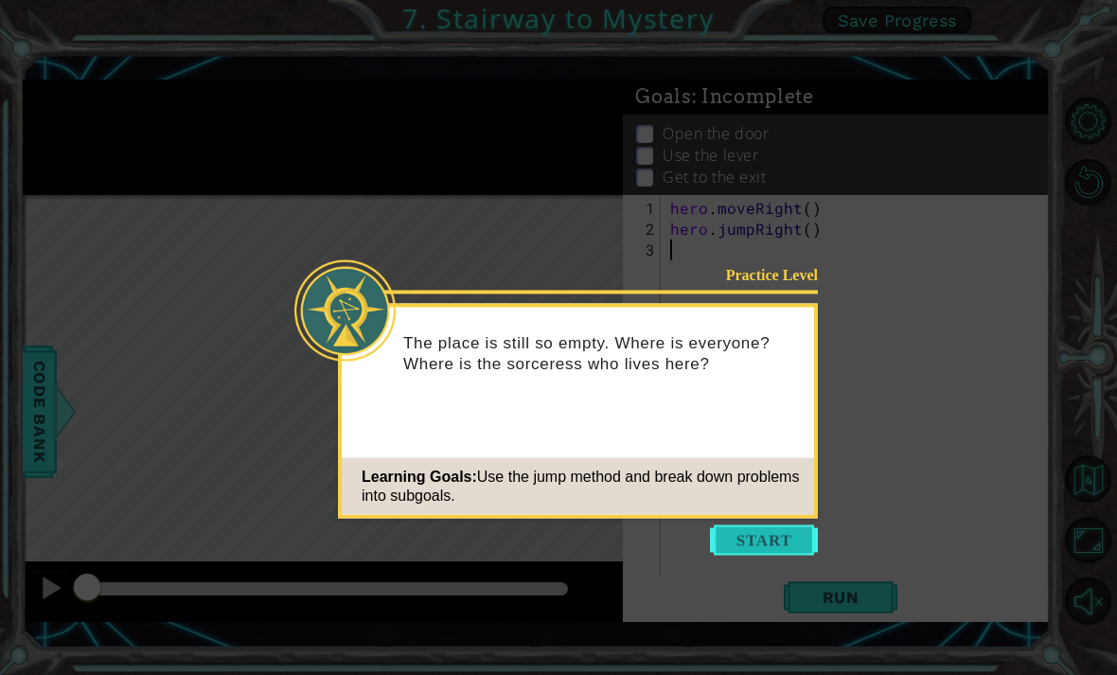
click at [792, 539] on button "Start" at bounding box center [764, 540] width 108 height 30
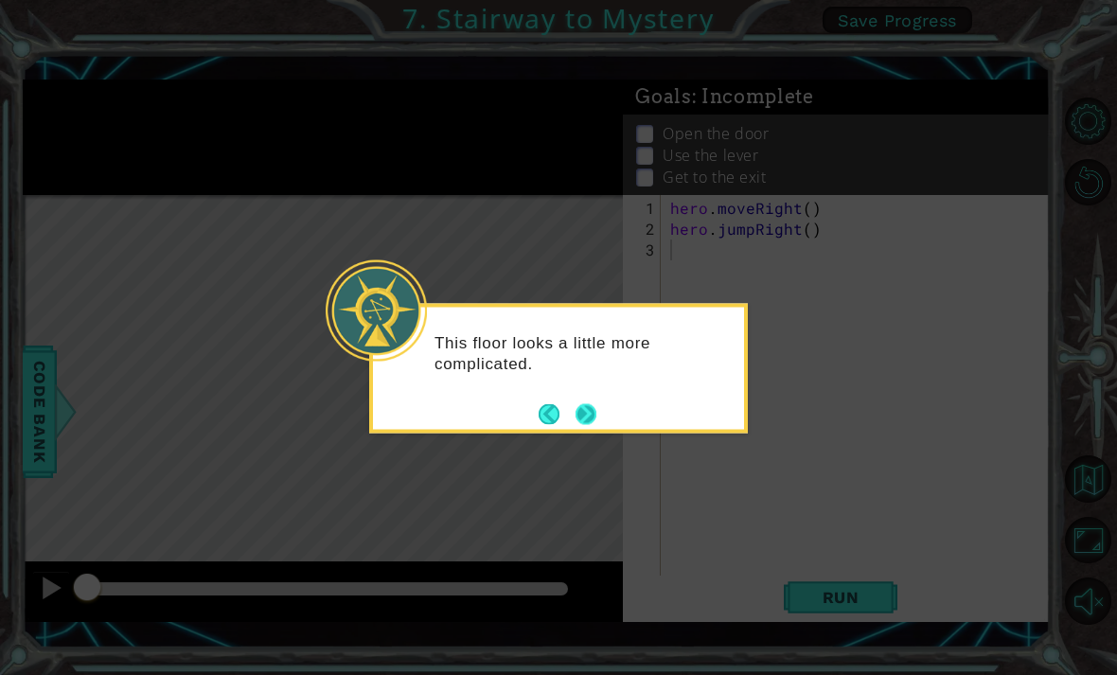
click at [592, 411] on button "Next" at bounding box center [586, 414] width 26 height 26
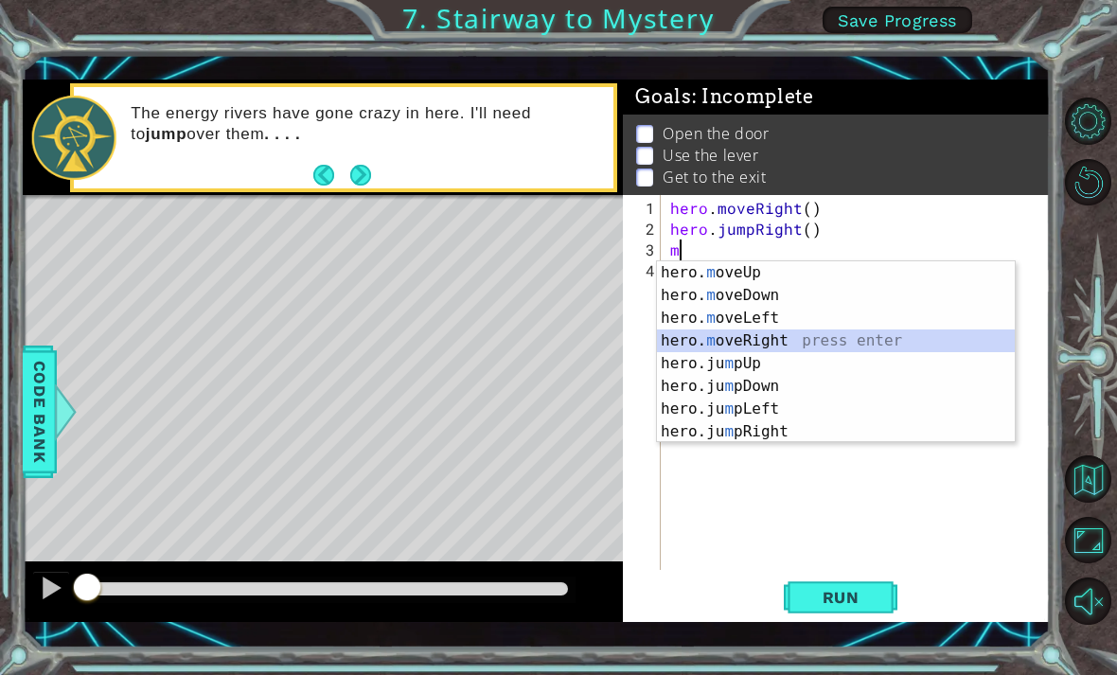
type textarea "hero.moveRight(1)"
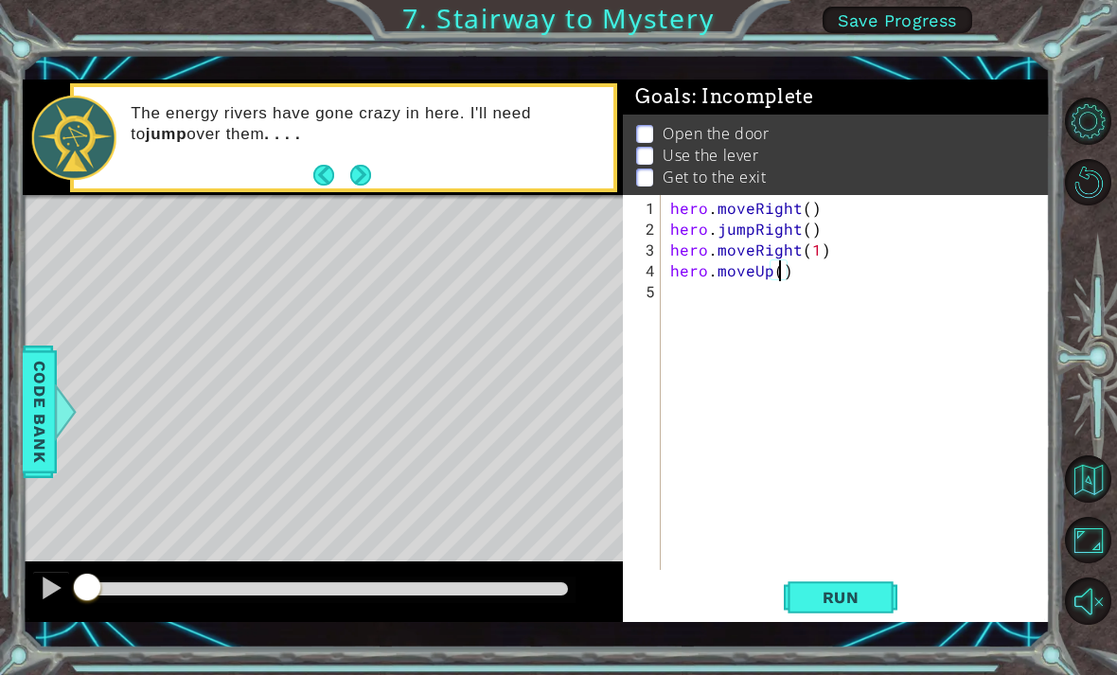
type textarea "hero.moveUp(3)"
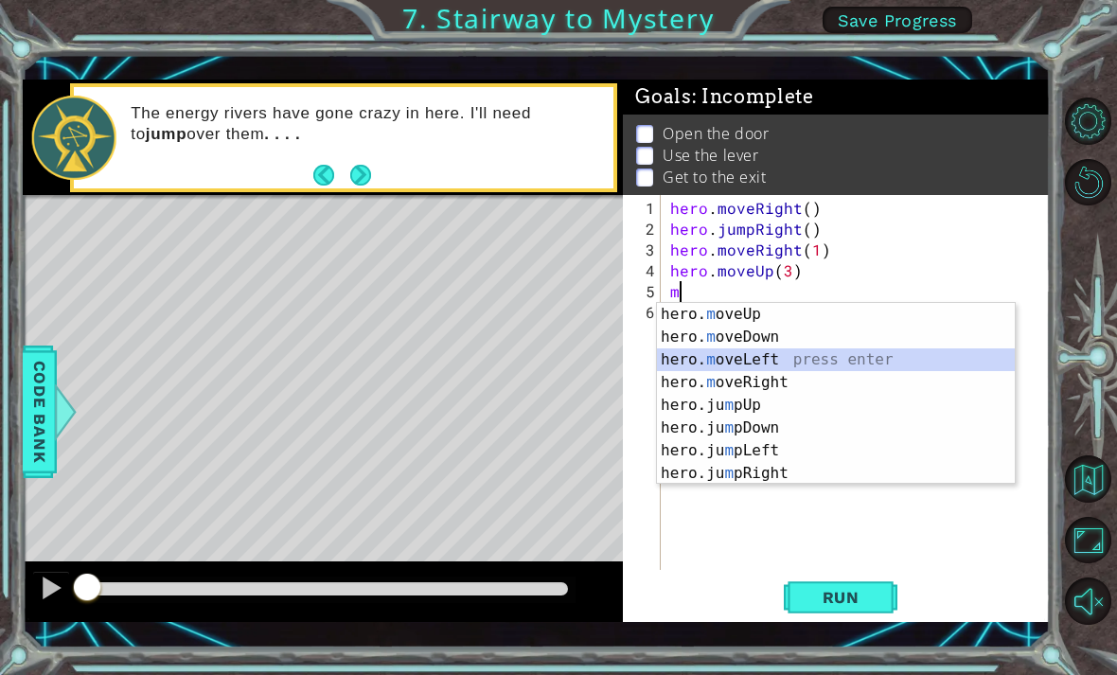
type textarea "hero.moveLeft(1)"
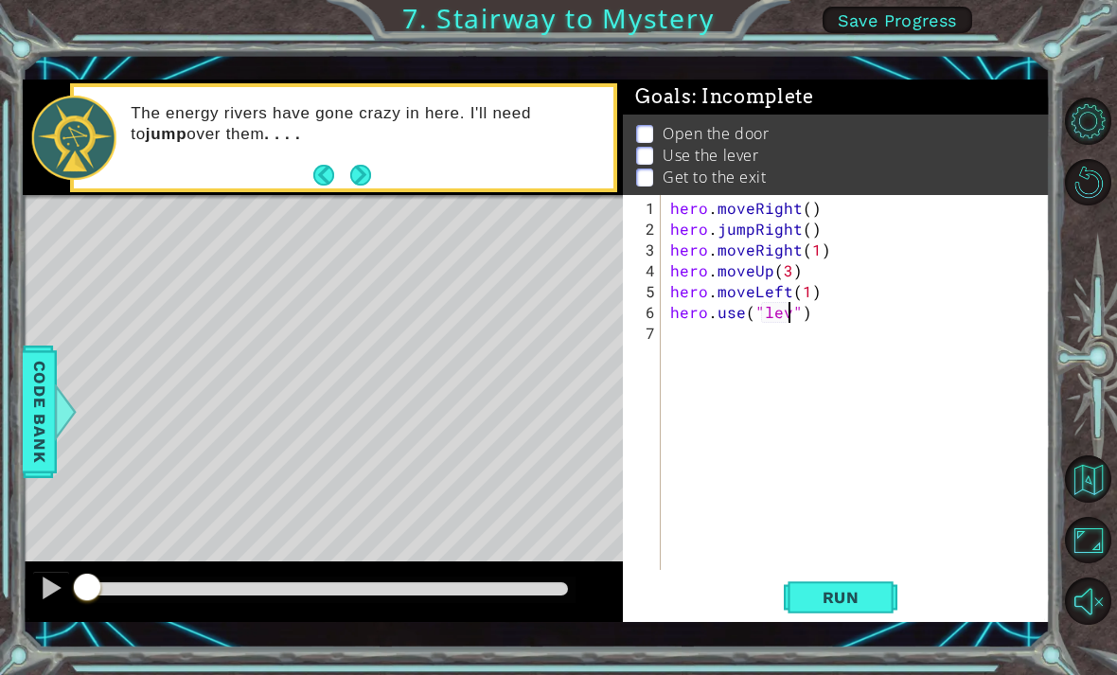
scroll to position [0, 9]
type textarea "hero.use("lever")"
type textarea "hero.moveLeft(2)"
type textarea "j"
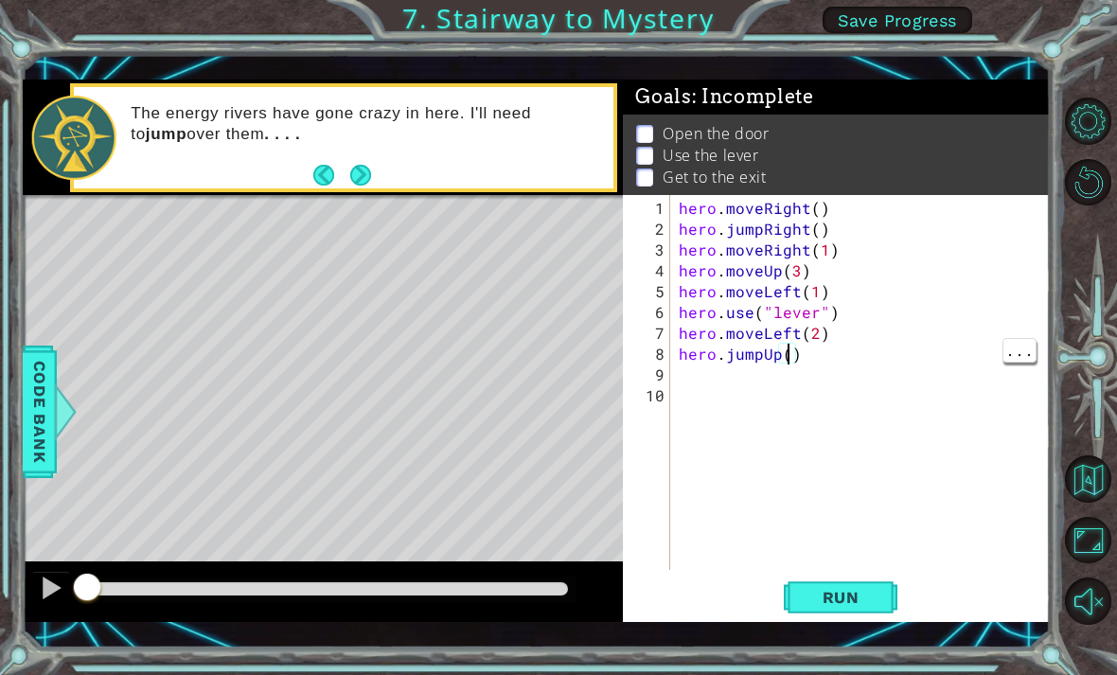
type textarea "hero.jumpUp(1)"
click at [373, 170] on button "Next" at bounding box center [360, 175] width 32 height 32
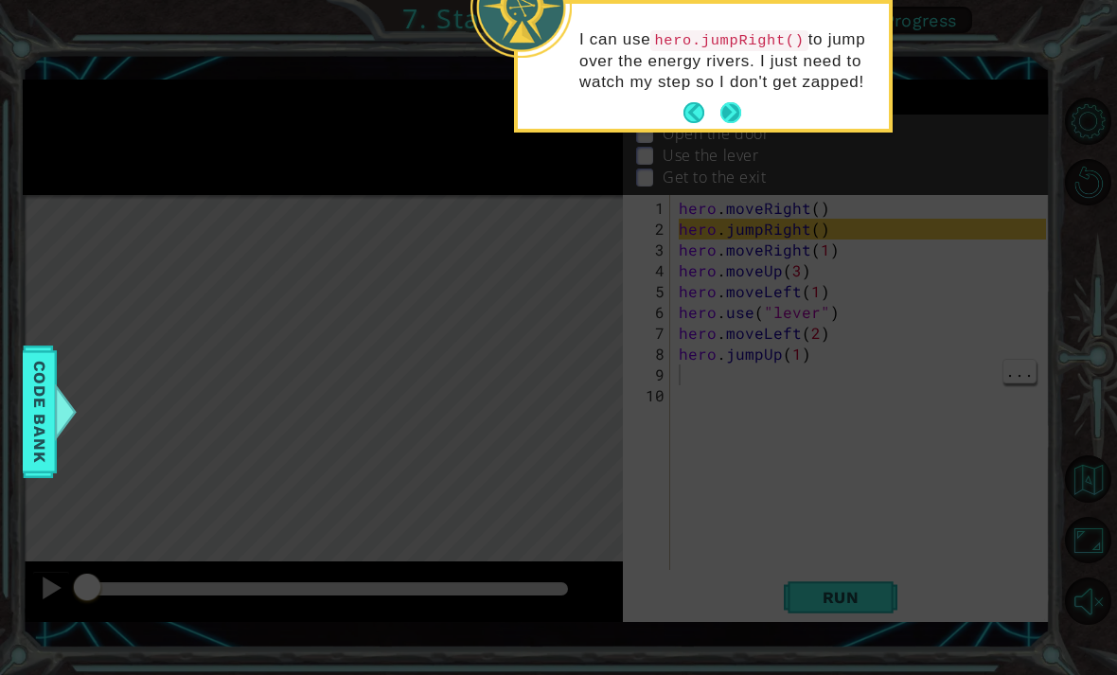
click at [738, 129] on button "Next" at bounding box center [730, 113] width 32 height 32
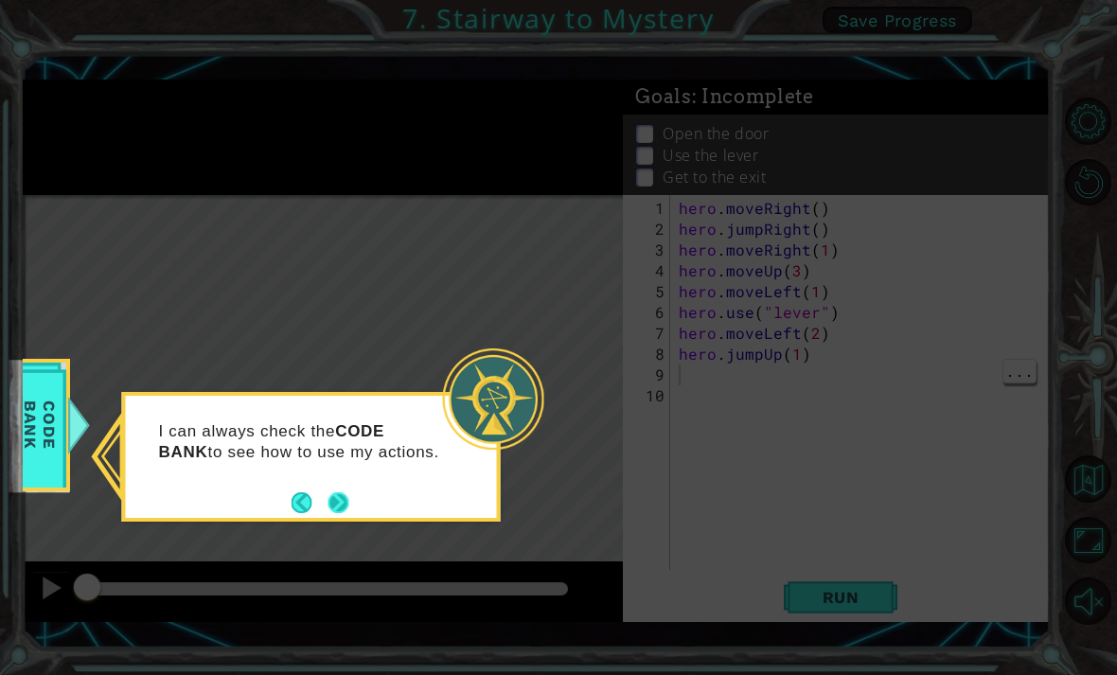
click at [352, 505] on button "Next" at bounding box center [339, 502] width 28 height 28
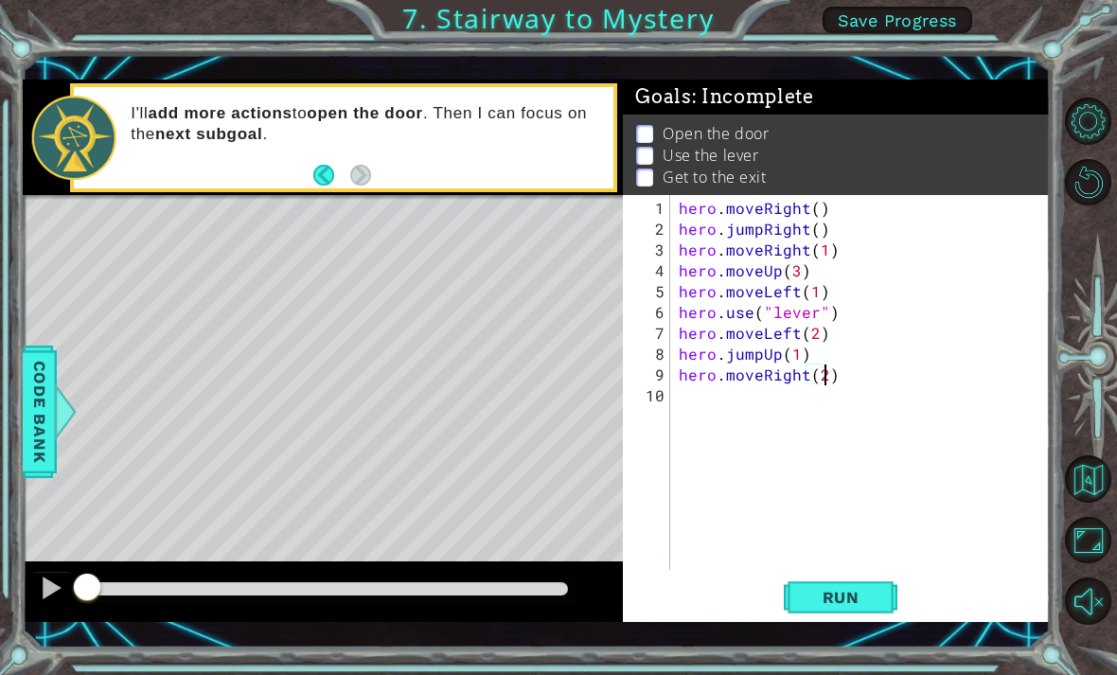
scroll to position [0, 9]
click at [869, 595] on span "Run" at bounding box center [840, 597] width 75 height 19
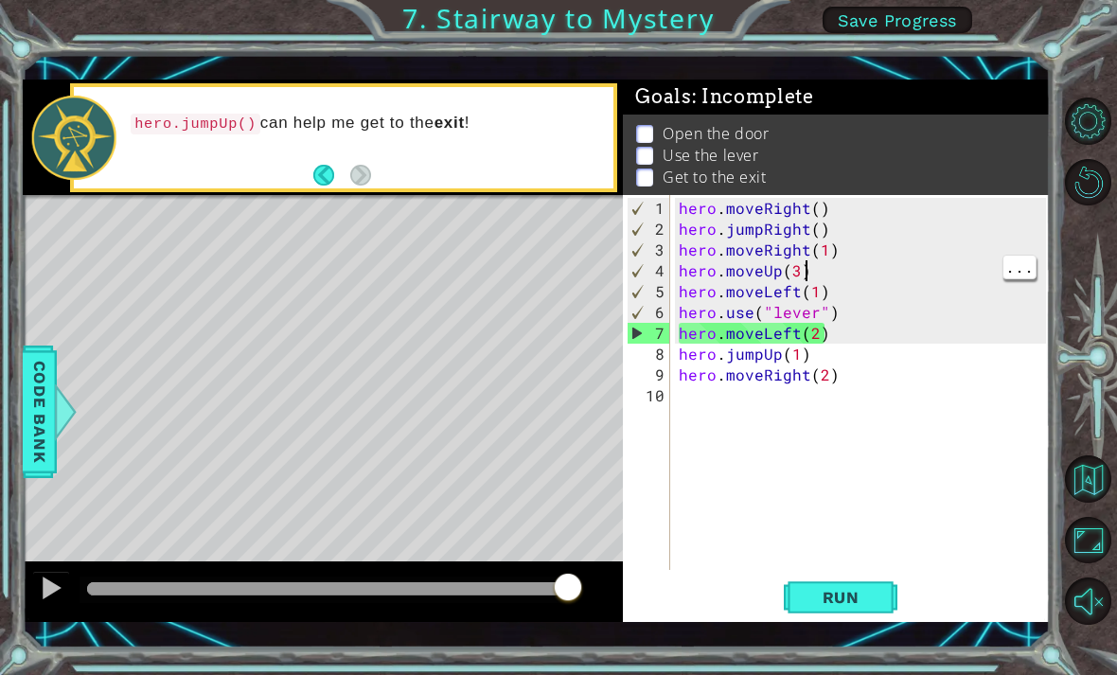
scroll to position [0, 7]
click at [809, 205] on div "hero . moveRight ( ) hero . jumpRight ( ) hero . moveRight ( 1 ) hero . moveUp …" at bounding box center [865, 406] width 380 height 416
click at [789, 273] on div "hero . moveRight ( ) hero . jumpRight ( ) hero . moveRight ( 1 ) hero . moveUp …" at bounding box center [865, 406] width 380 height 416
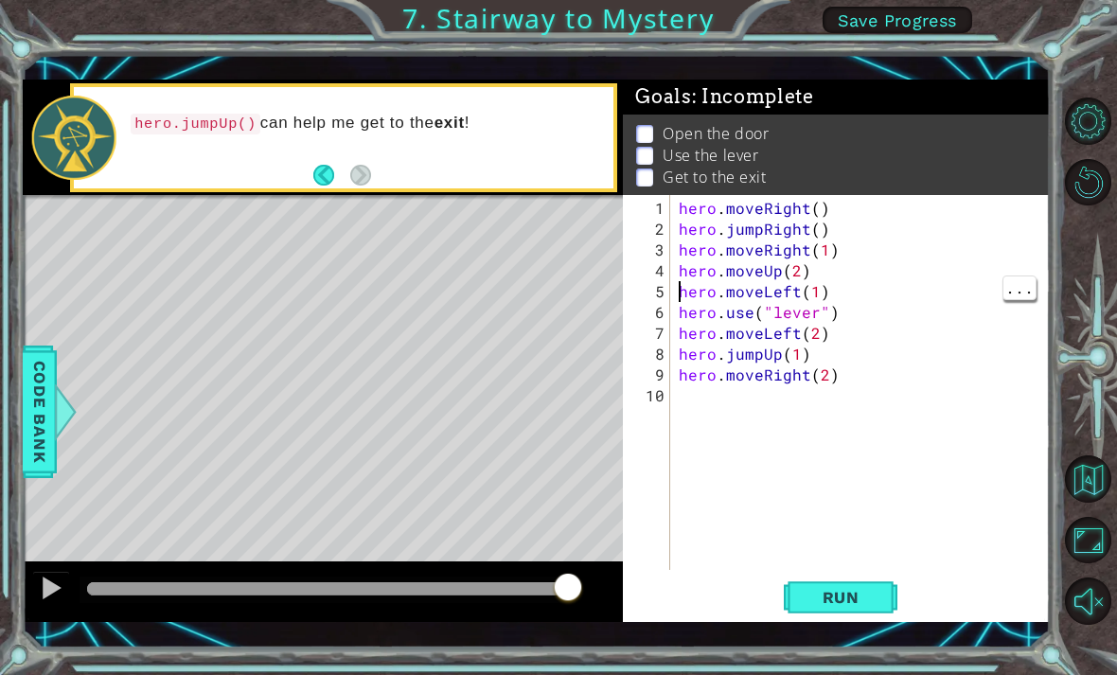
type textarea "hero.moveUp(2)"
click at [820, 272] on div "hero . moveRight ( ) hero . jumpRight ( ) hero . moveRight ( 1 ) hero . moveUp …" at bounding box center [865, 406] width 380 height 416
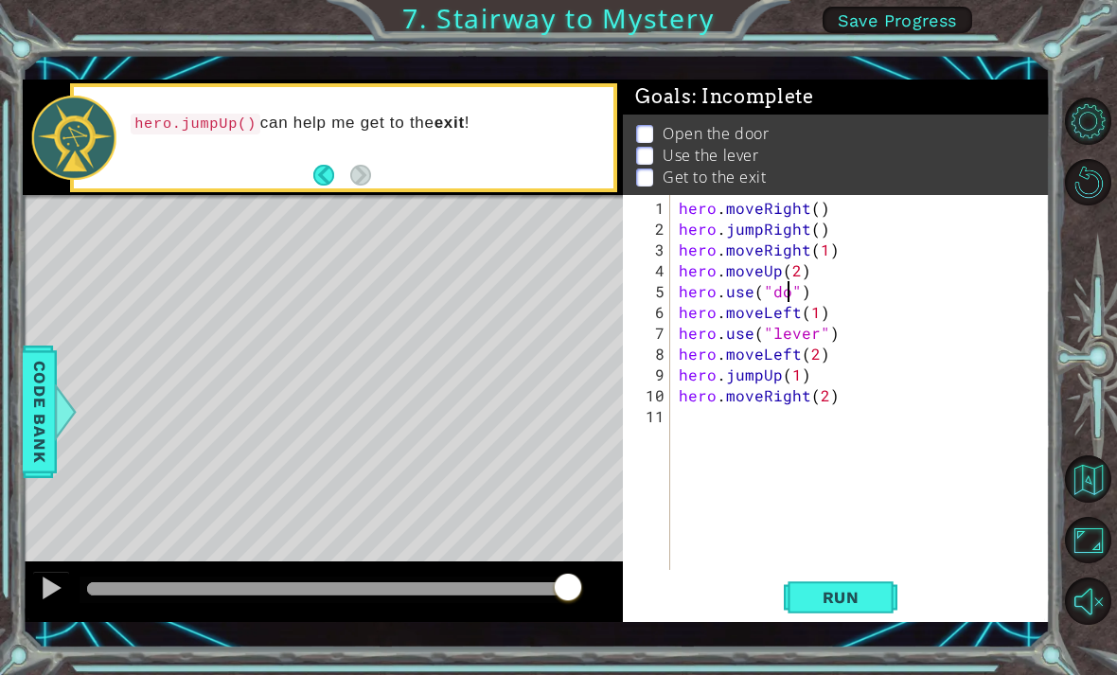
scroll to position [0, 8]
type textarea "hero.use("door")"
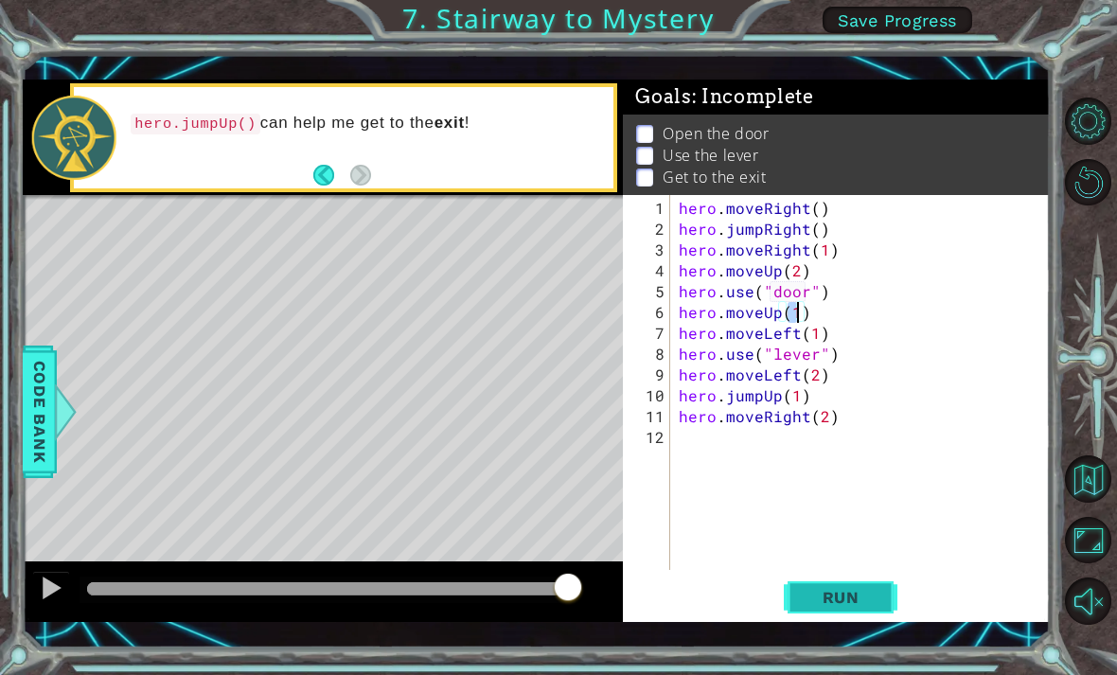
click at [871, 597] on span "Run" at bounding box center [840, 597] width 75 height 19
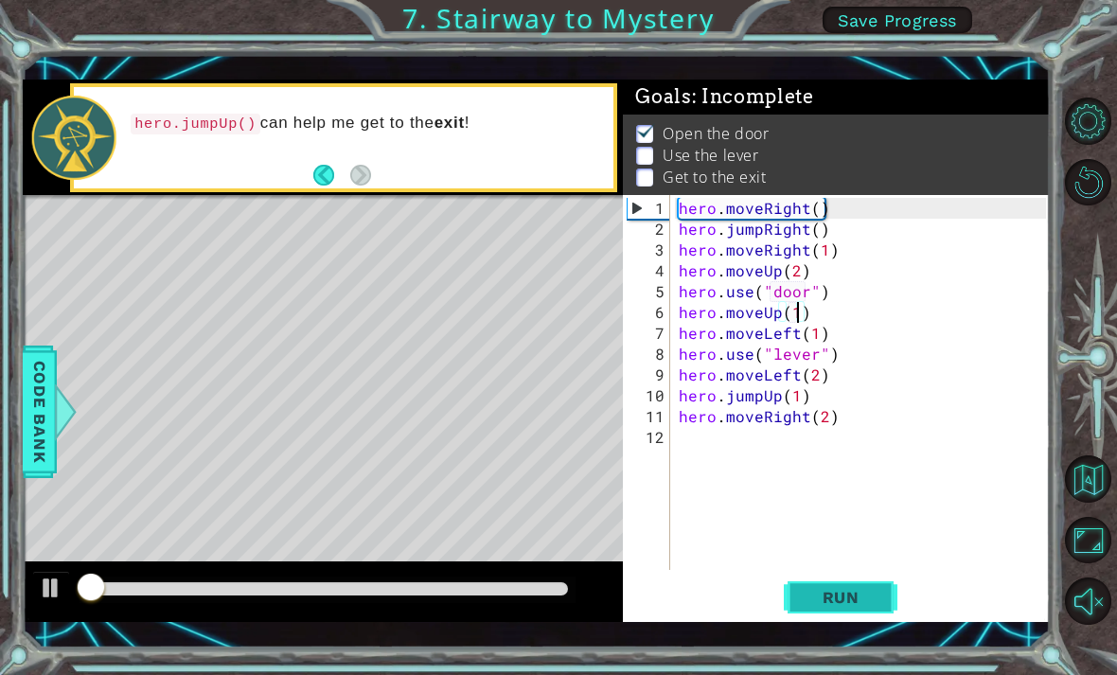
scroll to position [1, 0]
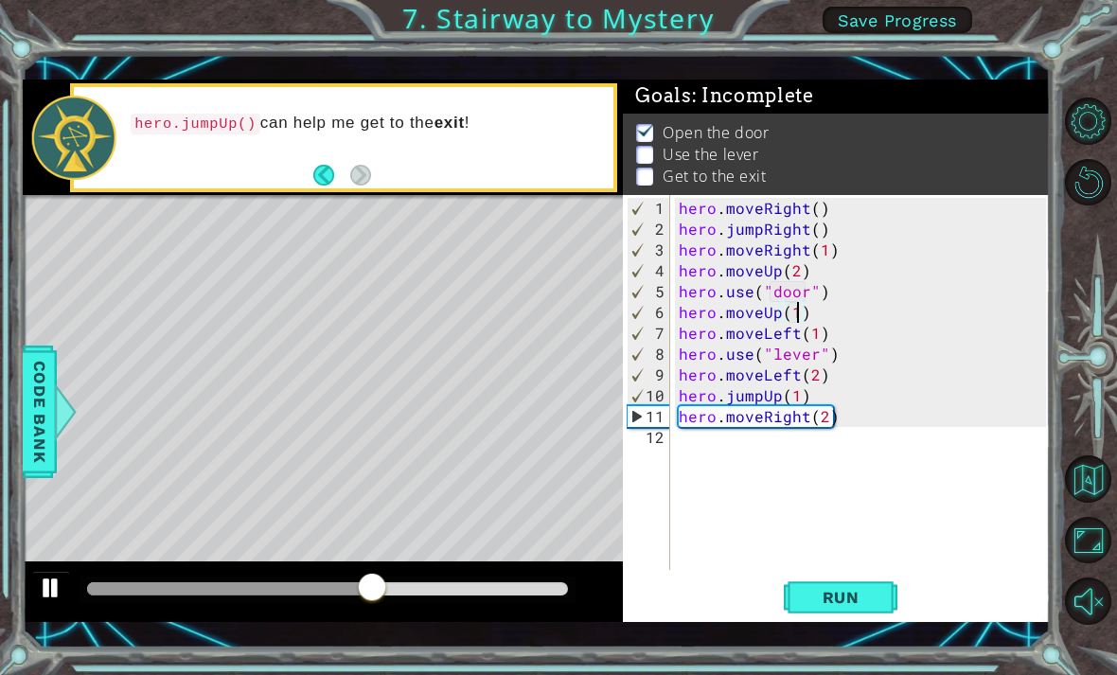
click at [54, 597] on div at bounding box center [51, 587] width 25 height 25
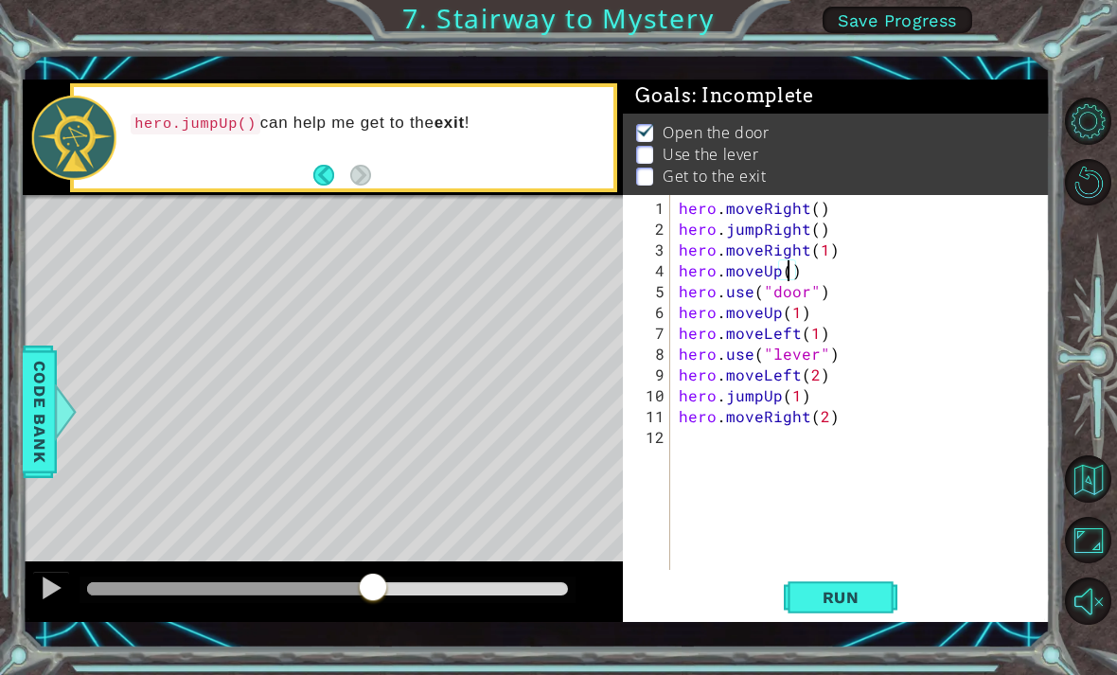
scroll to position [0, 7]
type textarea "hero.moveUp(2)"
click at [855, 599] on span "Run" at bounding box center [840, 597] width 75 height 19
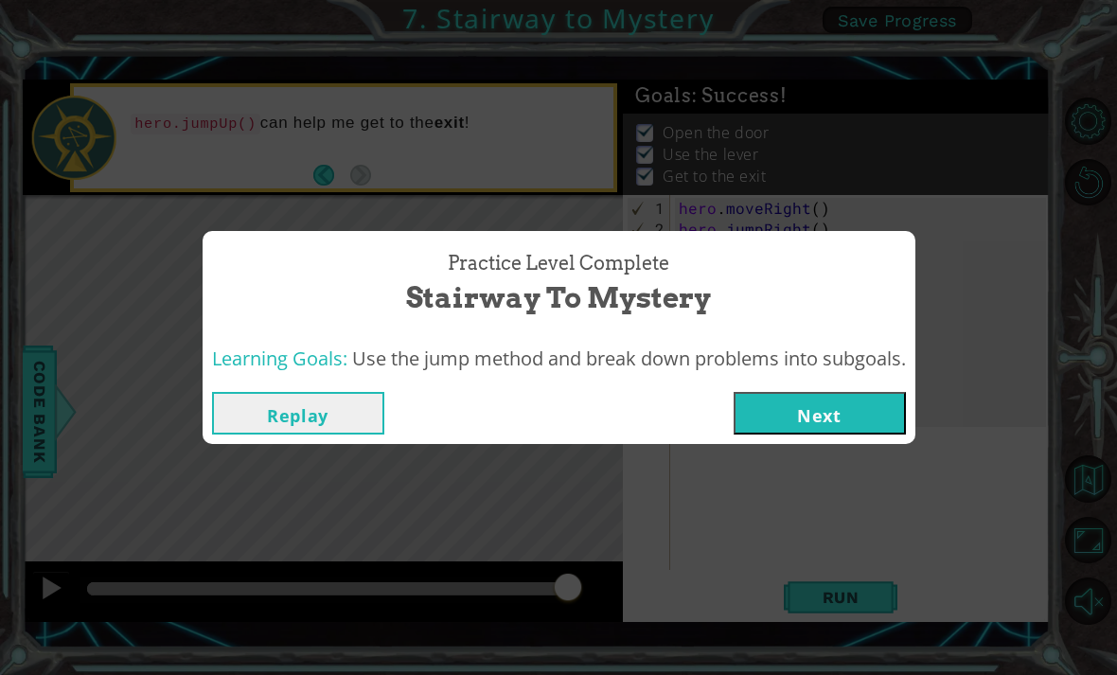
click at [878, 429] on button "Next" at bounding box center [819, 413] width 172 height 43
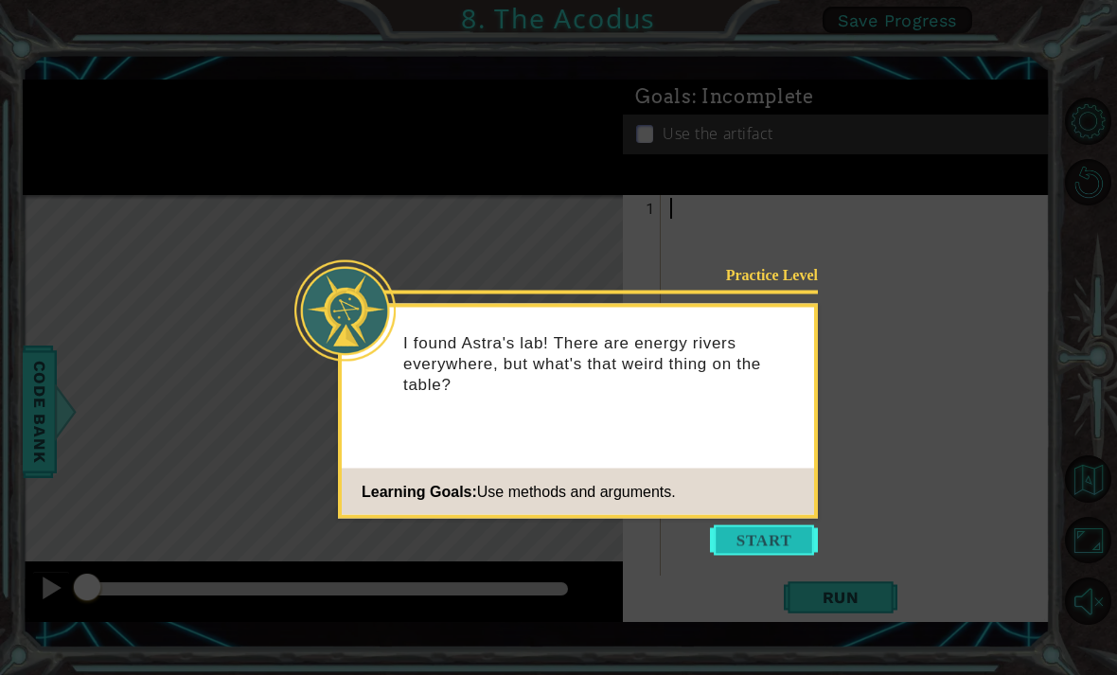
click at [797, 544] on button "Start" at bounding box center [764, 540] width 108 height 30
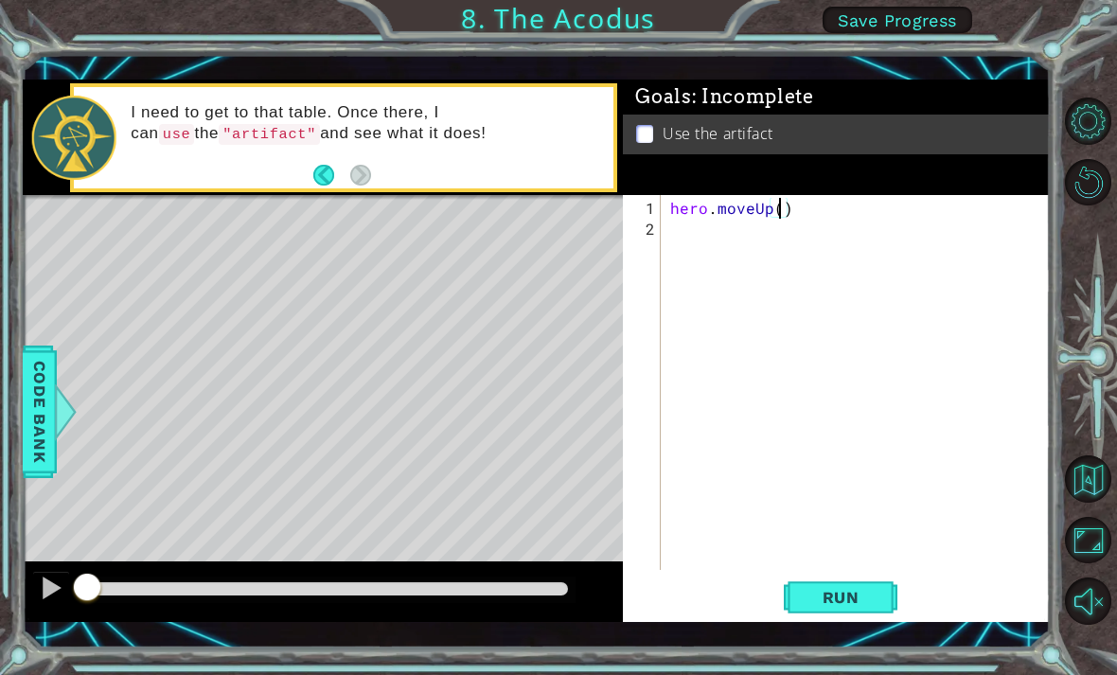
type textarea "hero.moveUp(2)"
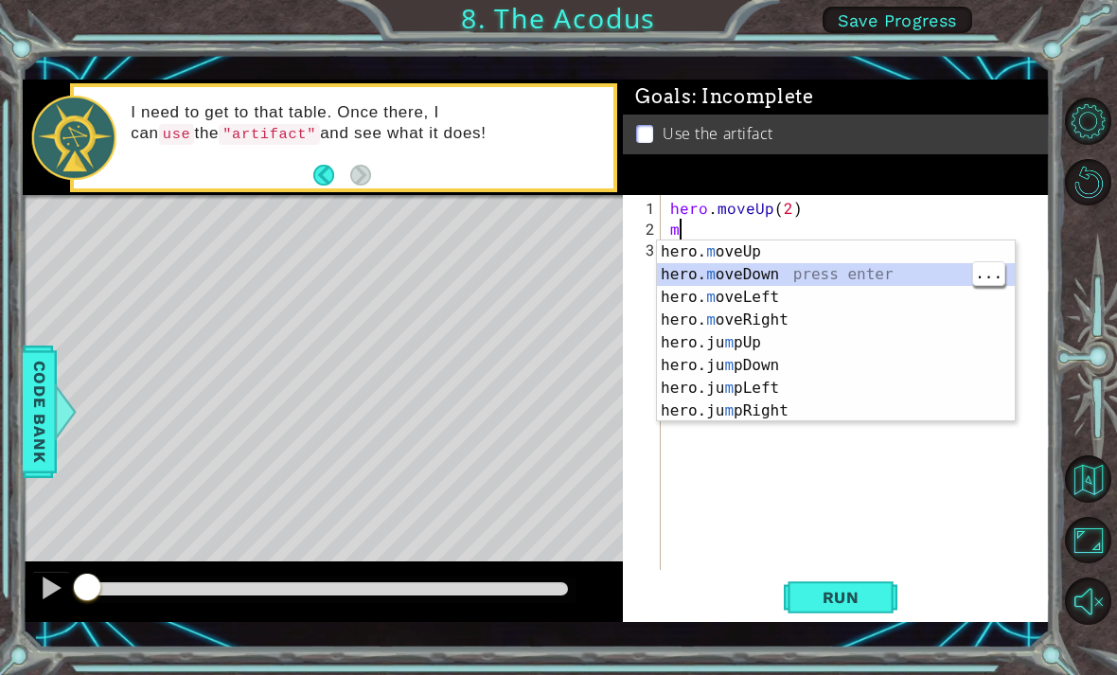
click at [778, 292] on div "hero. m oveUp press enter hero. m oveDown press enter hero. m oveLeft press ent…" at bounding box center [836, 353] width 358 height 227
type textarea "hero.moveLeft(1)"
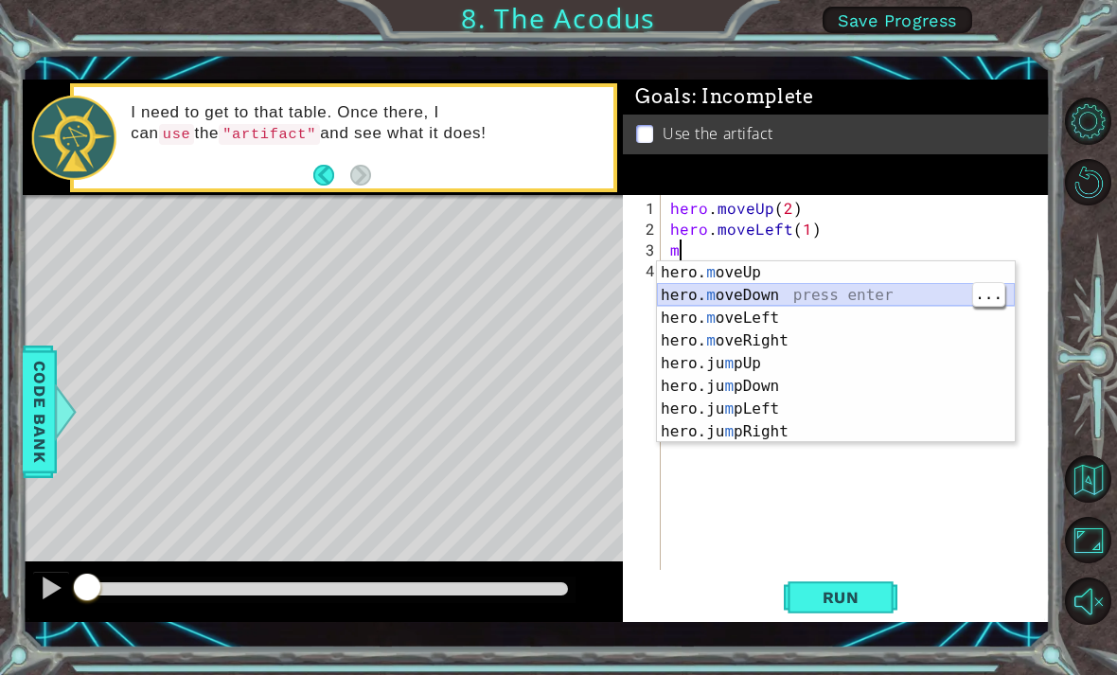
click at [769, 290] on div "hero. m oveUp press enter hero. m oveDown press enter hero. m oveLeft press ent…" at bounding box center [836, 374] width 358 height 227
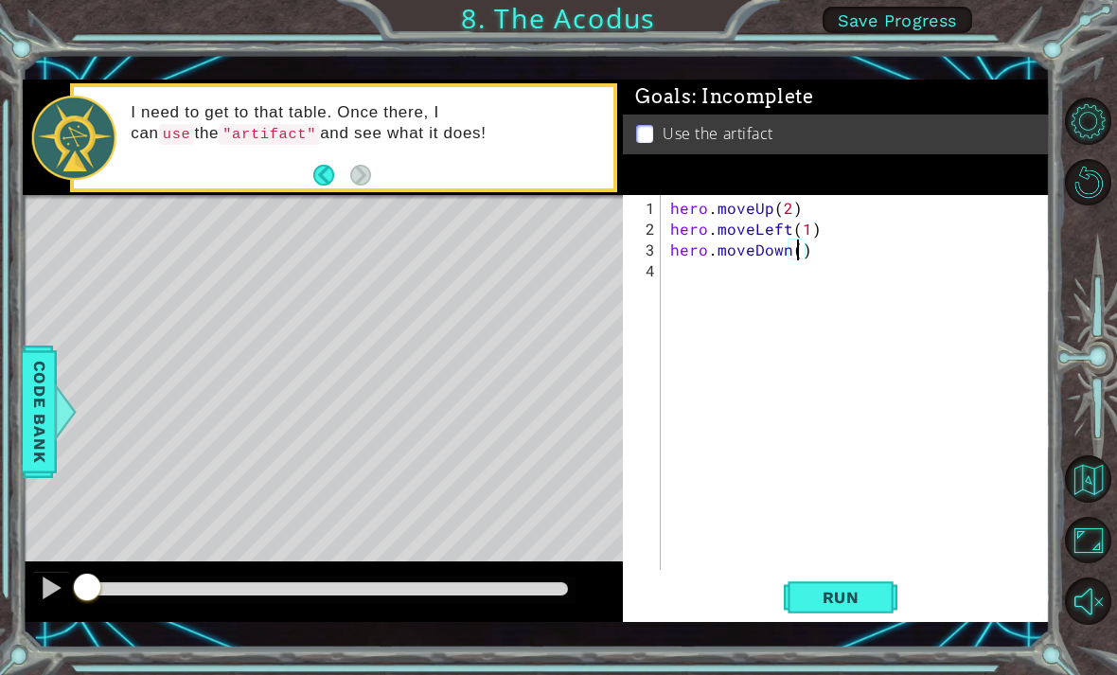
type textarea "hero.moveDown(2)"
type textarea "j"
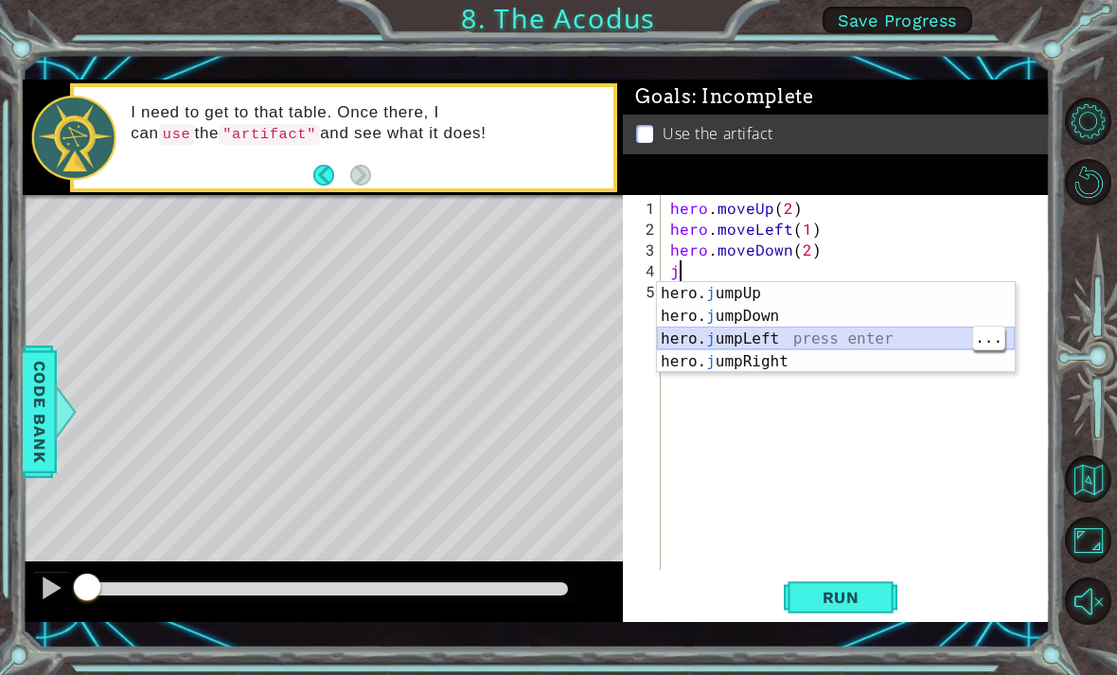
click at [865, 339] on div "hero. j umpUp press enter hero. j umpDown press enter hero. j umpLeft press ent…" at bounding box center [836, 350] width 358 height 136
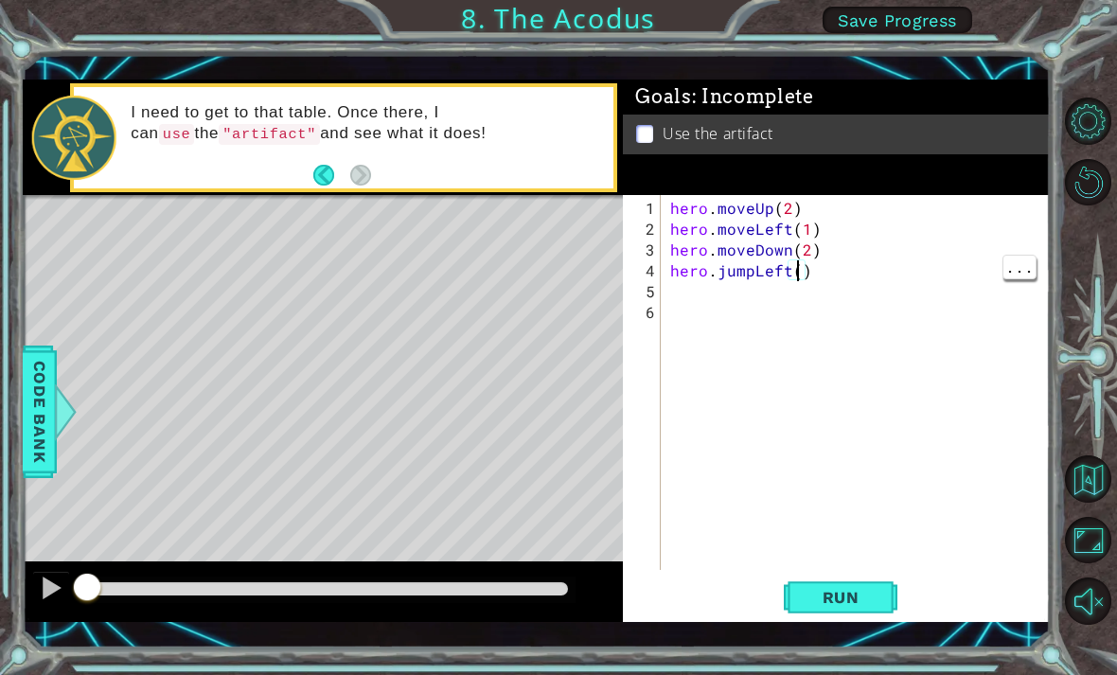
type textarea "hero.jumpLeft(1)"
type textarea "hero.moveUp(2)"
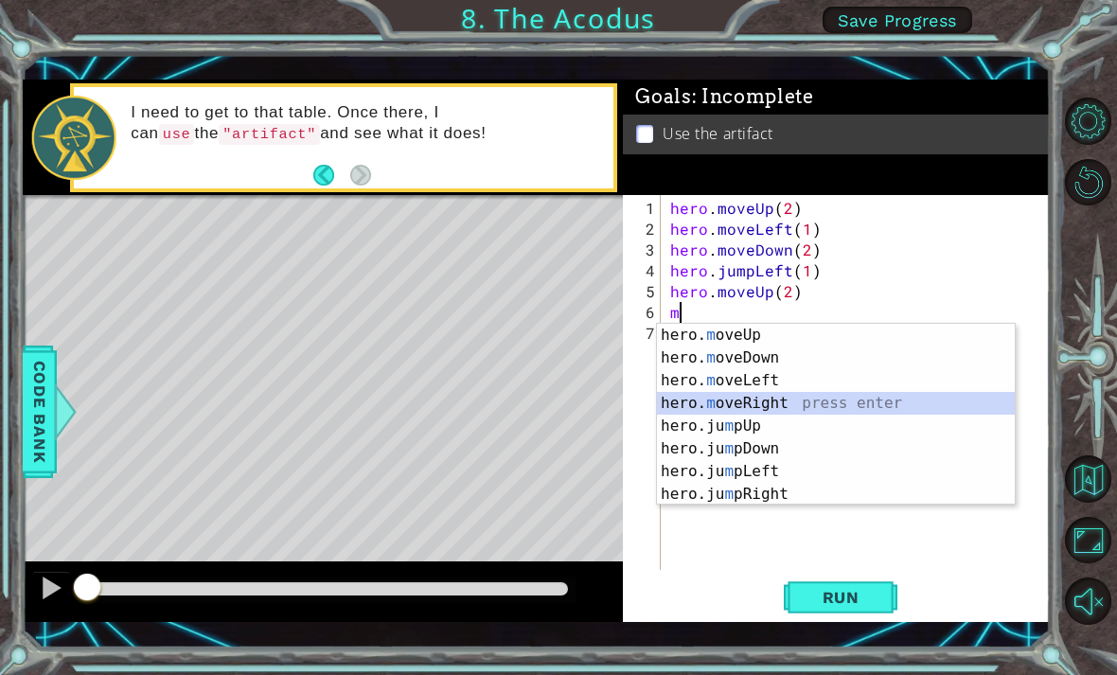
type textarea "hero.moveRight(1)"
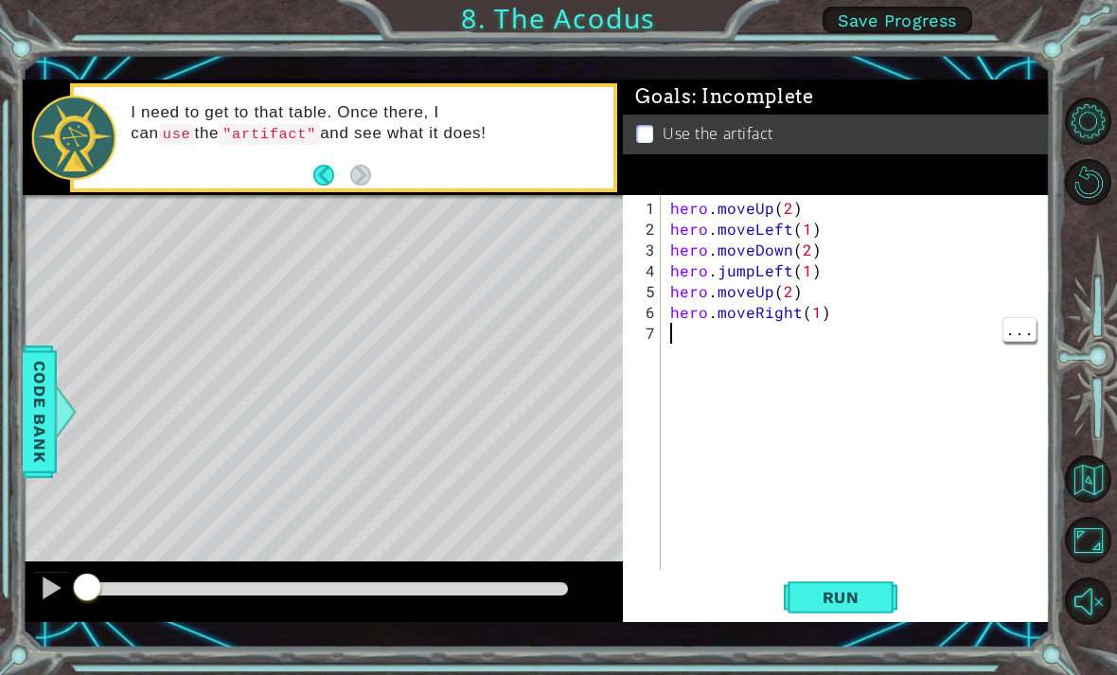
type textarea "u"
click at [689, 336] on div "hero . moveUp ( 2 ) hero . moveLeft ( 1 ) hero . moveDown ( 2 ) hero . jumpLeft…" at bounding box center [860, 406] width 389 height 416
type textarea "hero.use("artifact")"
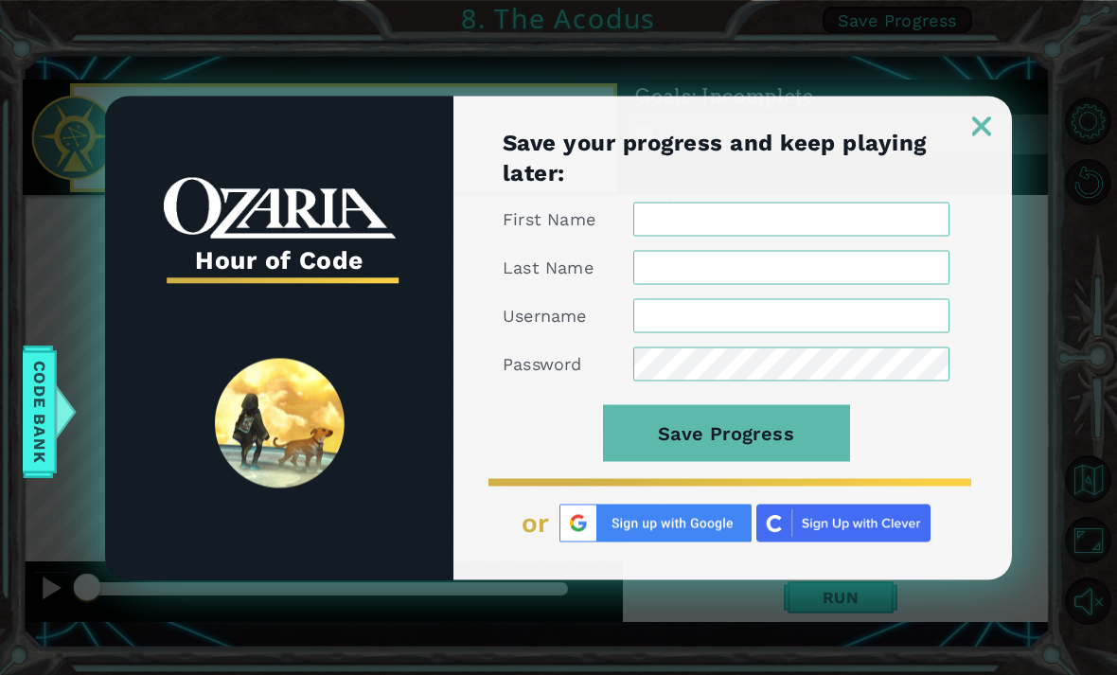
scroll to position [0, 0]
click at [987, 120] on img at bounding box center [981, 125] width 19 height 19
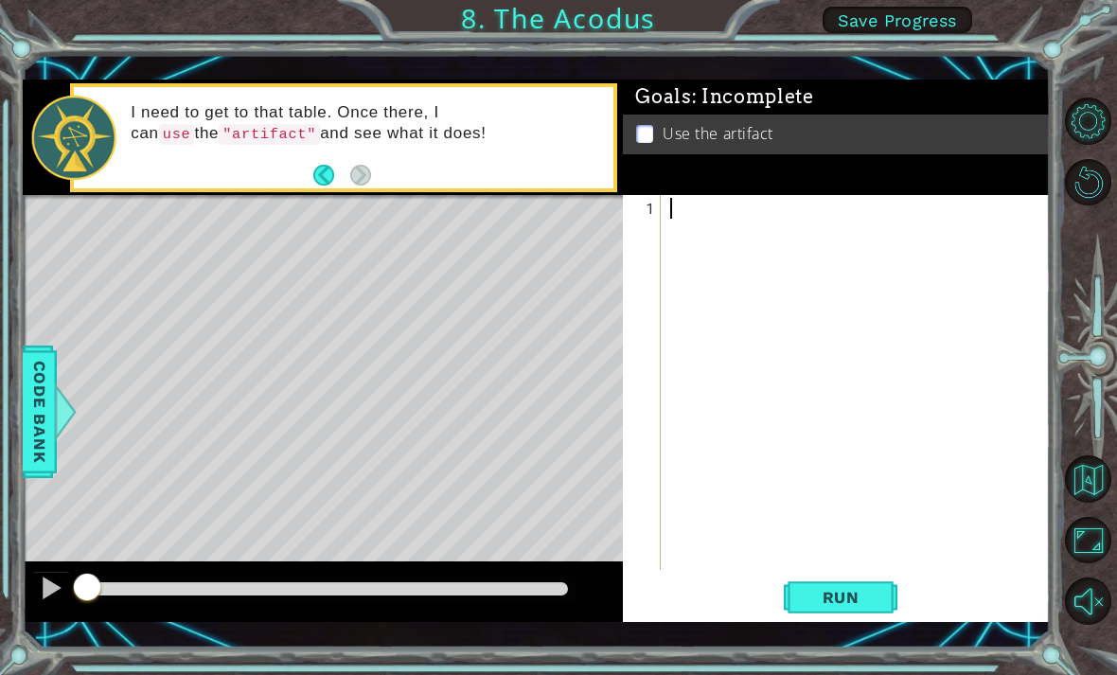
click at [892, 22] on span "Save Progress" at bounding box center [897, 20] width 119 height 20
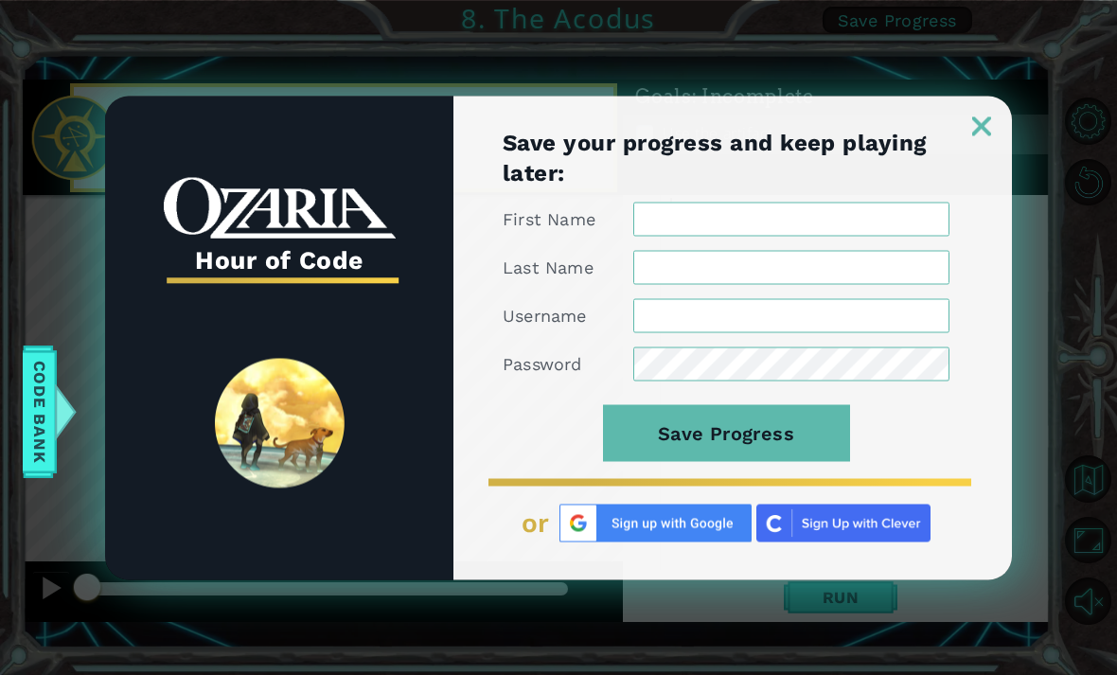
click at [701, 206] on input "First Name" at bounding box center [791, 219] width 316 height 34
type input "n"
click at [987, 128] on img at bounding box center [981, 125] width 19 height 19
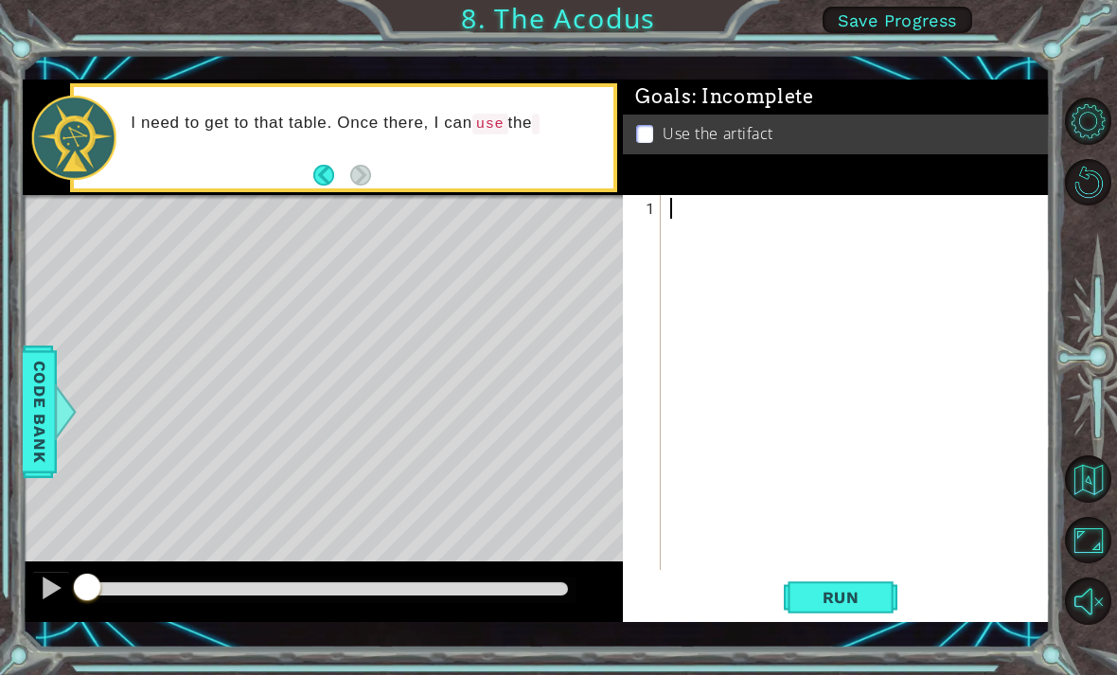
click at [913, 23] on span "Save Progress" at bounding box center [897, 20] width 119 height 20
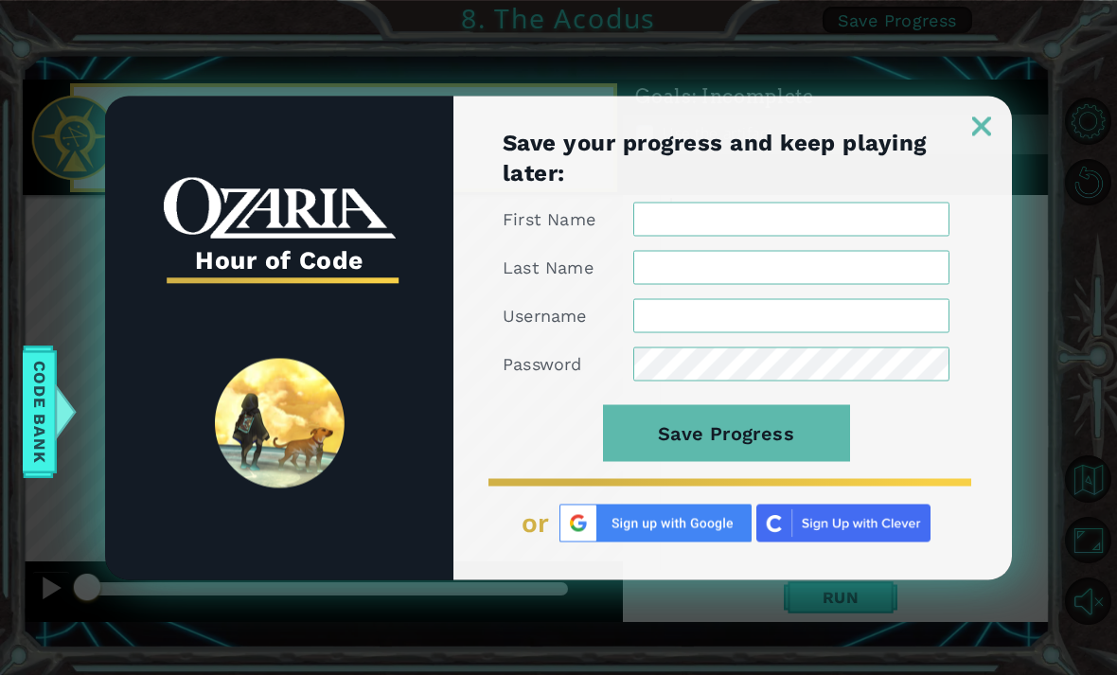
click at [679, 218] on input "First Name" at bounding box center [791, 219] width 316 height 34
click at [670, 273] on input "Last Name" at bounding box center [791, 267] width 316 height 34
click at [693, 211] on input "noah" at bounding box center [791, 219] width 316 height 34
type input "n"
type input "[PERSON_NAME]"
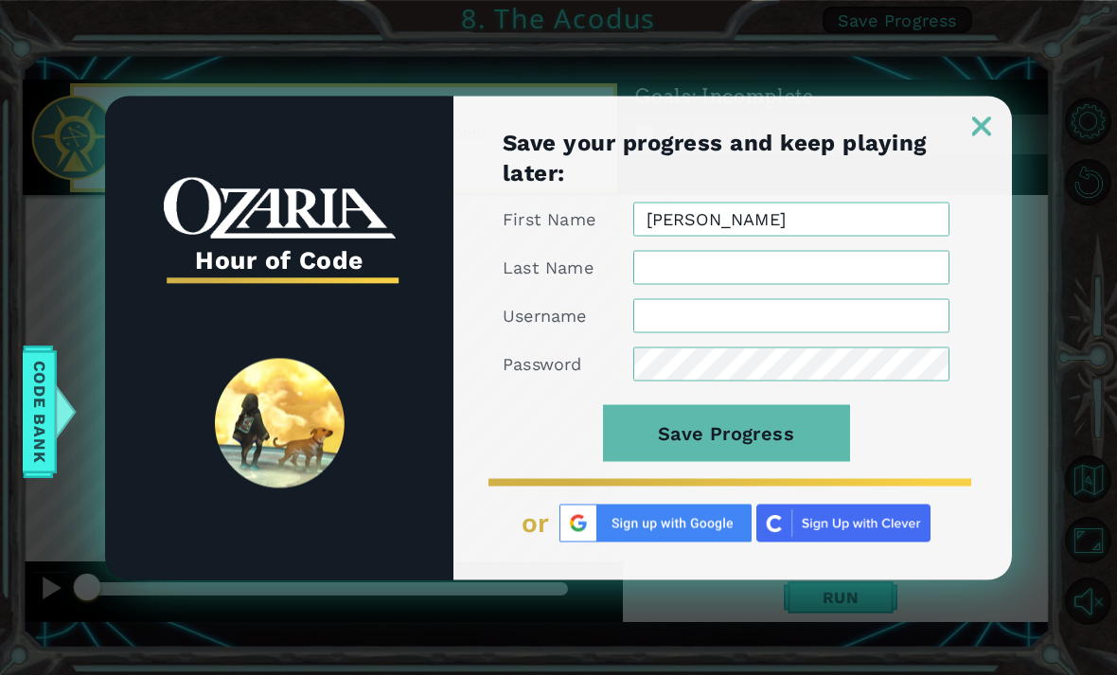
click at [679, 266] on input "Last Name" at bounding box center [791, 267] width 316 height 34
type input "[PERSON_NAME]"
click at [658, 310] on input "Username" at bounding box center [791, 315] width 316 height 34
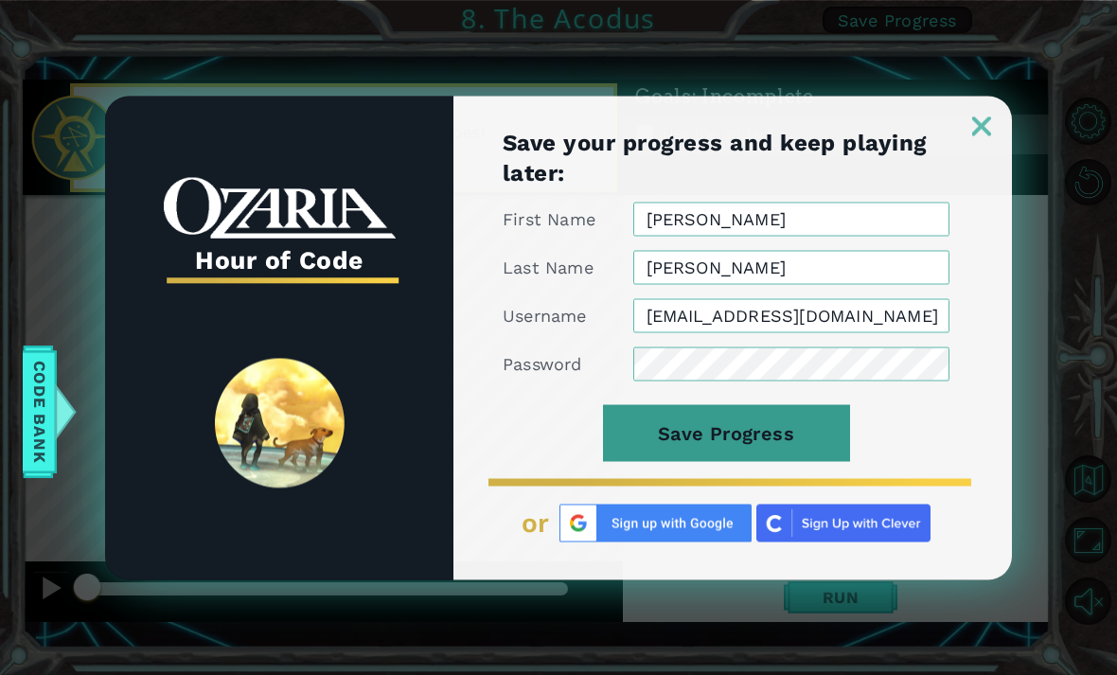
click at [767, 440] on button "Save Progress" at bounding box center [726, 432] width 247 height 57
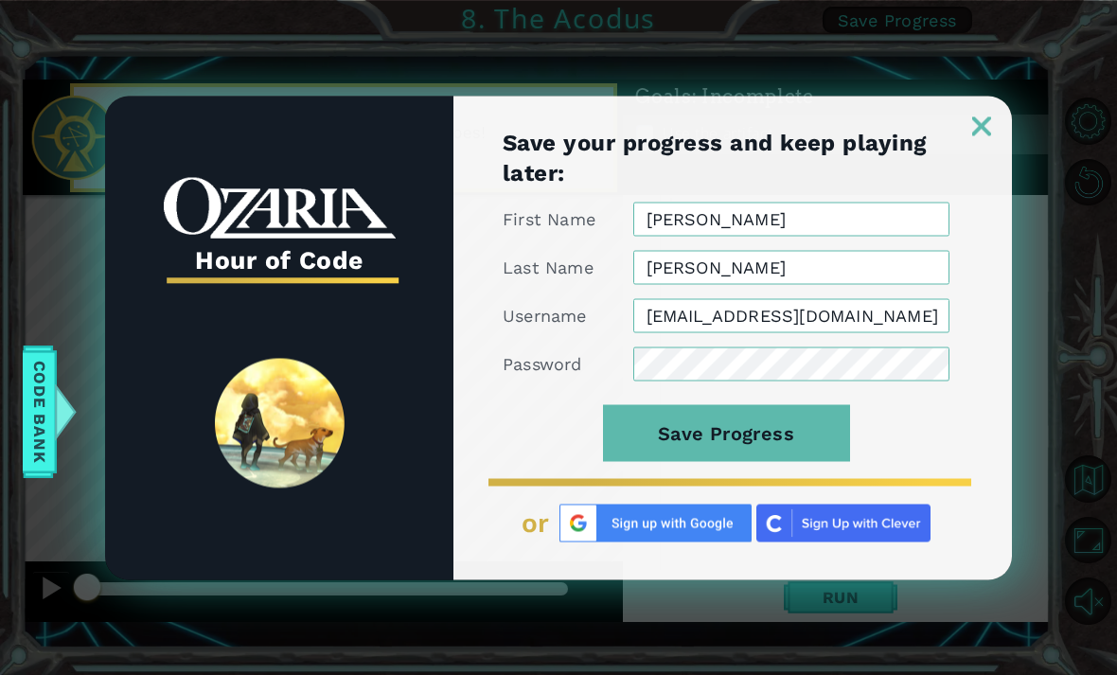
click at [899, 318] on input "[EMAIL_ADDRESS][DOMAIN_NAME]" at bounding box center [791, 315] width 316 height 34
click at [938, 318] on input "[EMAIL_ADDRESS][DOMAIN_NAME]" at bounding box center [791, 315] width 316 height 34
click at [927, 320] on input "[EMAIL_ADDRESS][DOMAIN_NAME]" at bounding box center [791, 315] width 316 height 34
click at [916, 330] on input "[EMAIL_ADDRESS][DOMAIN_NAME]" at bounding box center [791, 315] width 316 height 34
click at [870, 317] on input "104978@student..[DOMAIN_NAME]" at bounding box center [791, 315] width 316 height 34
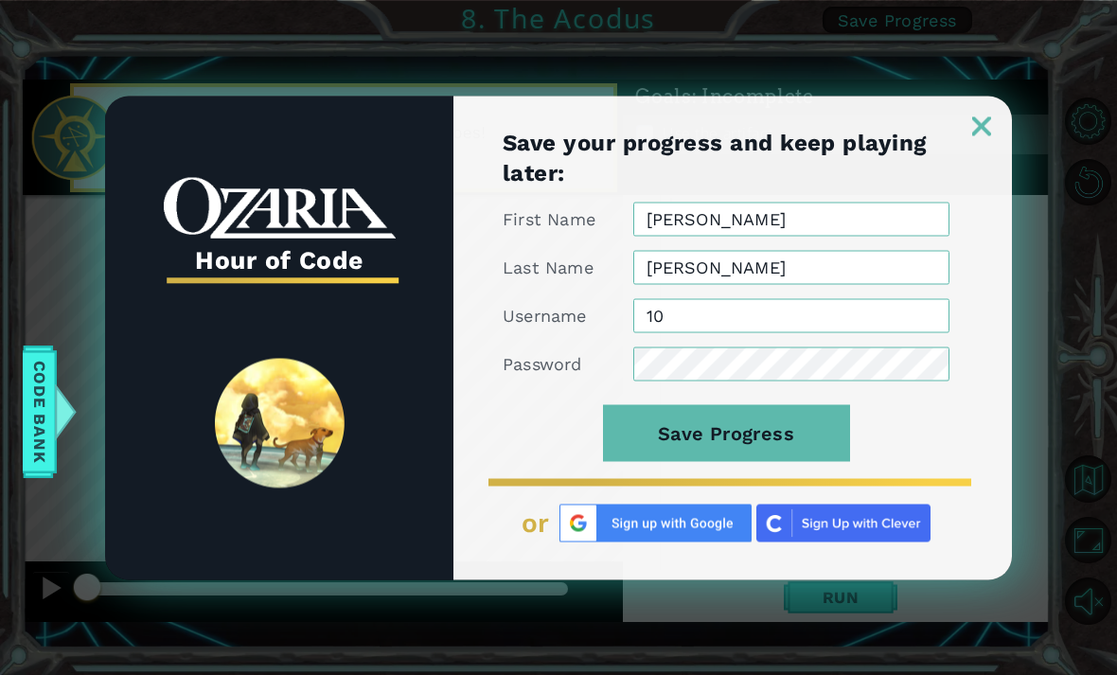
type input "1"
type input "[EMAIL_ADDRESS][DOMAIN_NAME]"
click at [648, 474] on form "First Name [PERSON_NAME] Last Name [PERSON_NAME] Username [EMAIL_ADDRESS][DOMAI…" at bounding box center [726, 342] width 447 height 281
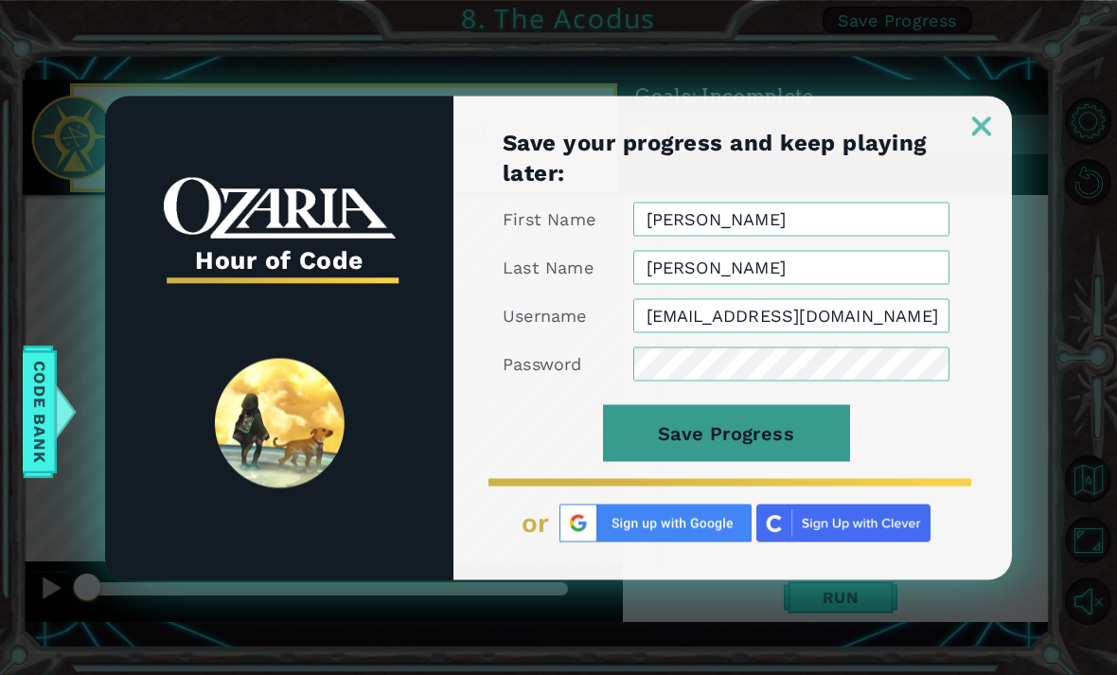
click at [731, 448] on button "Save Progress" at bounding box center [726, 432] width 247 height 57
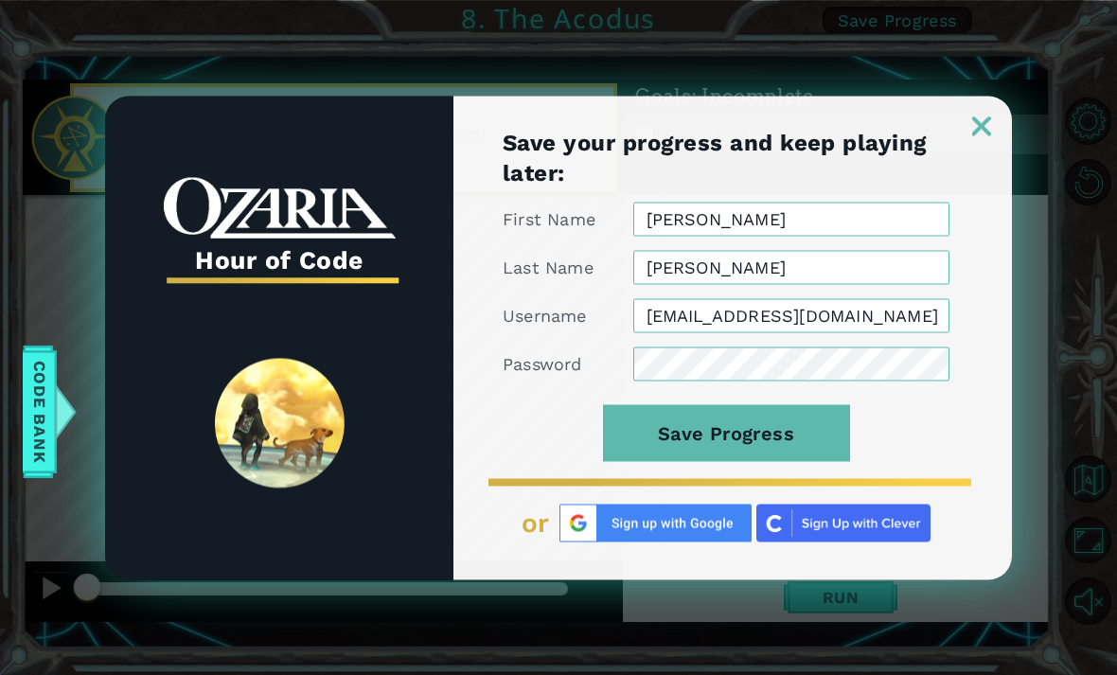
click at [973, 127] on img at bounding box center [981, 125] width 19 height 19
